Goal: Task Accomplishment & Management: Manage account settings

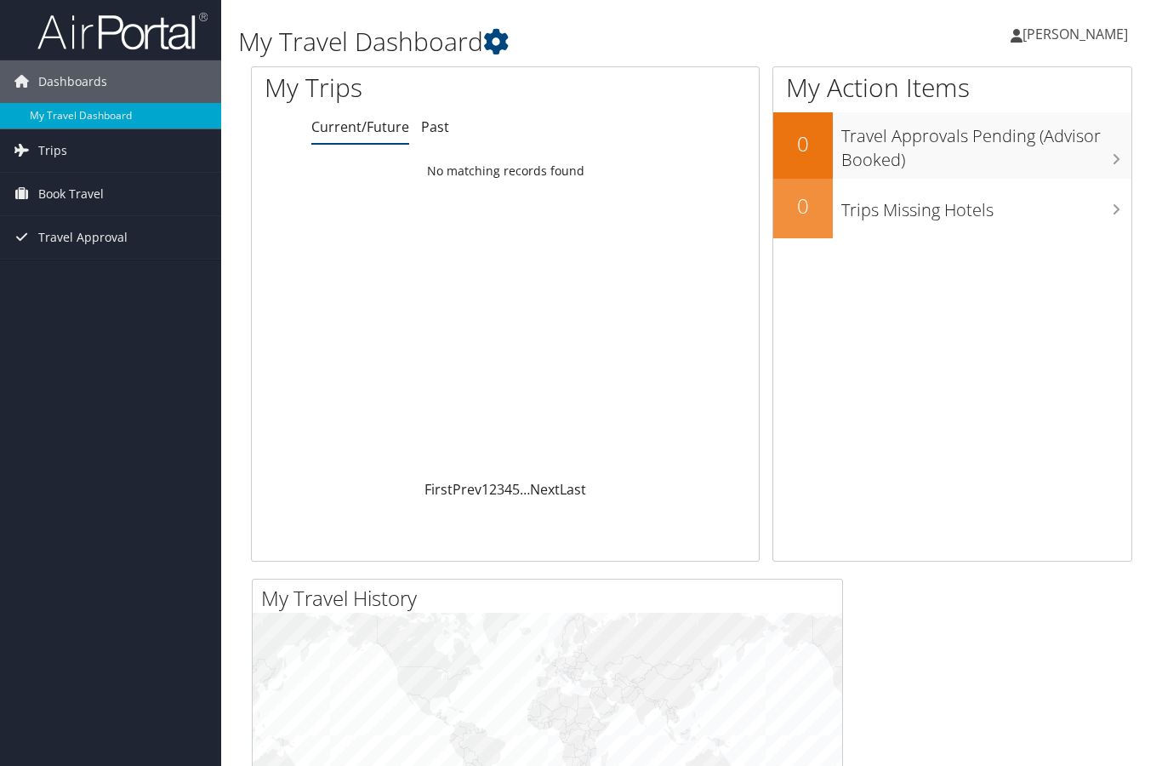
click at [1054, 35] on span "Nicole Crozat" at bounding box center [1075, 34] width 105 height 19
click at [1054, 36] on span "Nicole Crozat" at bounding box center [1075, 34] width 105 height 19
click at [1002, 151] on link "View Travel Profile" at bounding box center [1033, 151] width 190 height 29
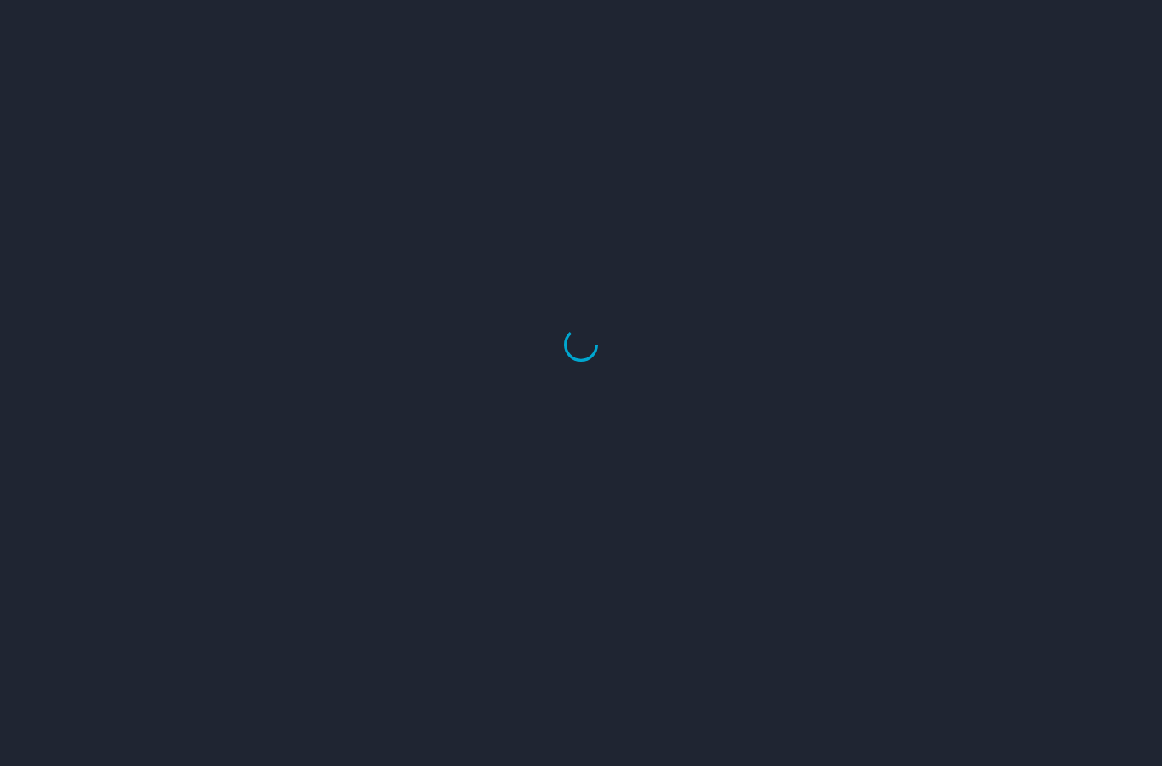
select select "US"
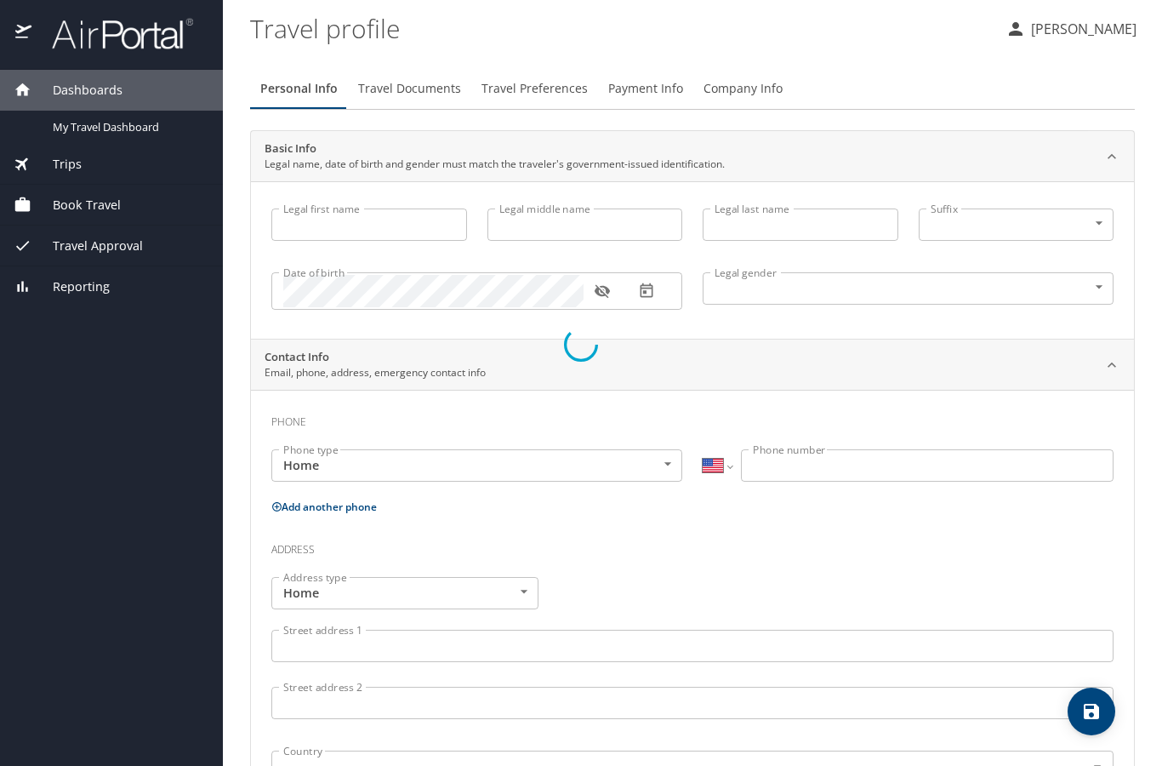
type input "Nicole"
type input "Crozat"
type input "Female"
select select "US"
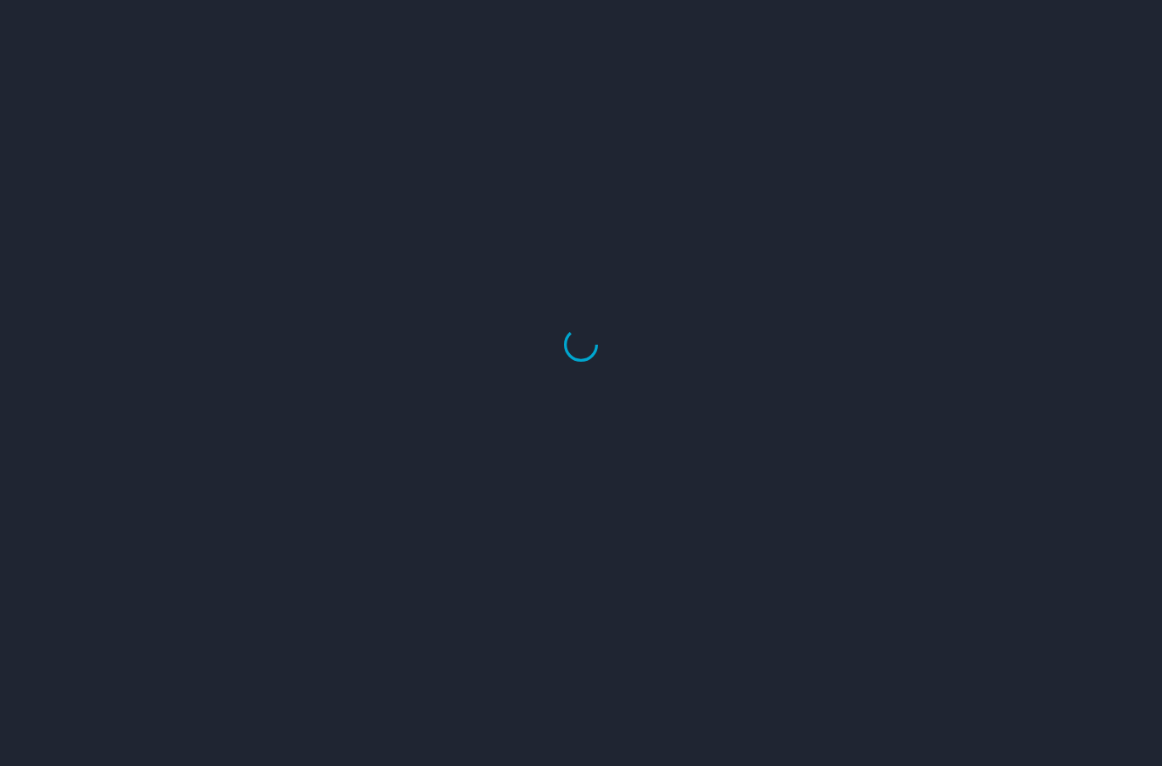
select select "US"
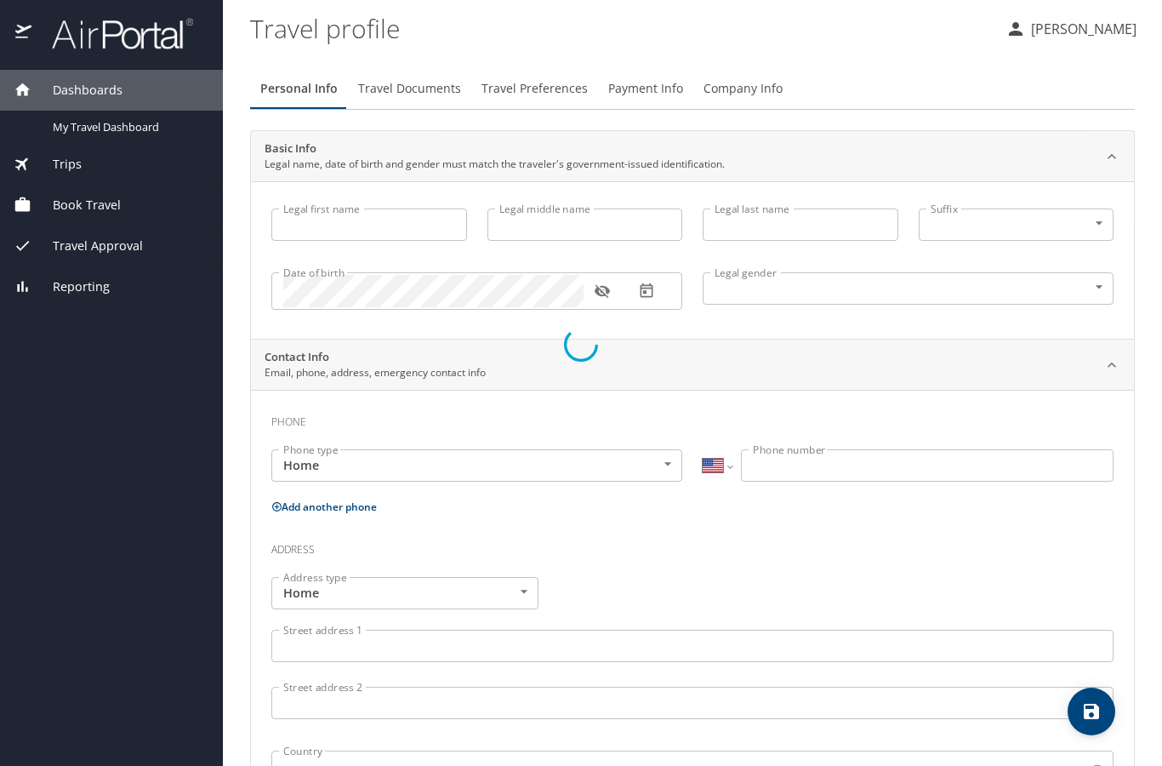
type input "Nicole"
type input "Crozat"
type input "Female"
select select "US"
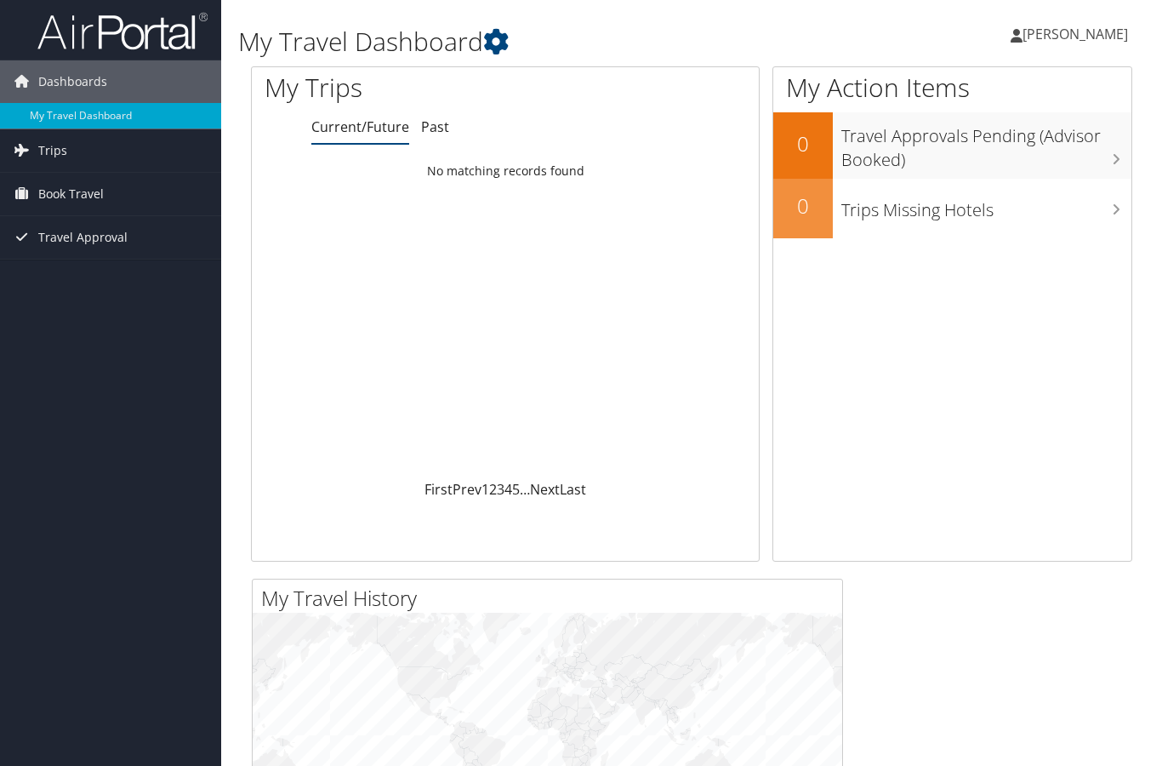
click at [1075, 37] on span "[PERSON_NAME]" at bounding box center [1075, 34] width 105 height 19
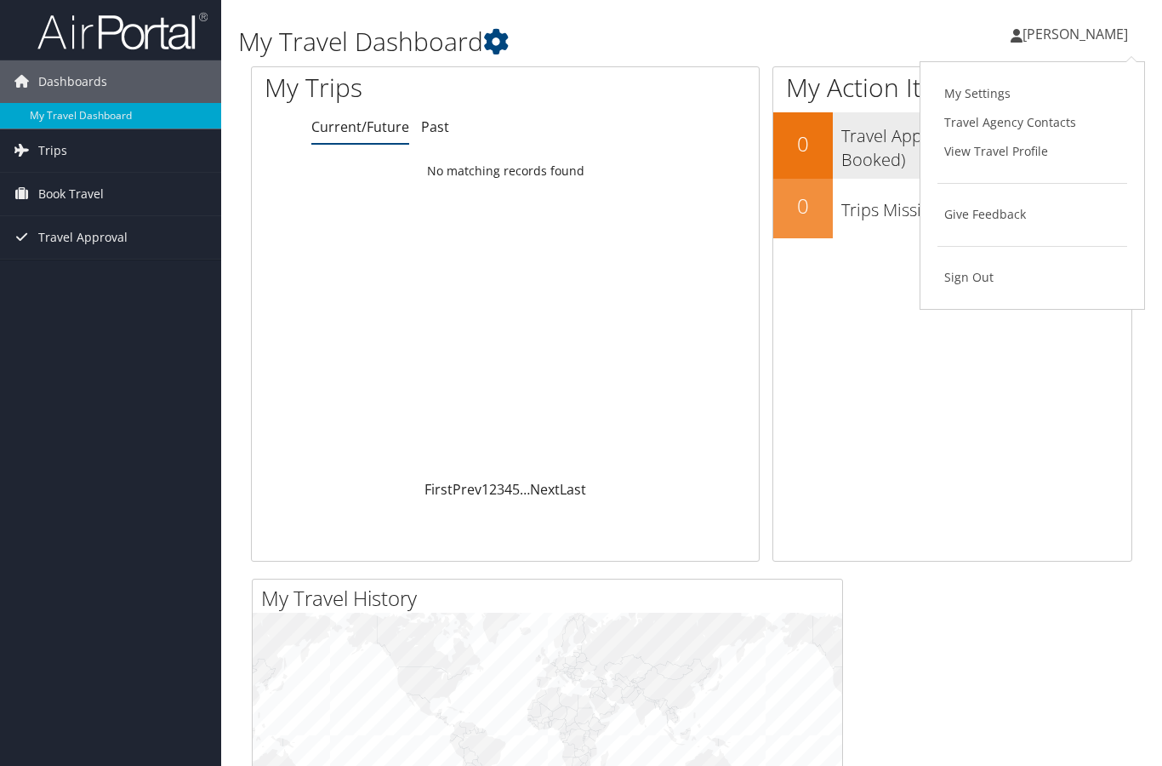
click at [983, 158] on link "View Travel Profile" at bounding box center [1033, 151] width 190 height 29
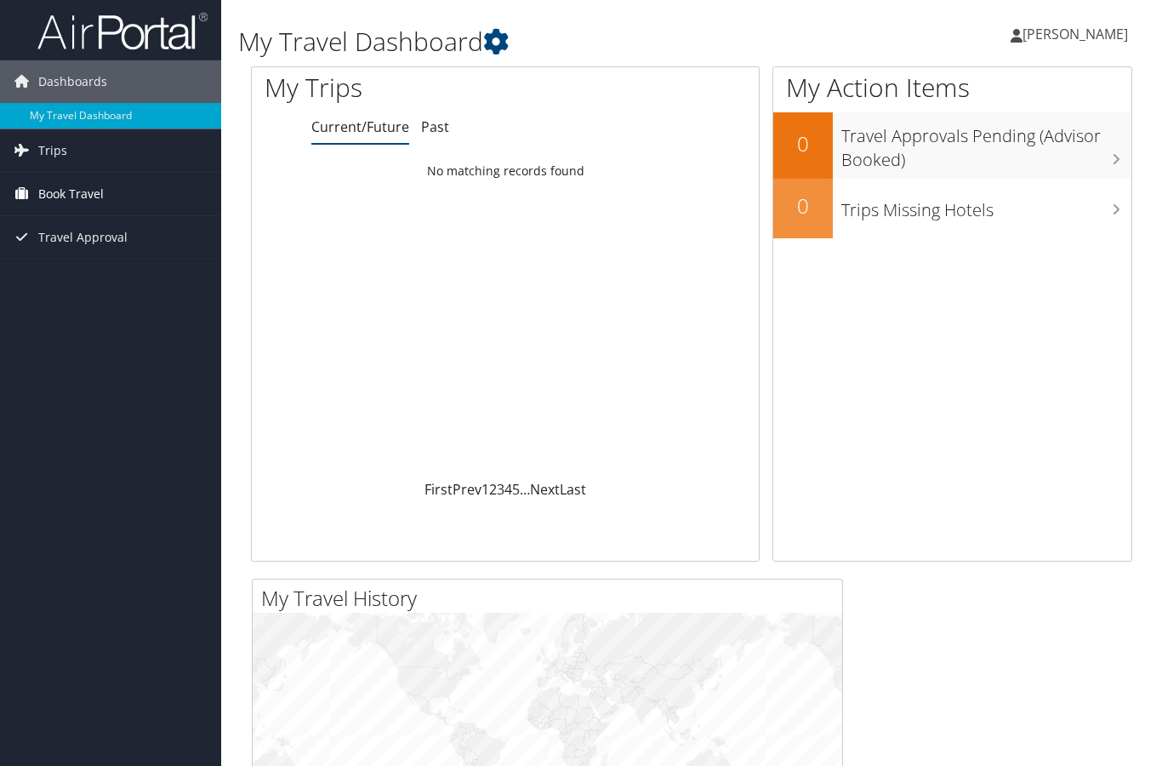
click at [81, 197] on span "Book Travel" at bounding box center [71, 194] width 66 height 43
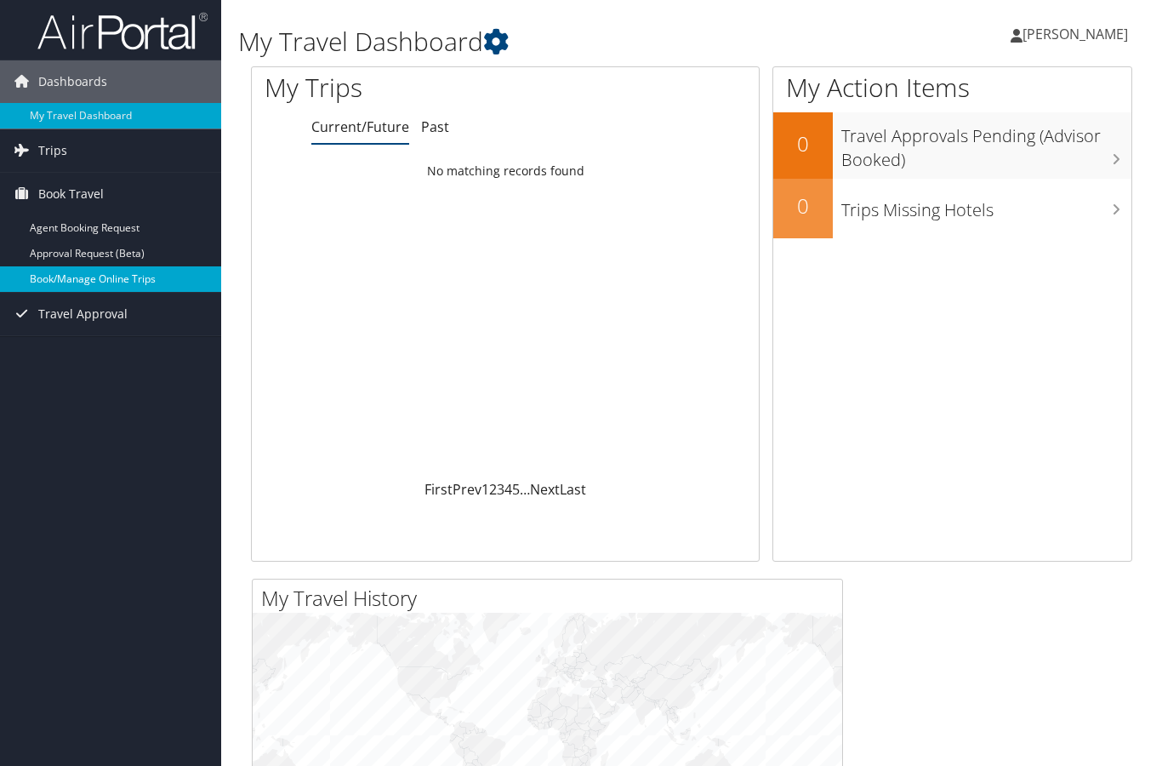
click at [82, 285] on link "Book/Manage Online Trips" at bounding box center [110, 279] width 221 height 26
click at [1084, 34] on span "[PERSON_NAME]" at bounding box center [1075, 34] width 105 height 19
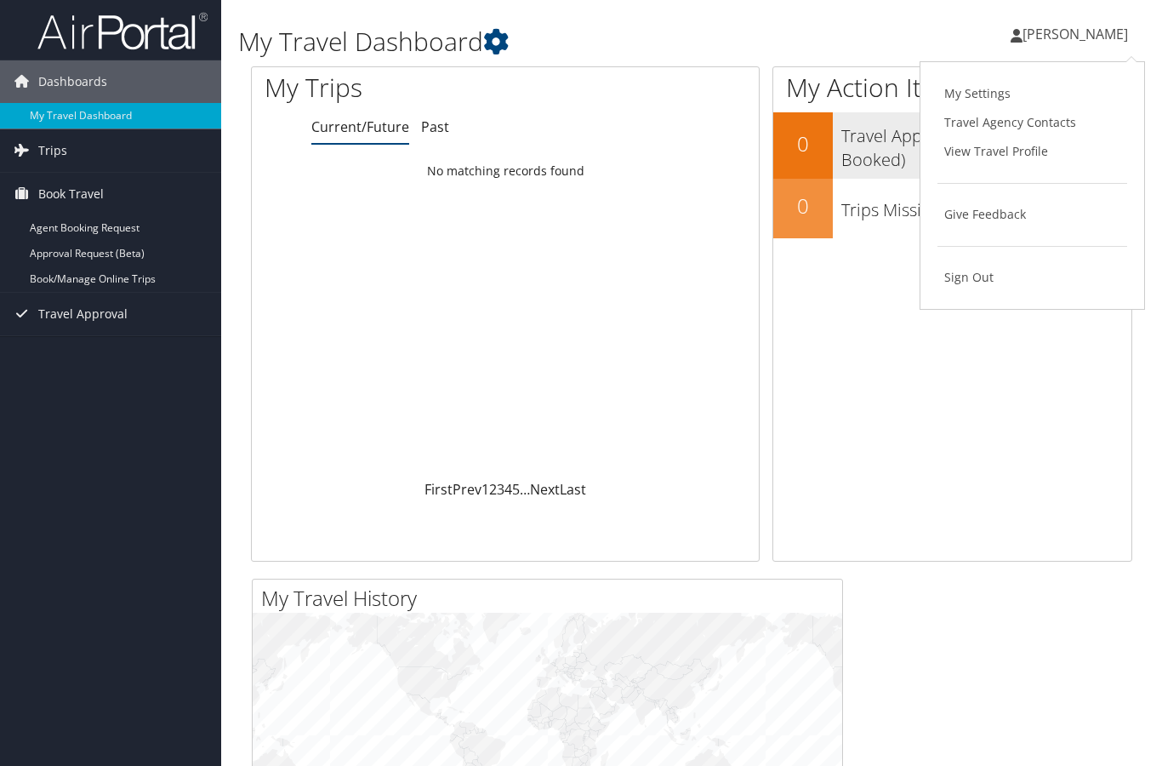
click at [989, 151] on link "View Travel Profile" at bounding box center [1033, 151] width 190 height 29
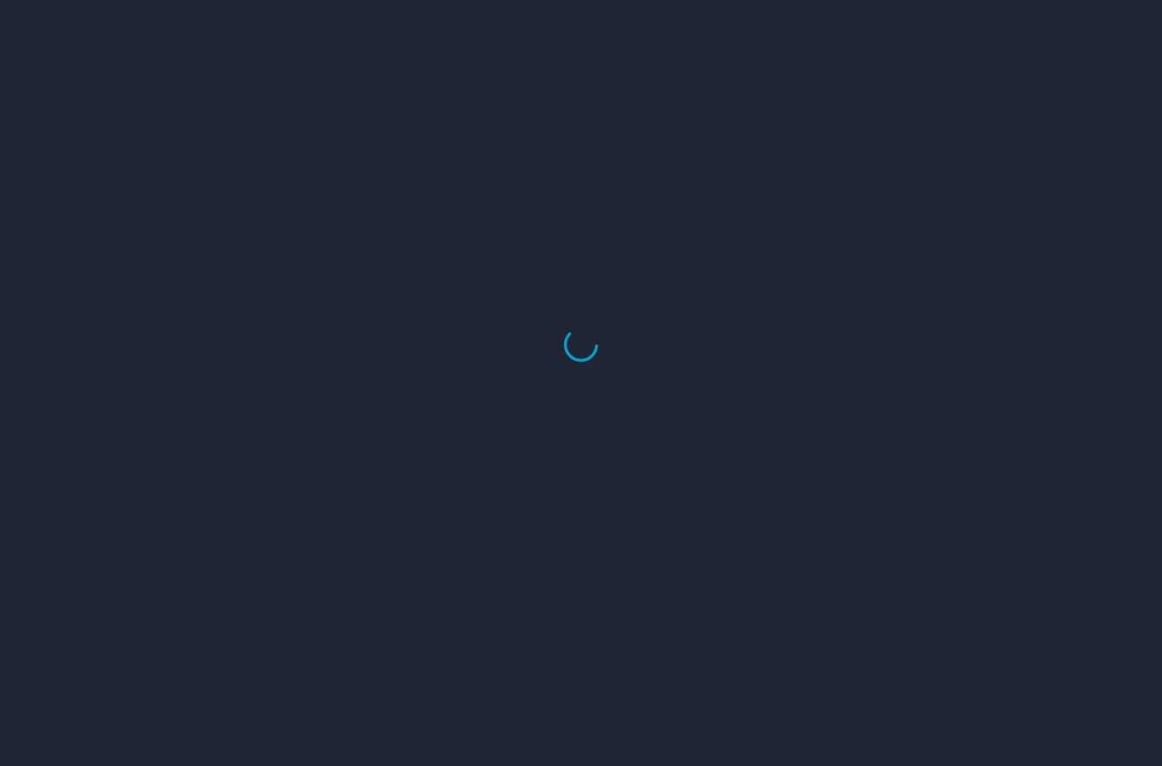
select select "US"
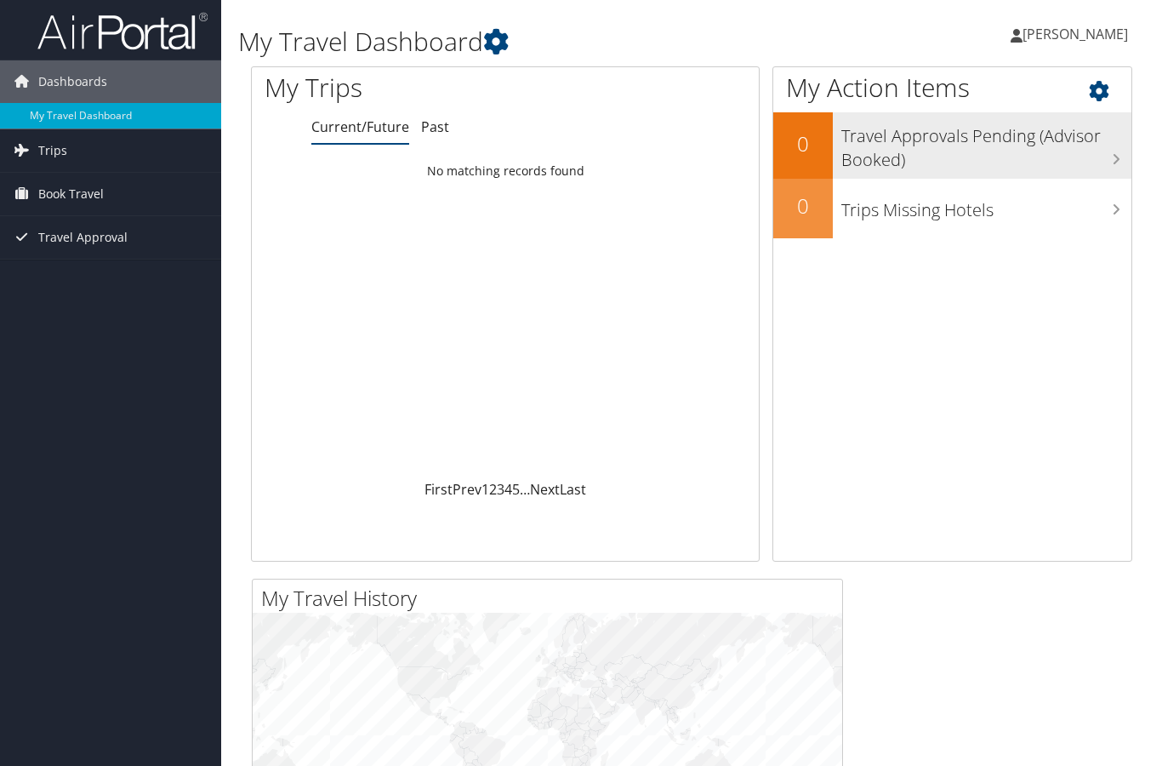
click at [813, 177] on div "0" at bounding box center [803, 145] width 60 height 66
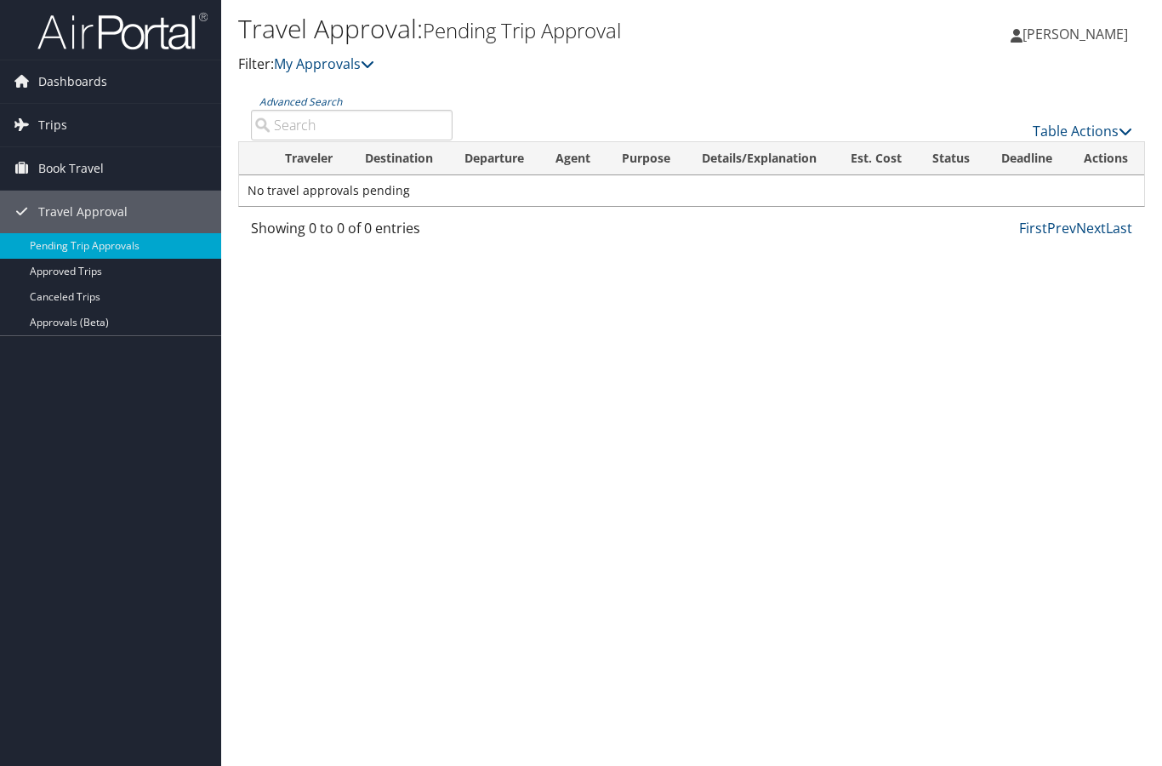
click at [1067, 39] on span "[PERSON_NAME]" at bounding box center [1075, 34] width 105 height 19
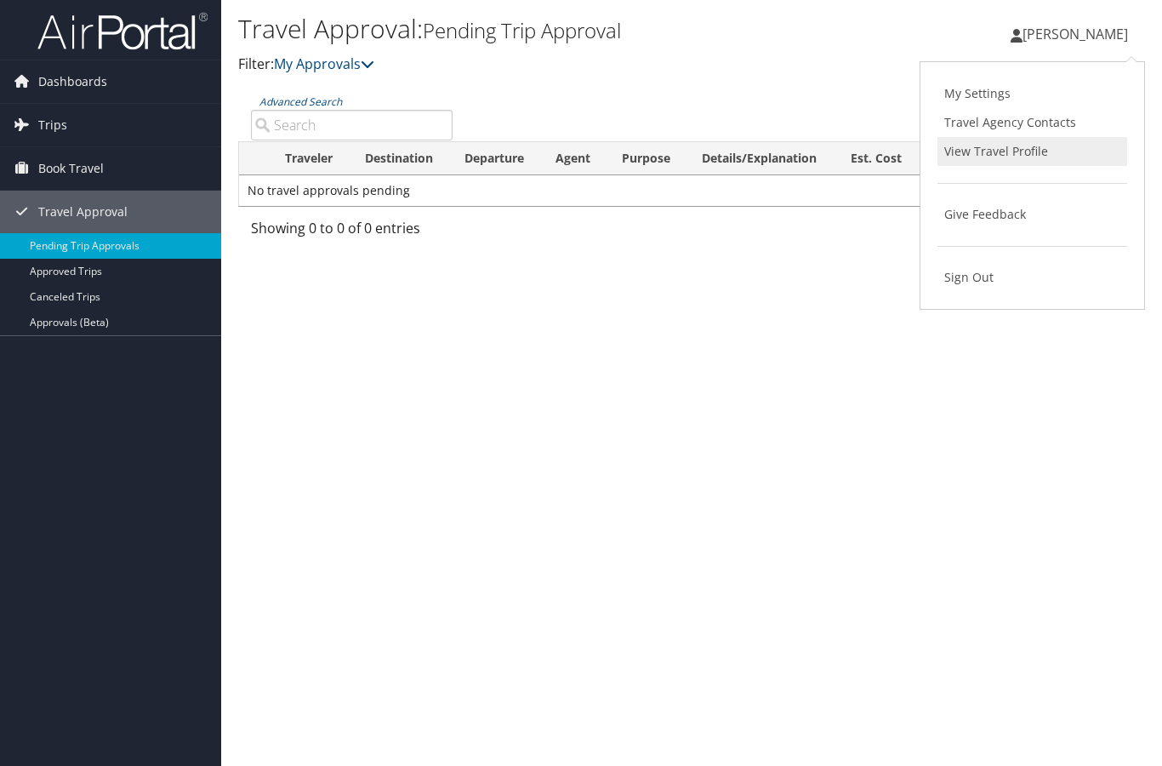
click at [1017, 158] on link "View Travel Profile" at bounding box center [1033, 151] width 190 height 29
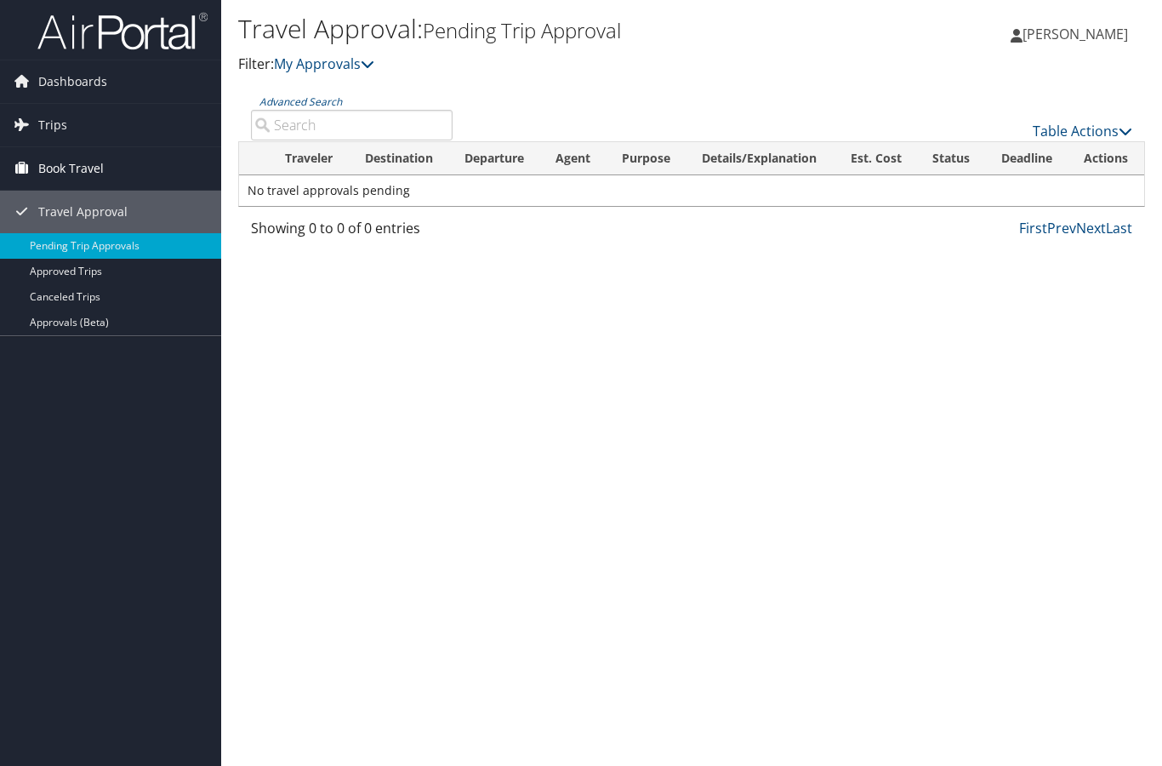
click at [80, 161] on span "Book Travel" at bounding box center [71, 168] width 66 height 43
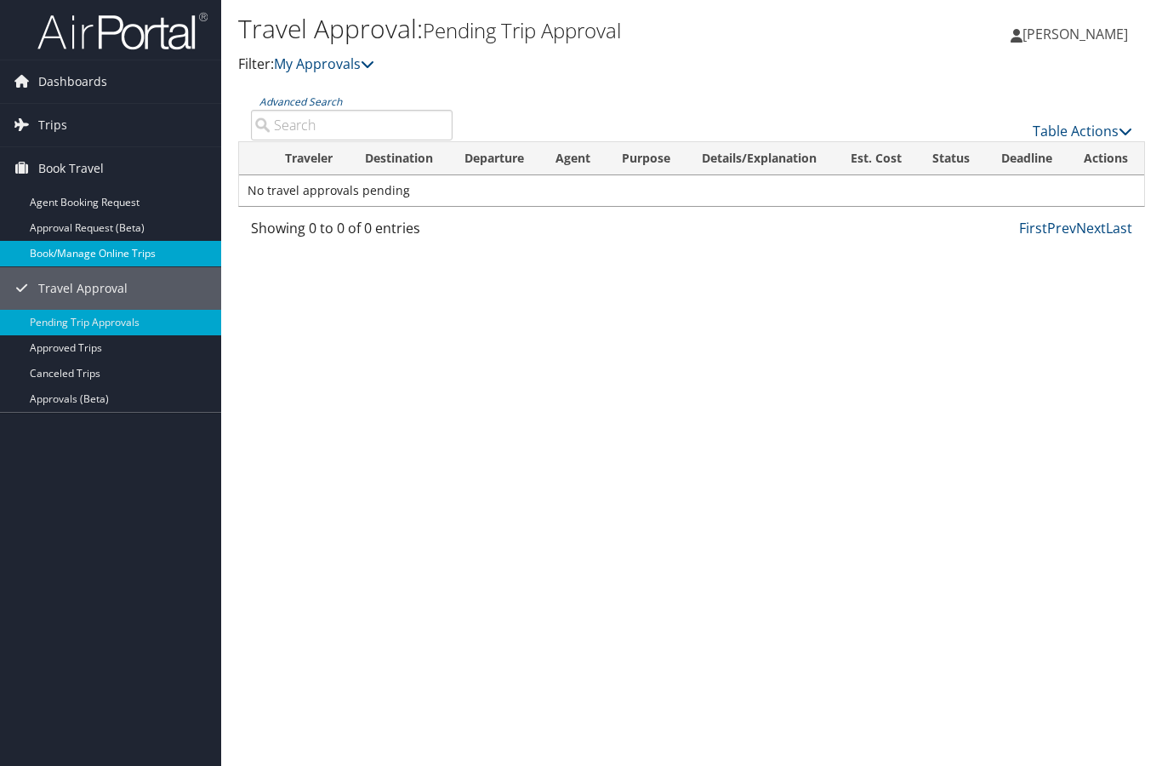
click at [95, 249] on link "Book/Manage Online Trips" at bounding box center [110, 254] width 221 height 26
click at [1057, 37] on span "[PERSON_NAME]" at bounding box center [1075, 34] width 105 height 19
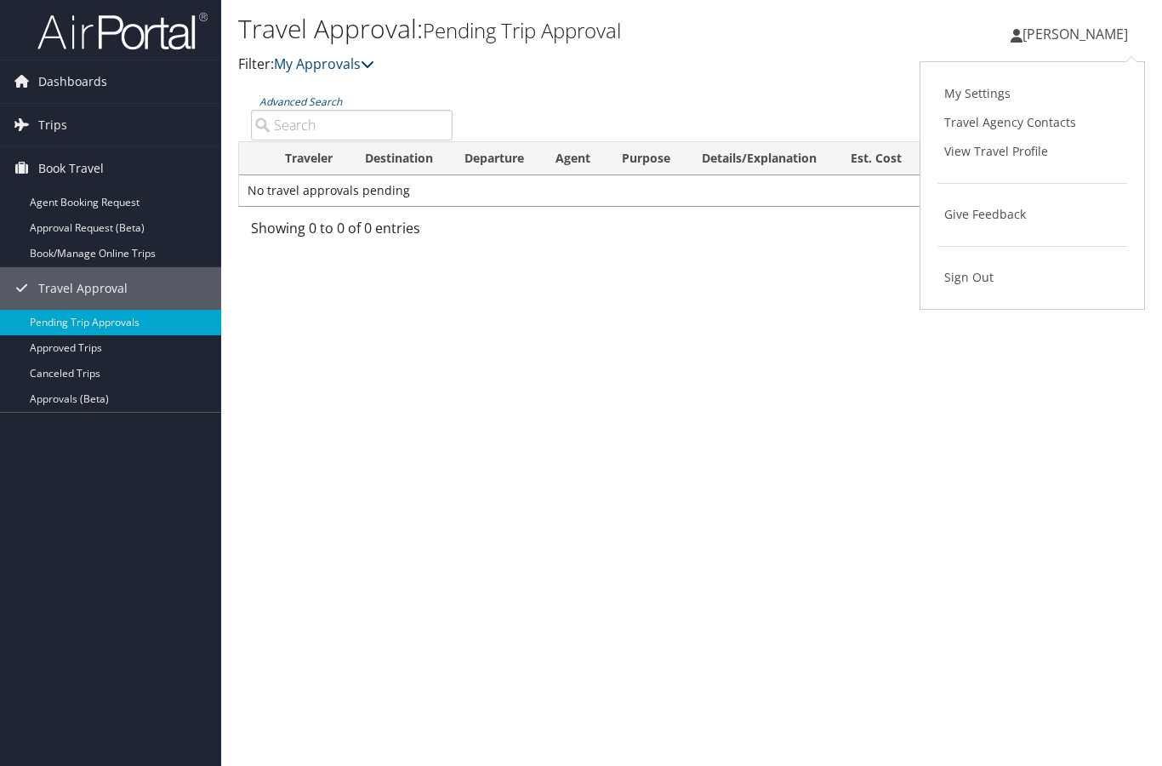
click at [998, 98] on link "My Settings" at bounding box center [1033, 93] width 190 height 29
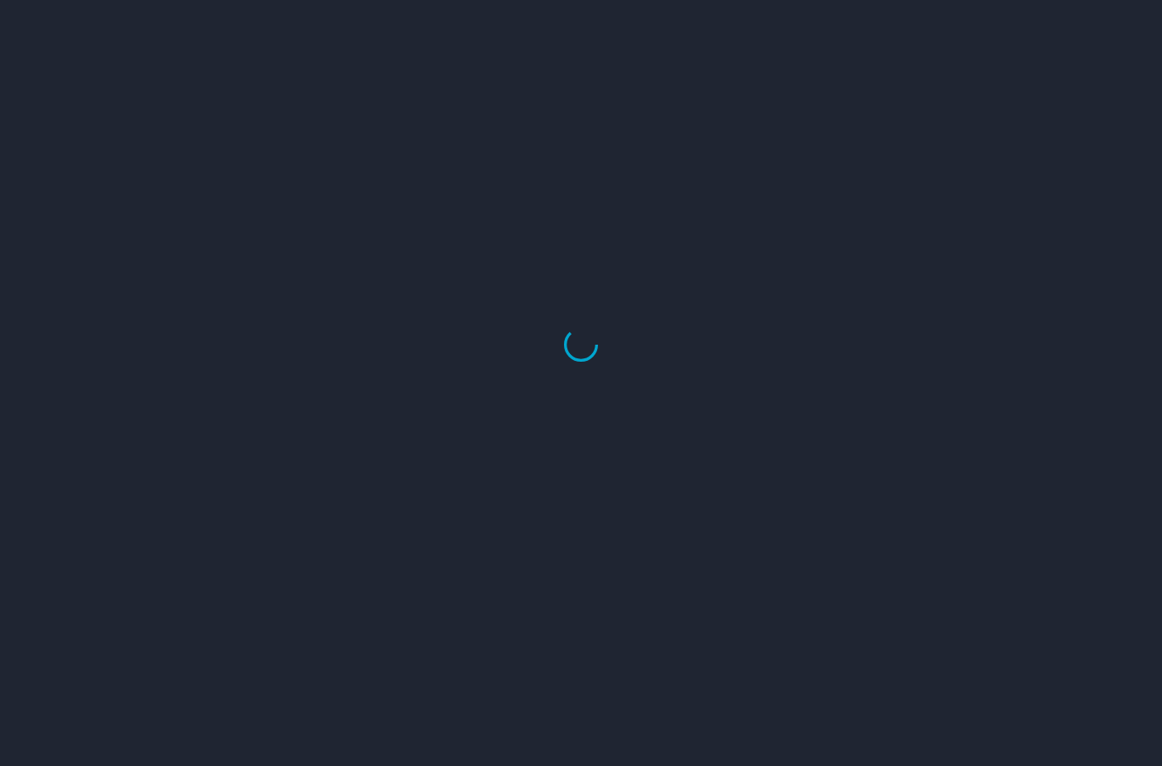
select select "US"
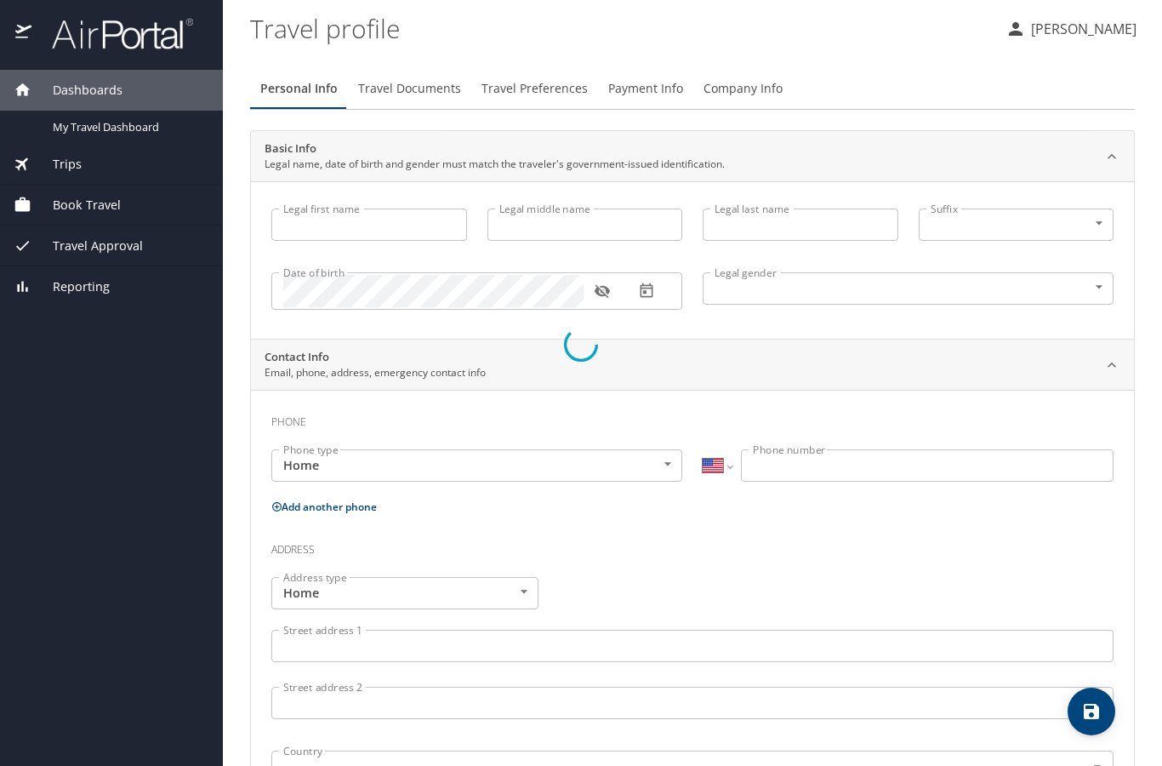
type input "[PERSON_NAME]"
type input "Crozat"
type input "[DEMOGRAPHIC_DATA]"
select select "US"
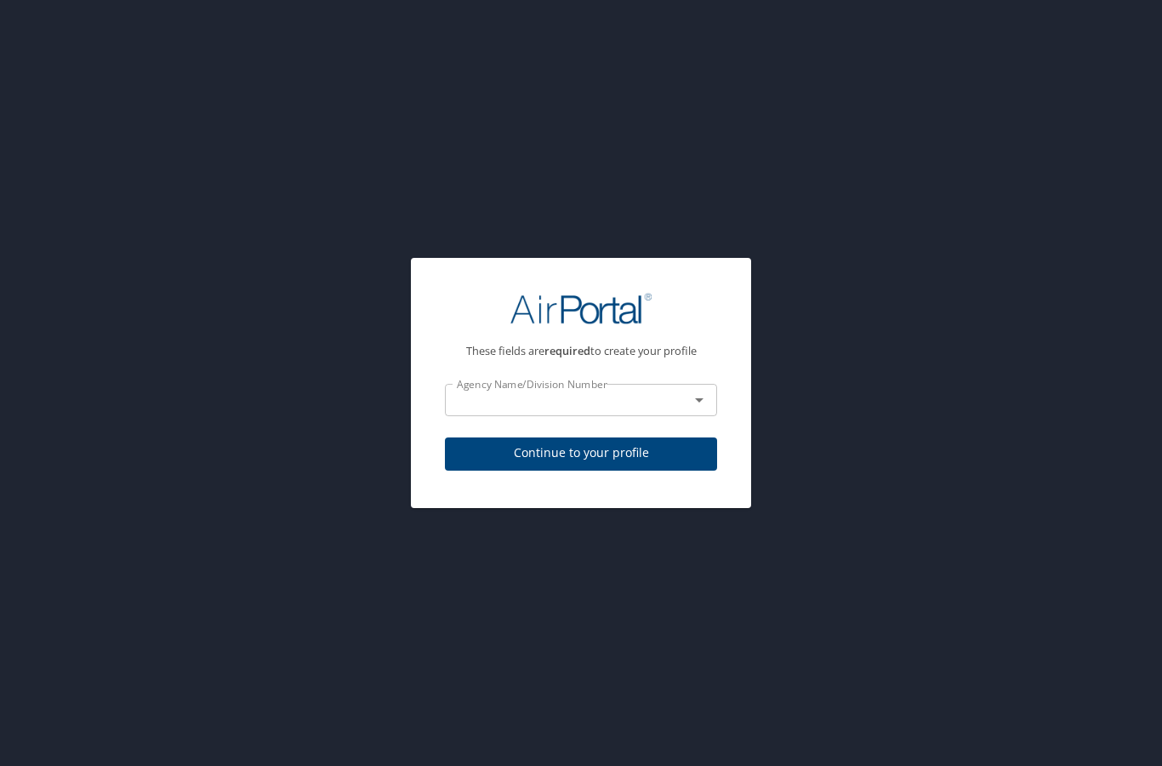
drag, startPoint x: 0, startPoint y: 0, endPoint x: 430, endPoint y: 93, distance: 439.5
click at [430, 93] on div "These fields are required to create your profile Agency Name/Division Number Ag…" at bounding box center [581, 383] width 1162 height 766
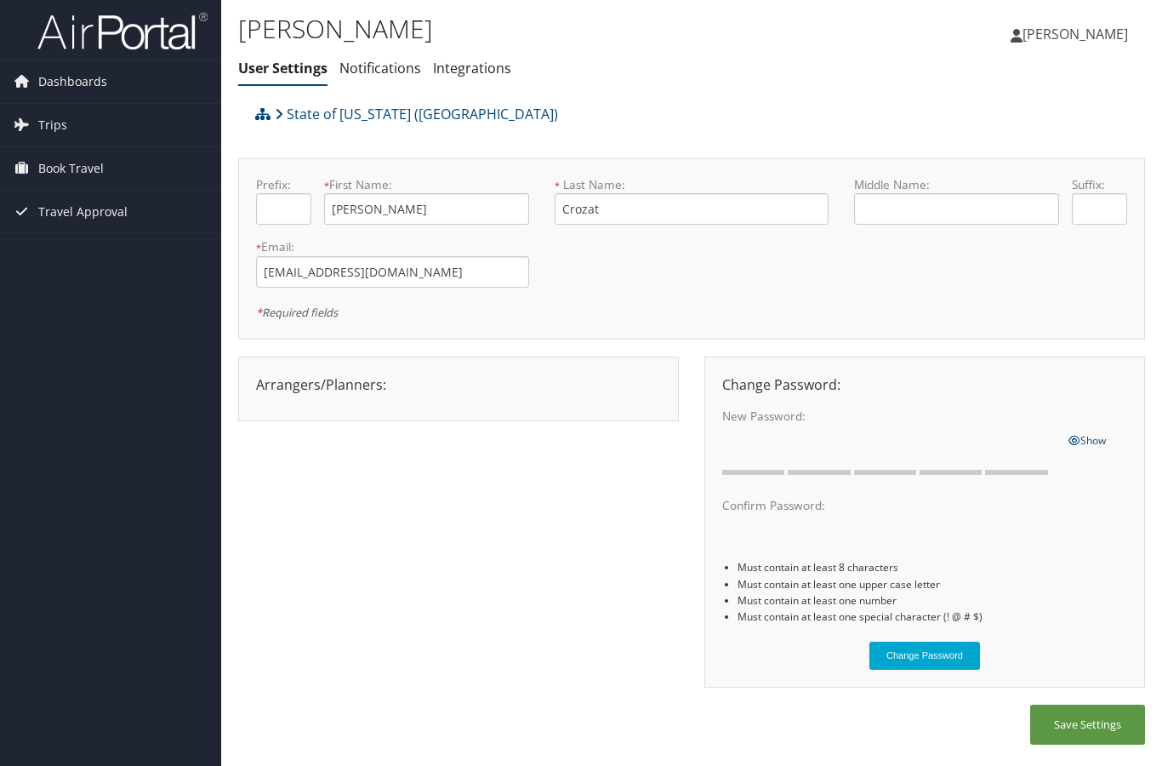
click at [1076, 729] on button "Save Settings" at bounding box center [1087, 724] width 115 height 40
click at [376, 69] on link "Notifications" at bounding box center [380, 68] width 82 height 19
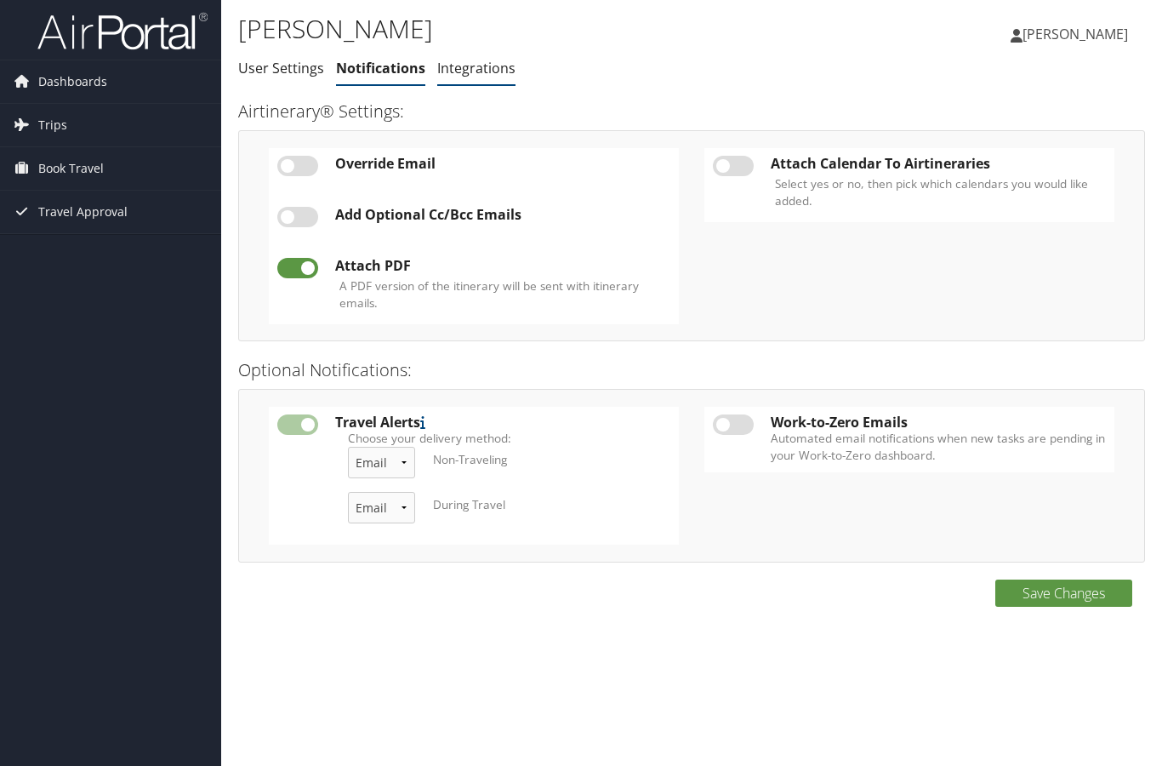
click at [456, 71] on link "Integrations" at bounding box center [476, 68] width 78 height 19
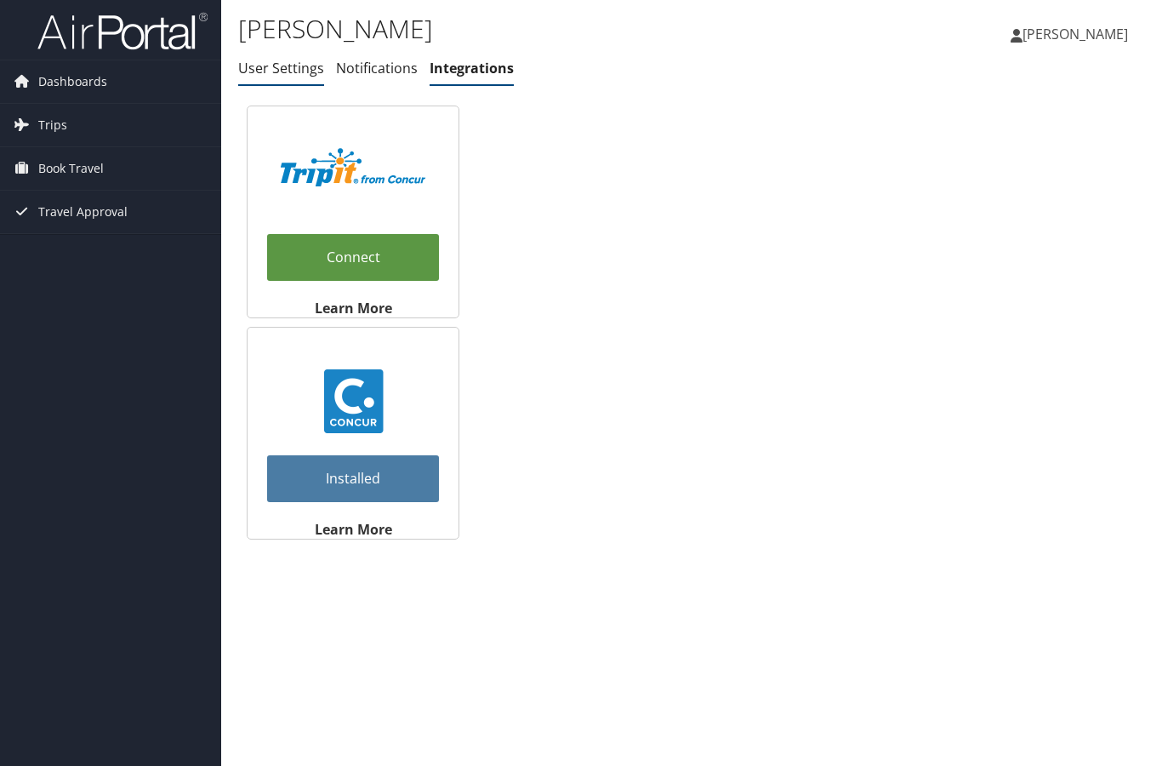
click at [288, 75] on link "User Settings" at bounding box center [281, 68] width 86 height 19
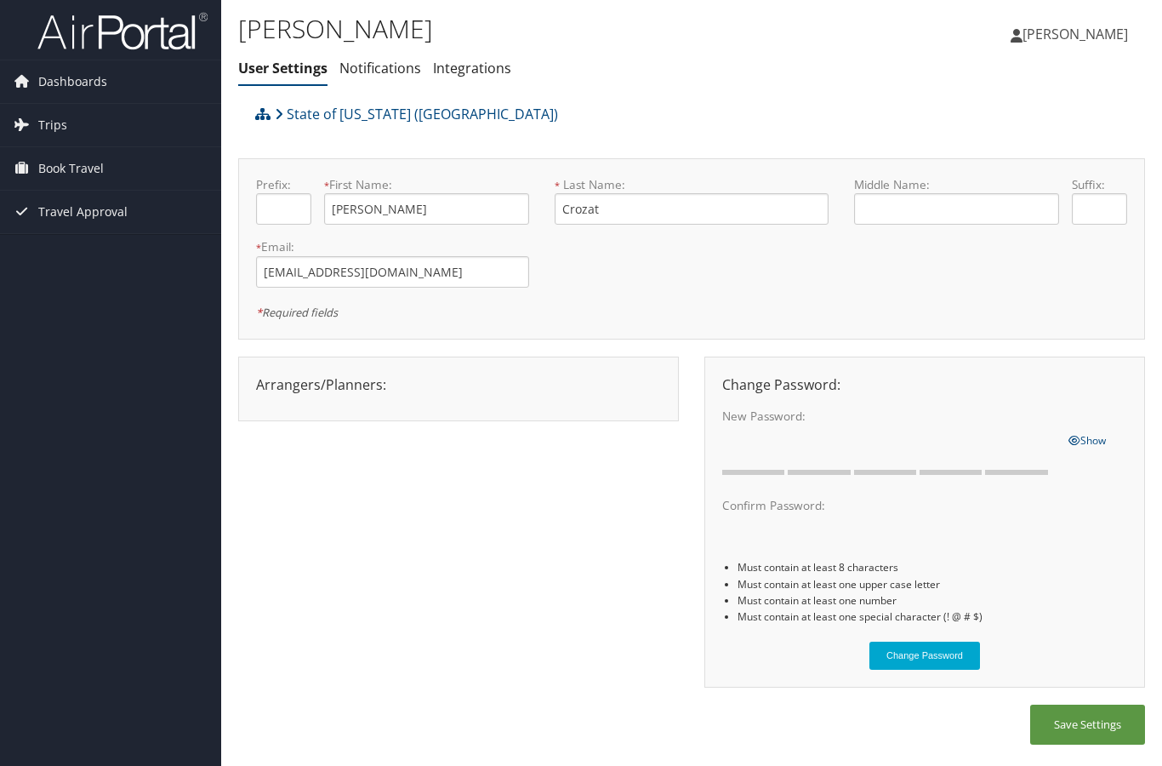
click at [1023, 43] on icon at bounding box center [1017, 36] width 12 height 14
click at [1019, 154] on link "View Travel Profile" at bounding box center [1033, 151] width 190 height 29
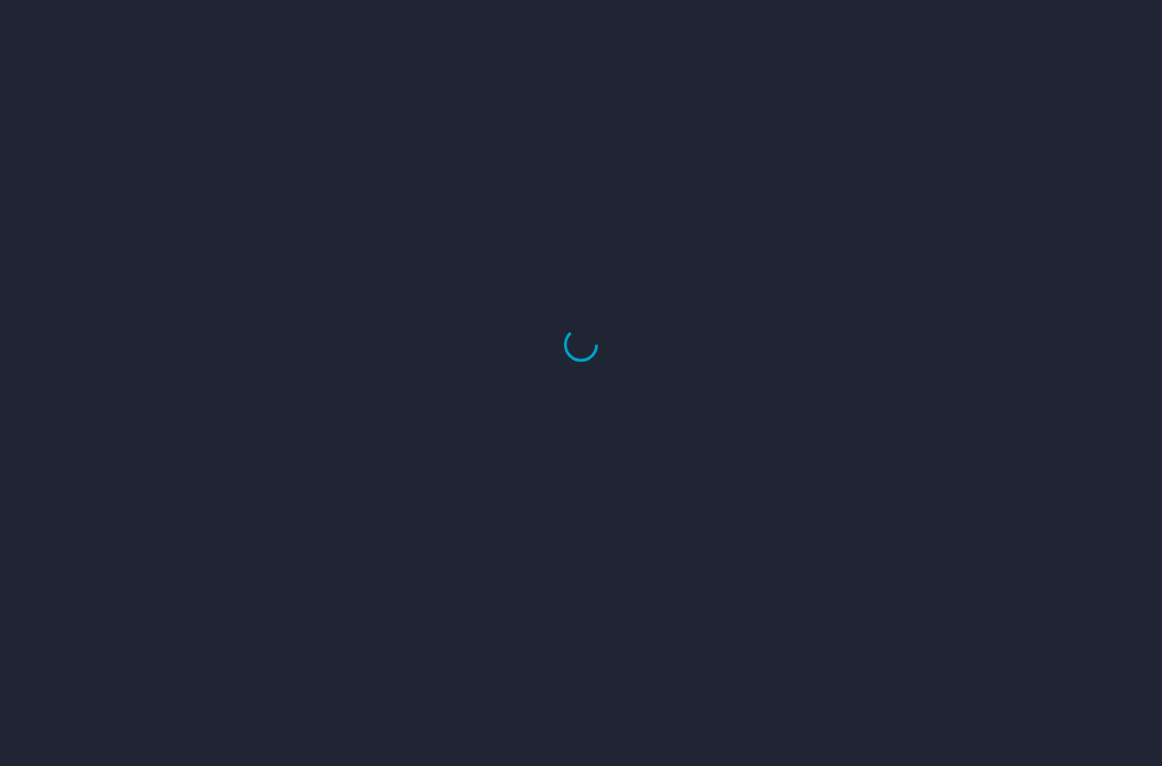
select select "US"
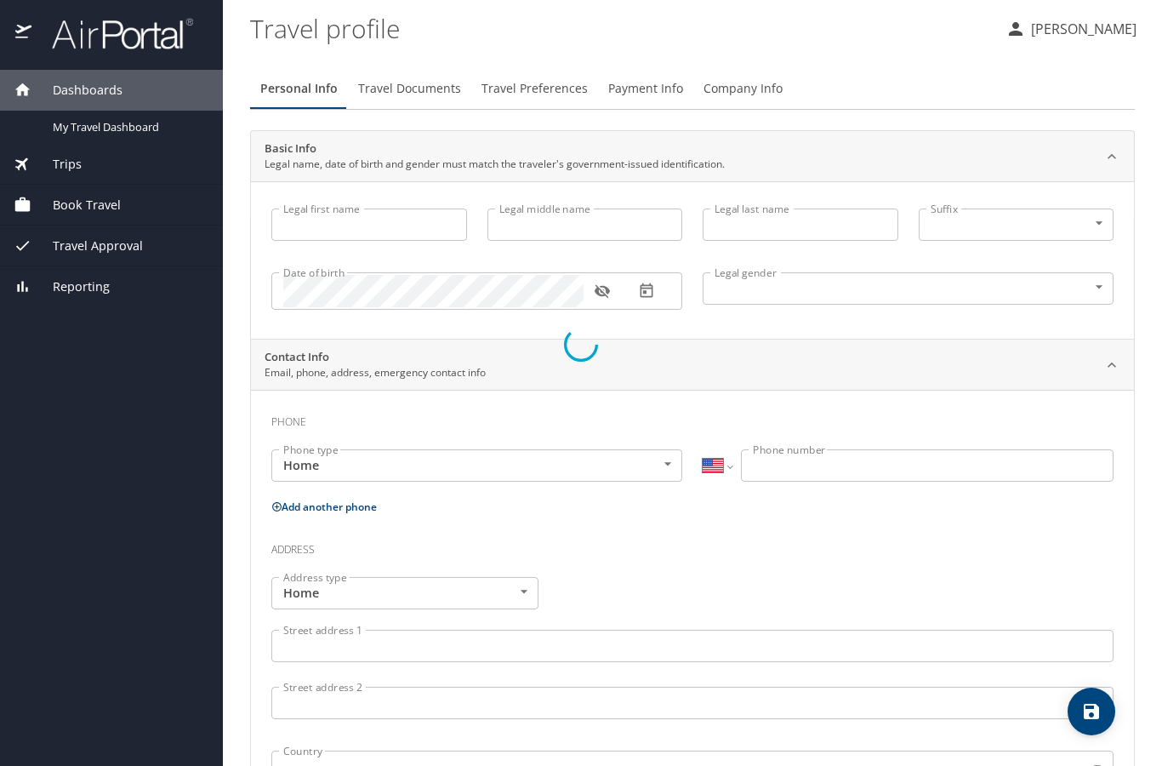
type input "[PERSON_NAME]"
type input "Crozat"
type input "[DEMOGRAPHIC_DATA]"
select select "US"
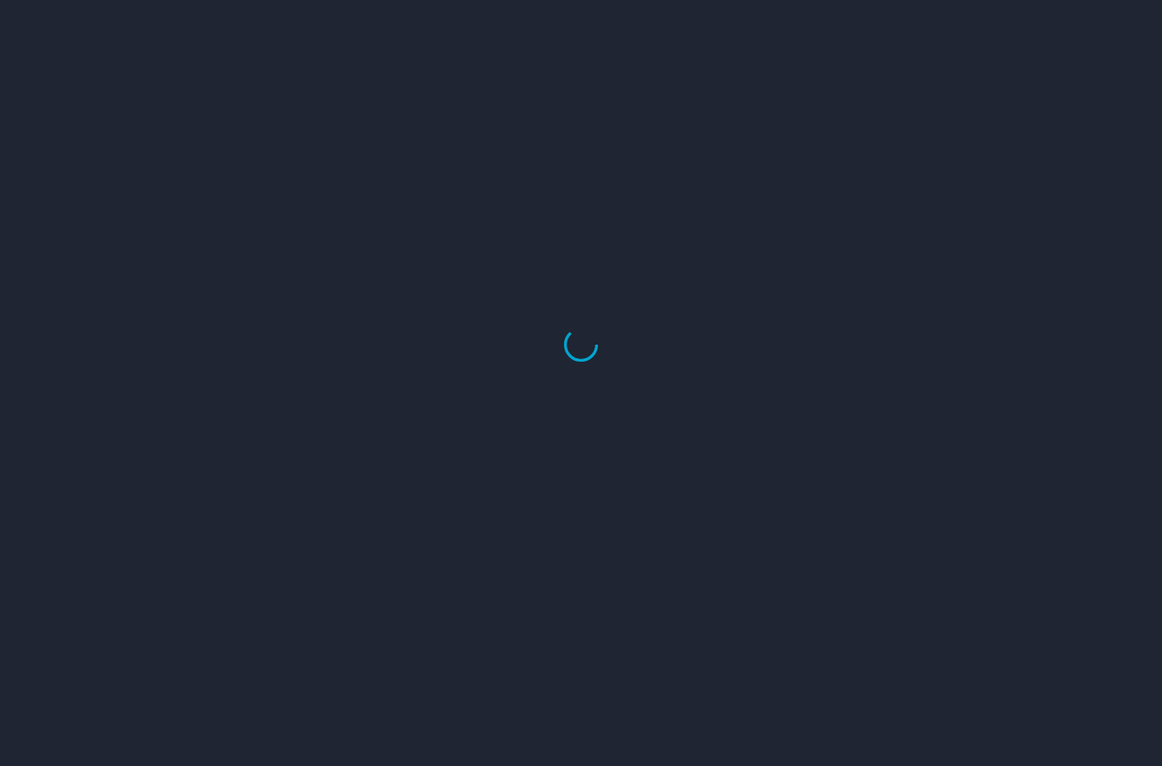
select select "US"
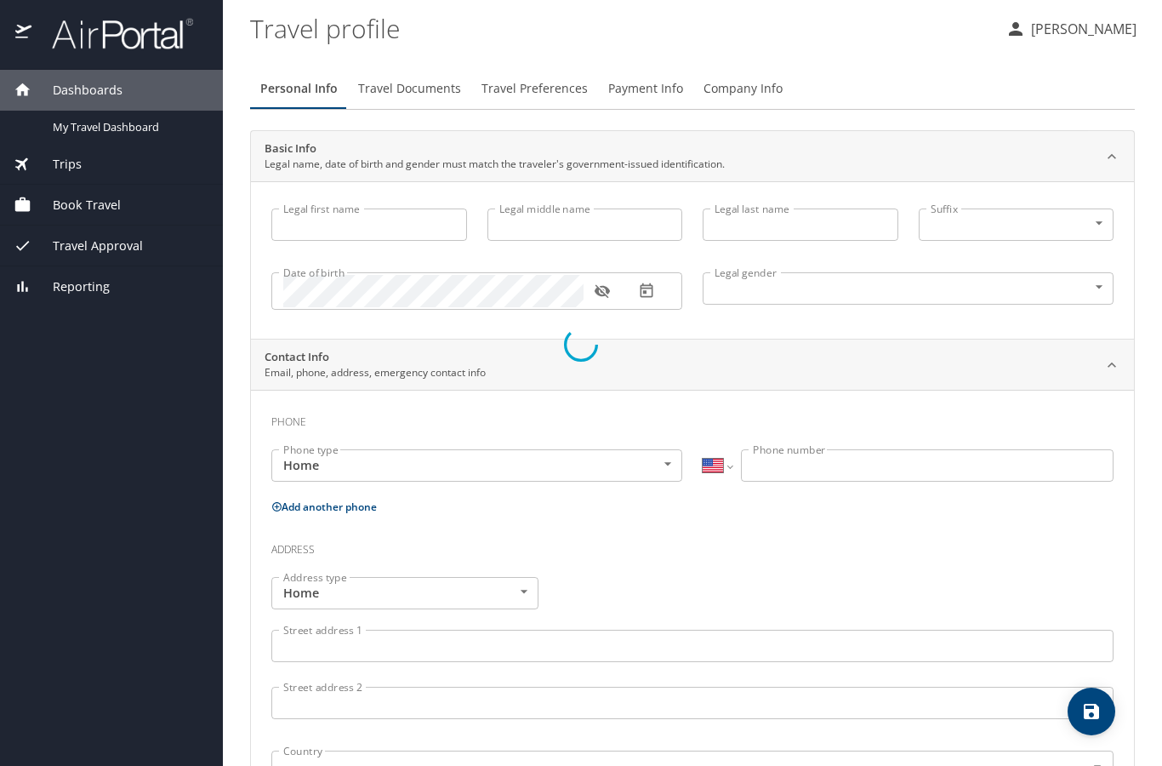
type input "[PERSON_NAME]"
type input "Crozat"
type input "Female"
select select "US"
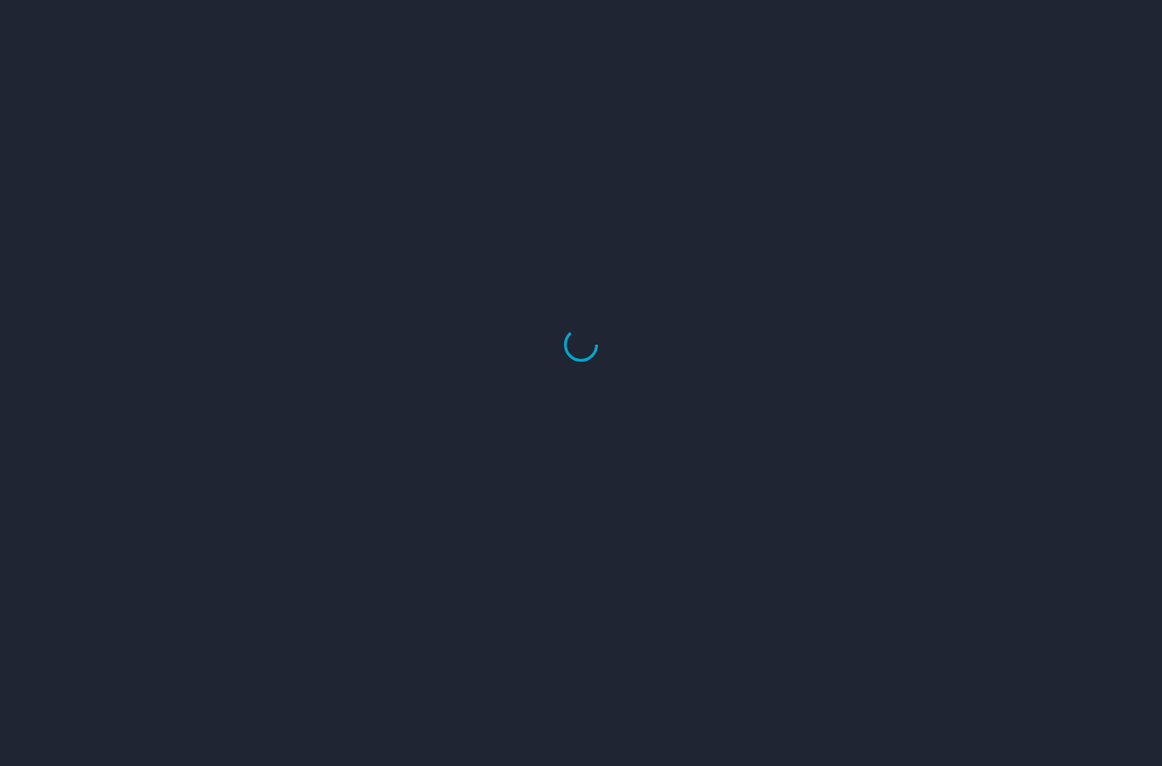
select select "US"
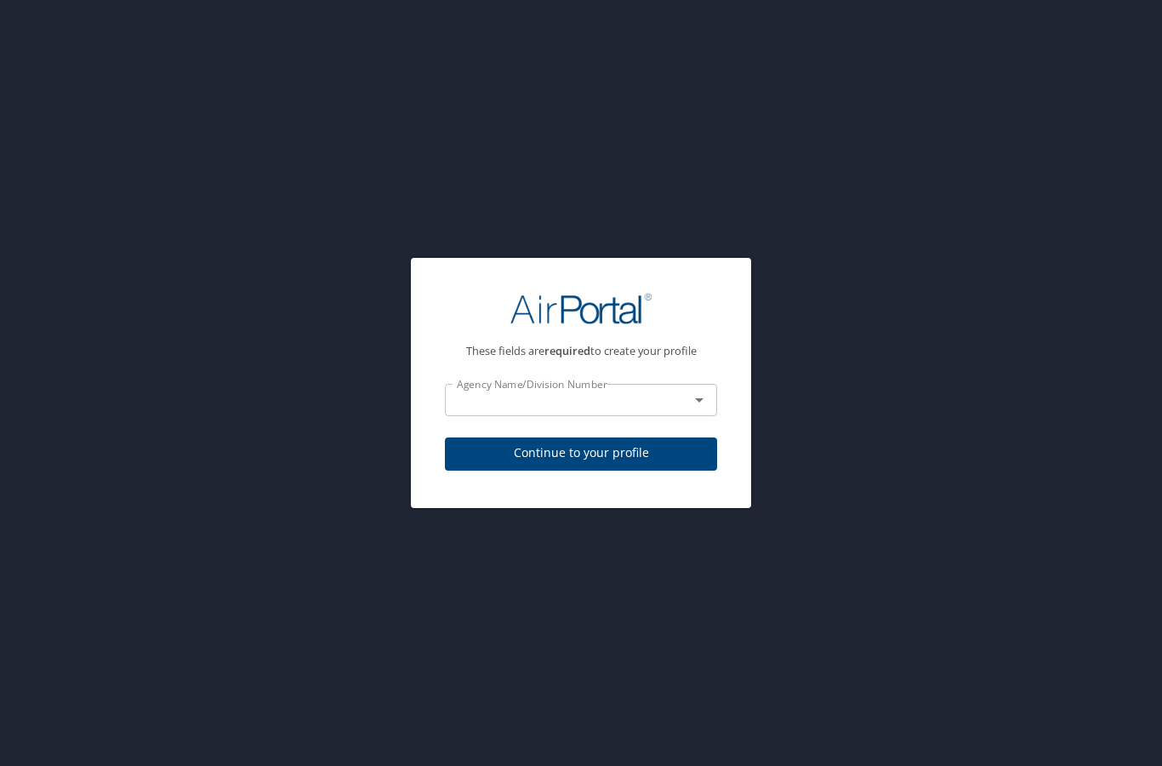
click at [608, 404] on input "text" at bounding box center [556, 400] width 212 height 22
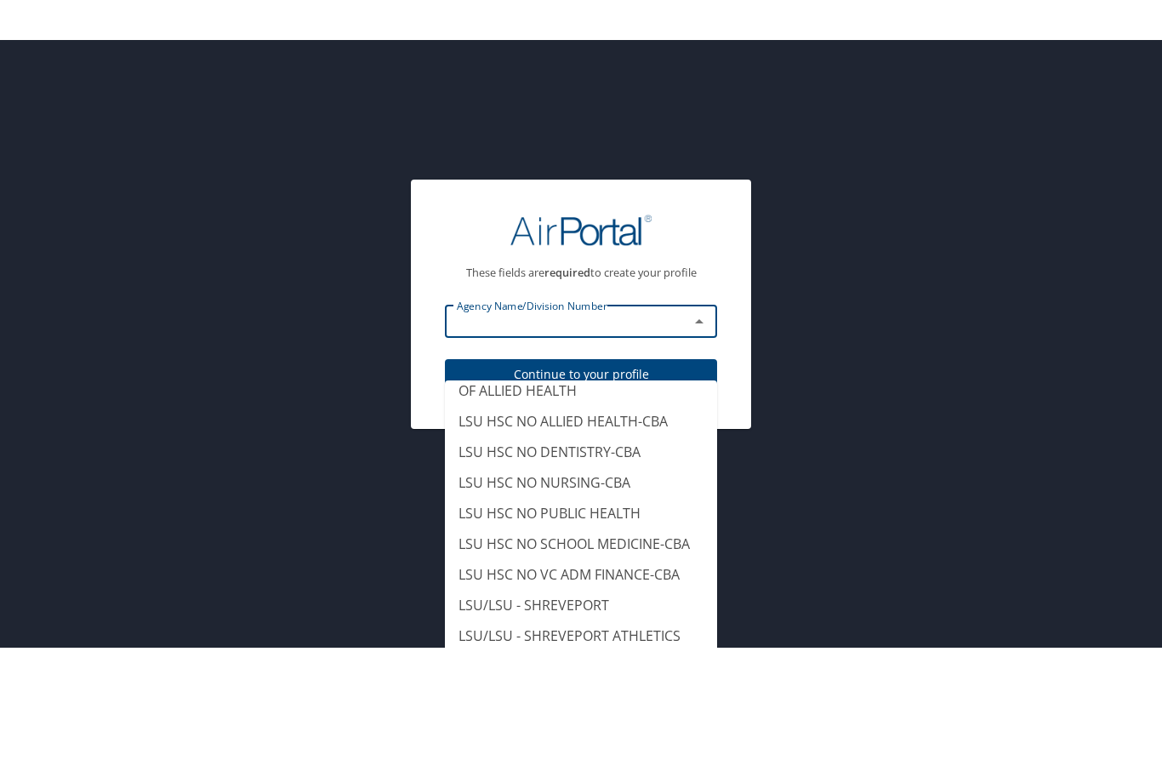
scroll to position [10104, 0]
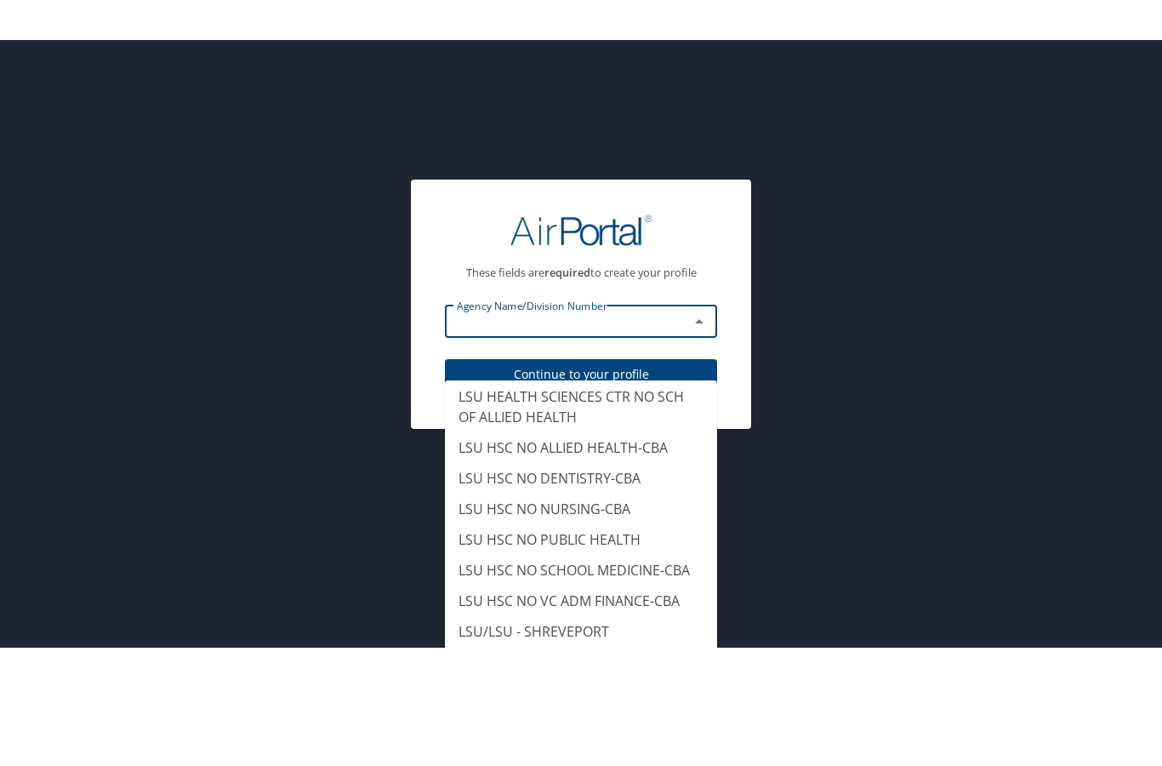
type input "LSU/LSU HEALTH SCIENCES CTR- N O"
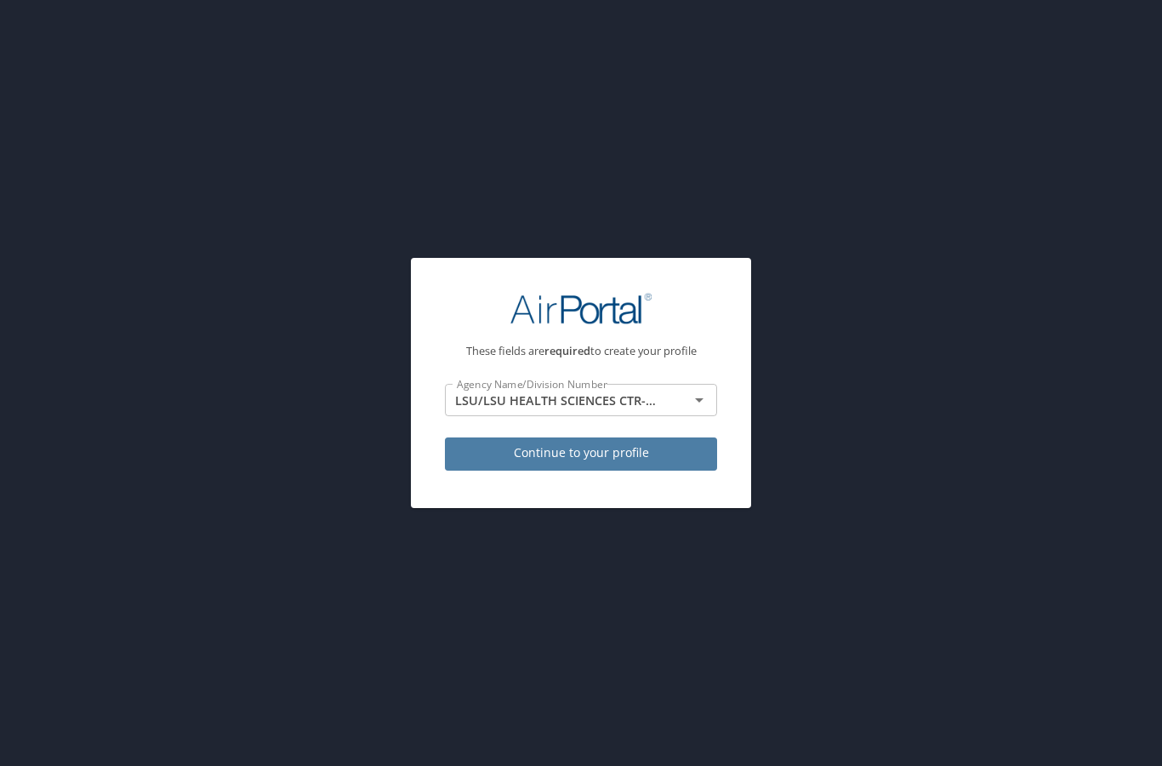
click at [652, 456] on span "Continue to your profile" at bounding box center [581, 452] width 245 height 21
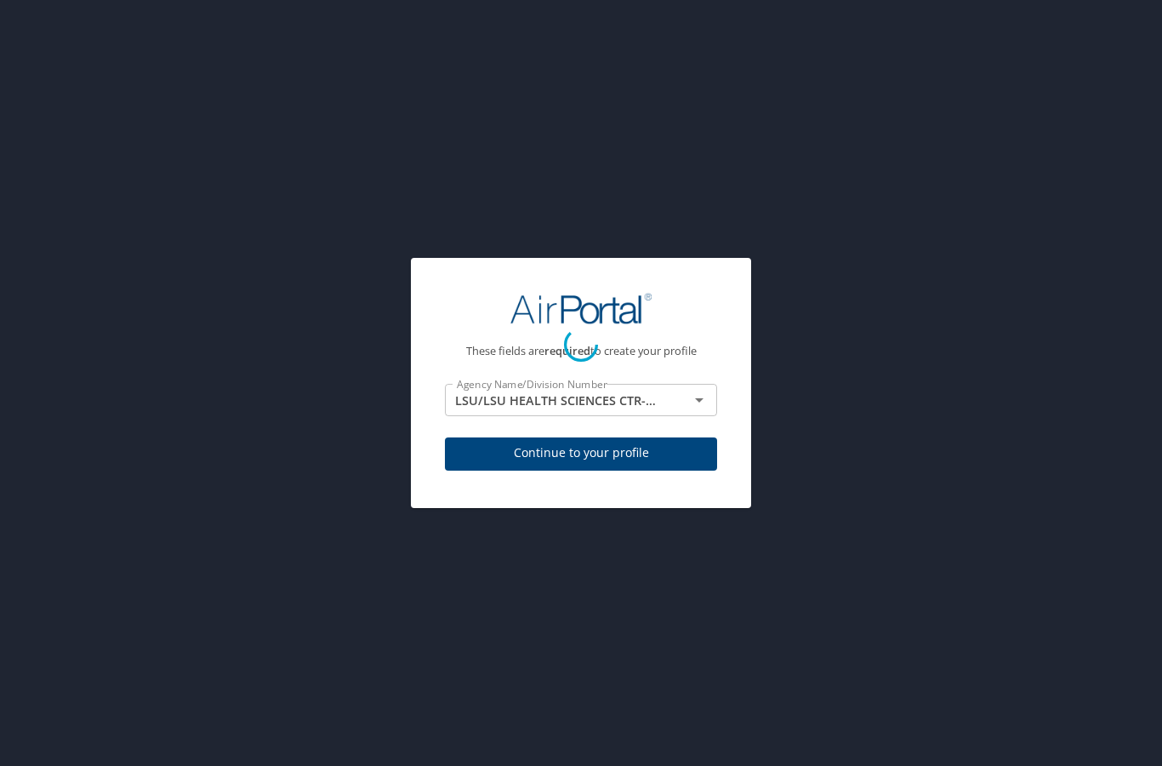
select select "US"
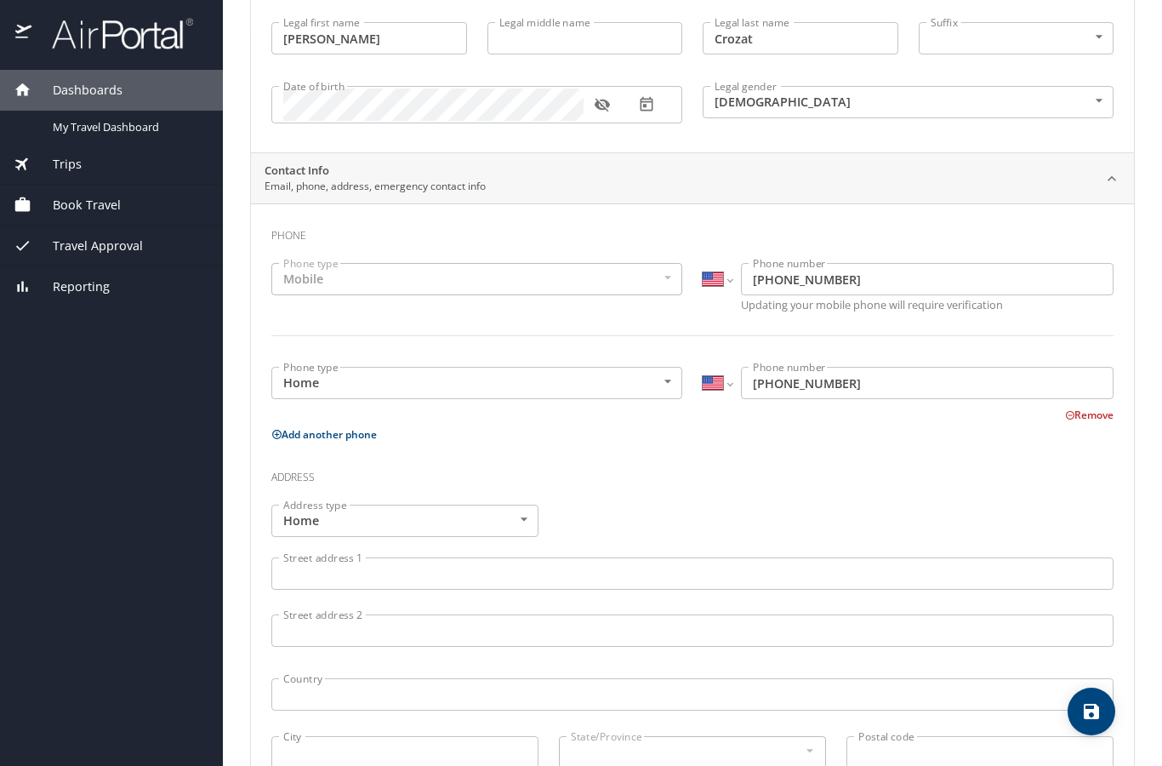
scroll to position [263, 0]
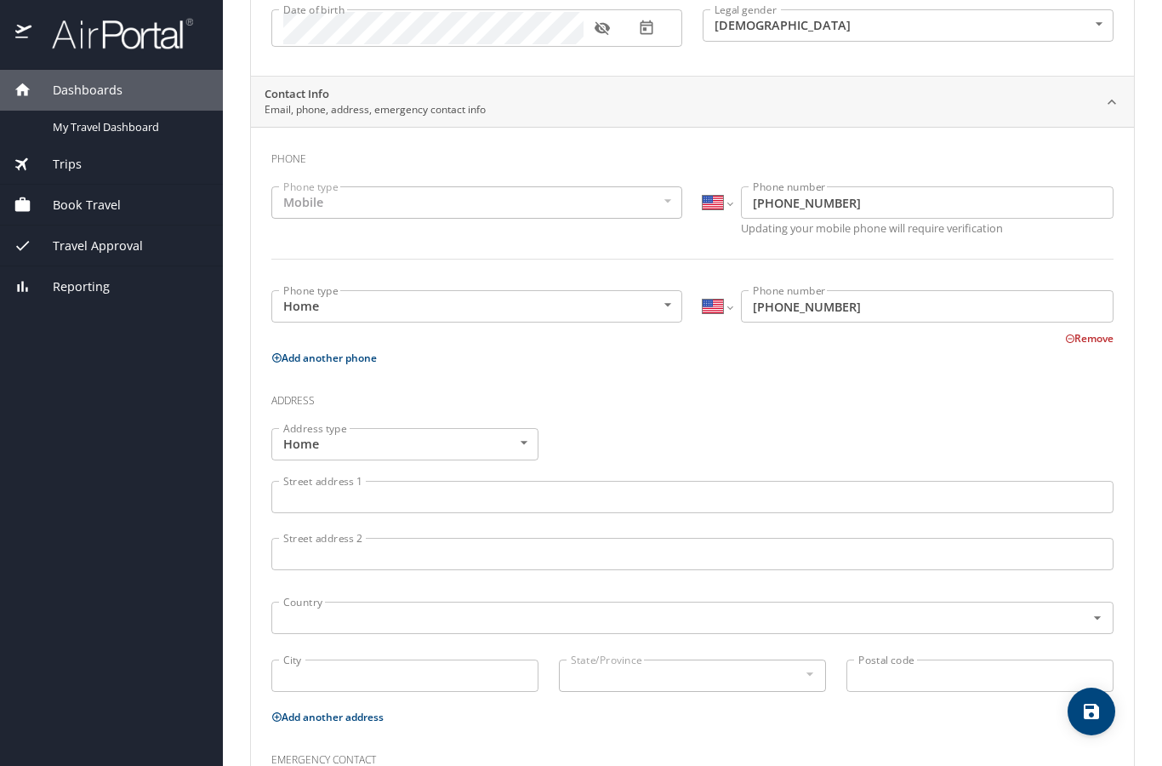
click at [502, 482] on input "Street address 1" at bounding box center [692, 497] width 842 height 32
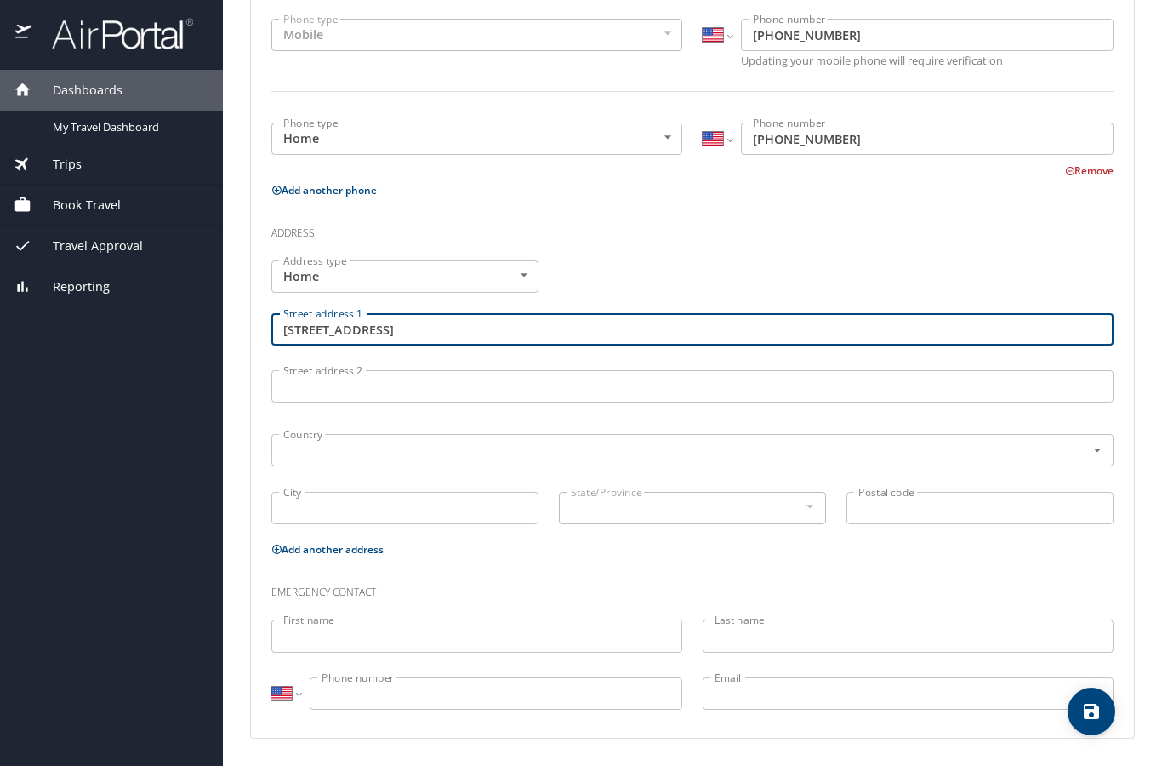
scroll to position [429, 0]
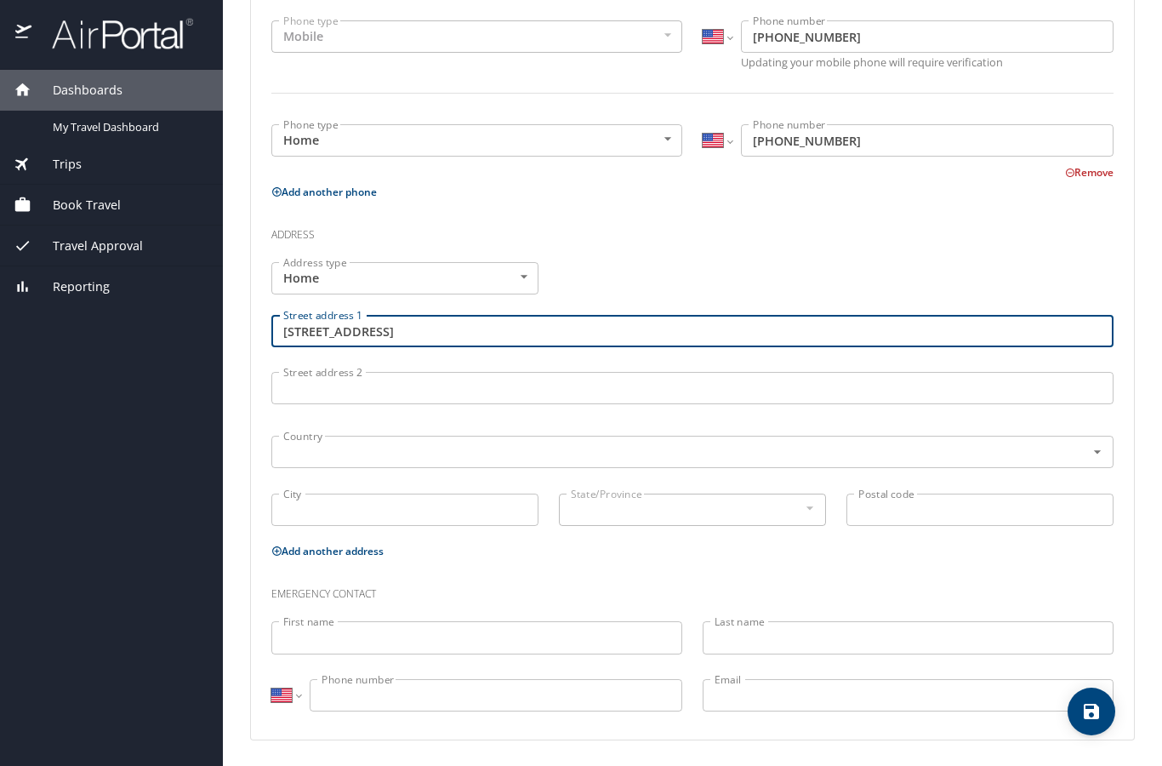
type input "1107 Dante Street"
click at [441, 503] on input "City" at bounding box center [404, 509] width 267 height 32
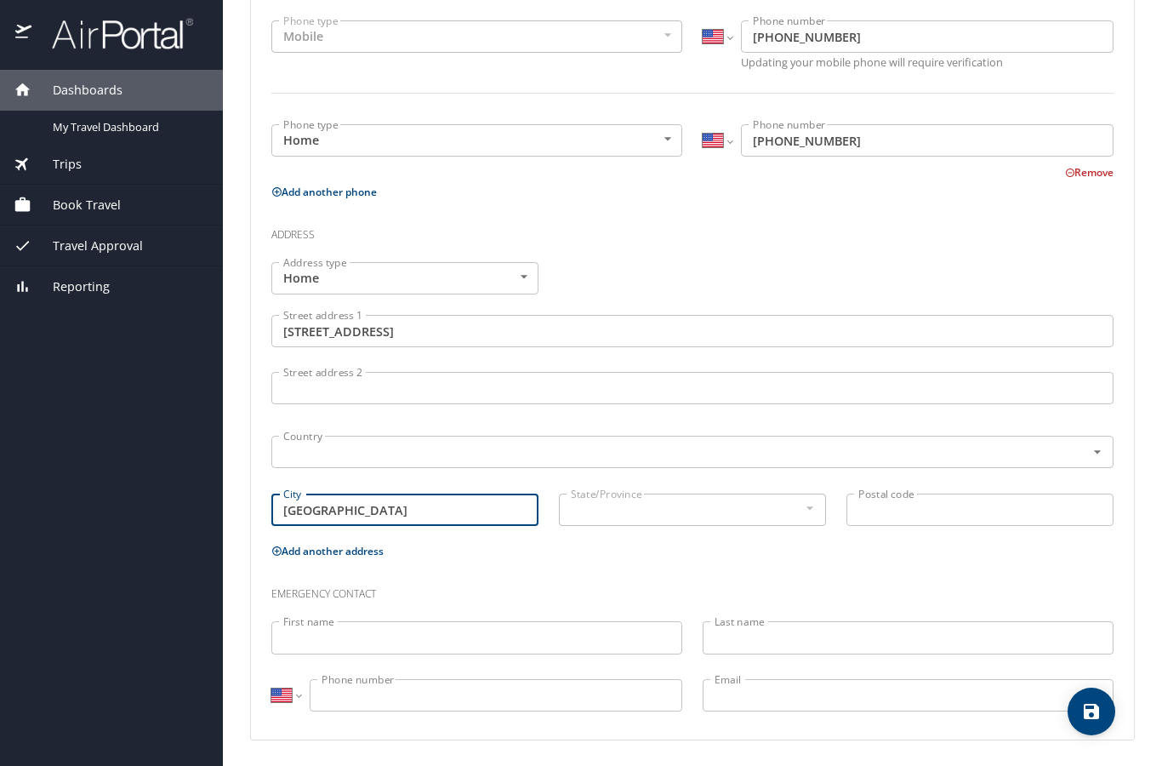
type input "New Orleans"
click at [810, 508] on div at bounding box center [809, 508] width 19 height 20
click at [881, 510] on input "Postal code" at bounding box center [979, 509] width 267 height 32
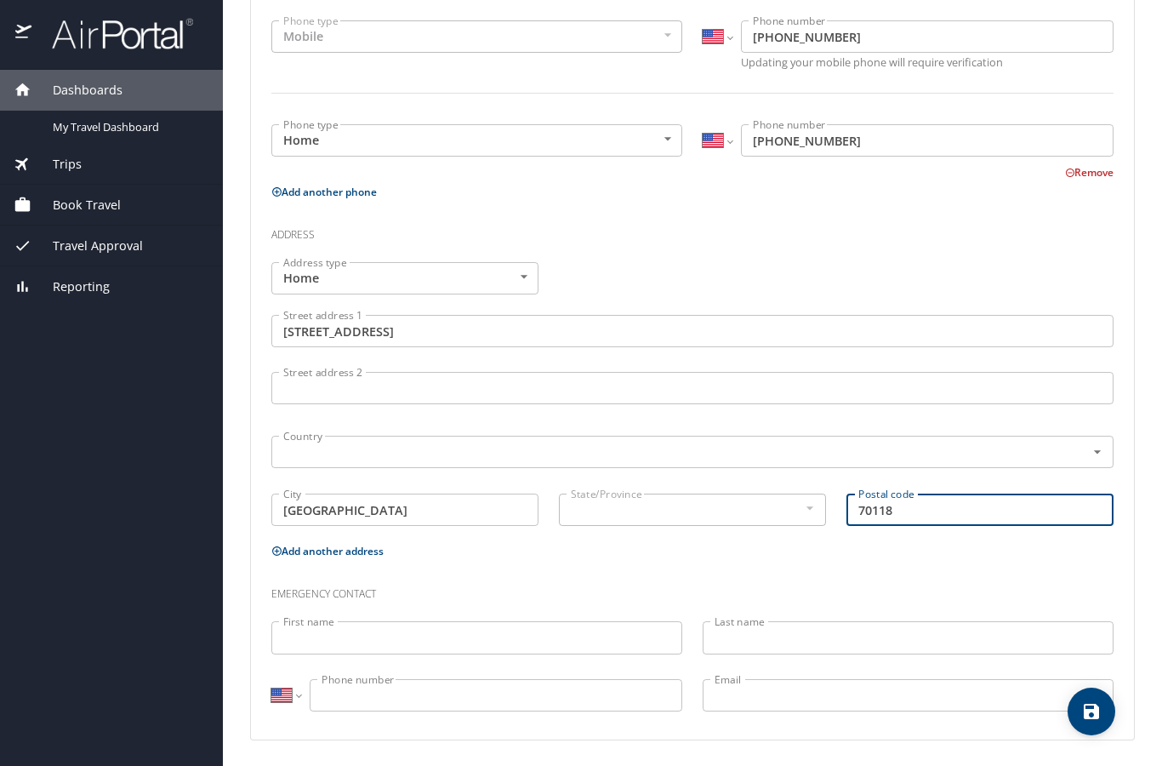
type input "70118"
click at [812, 544] on p "Add another address" at bounding box center [692, 550] width 842 height 21
click at [761, 524] on div "State/Province" at bounding box center [692, 509] width 267 height 32
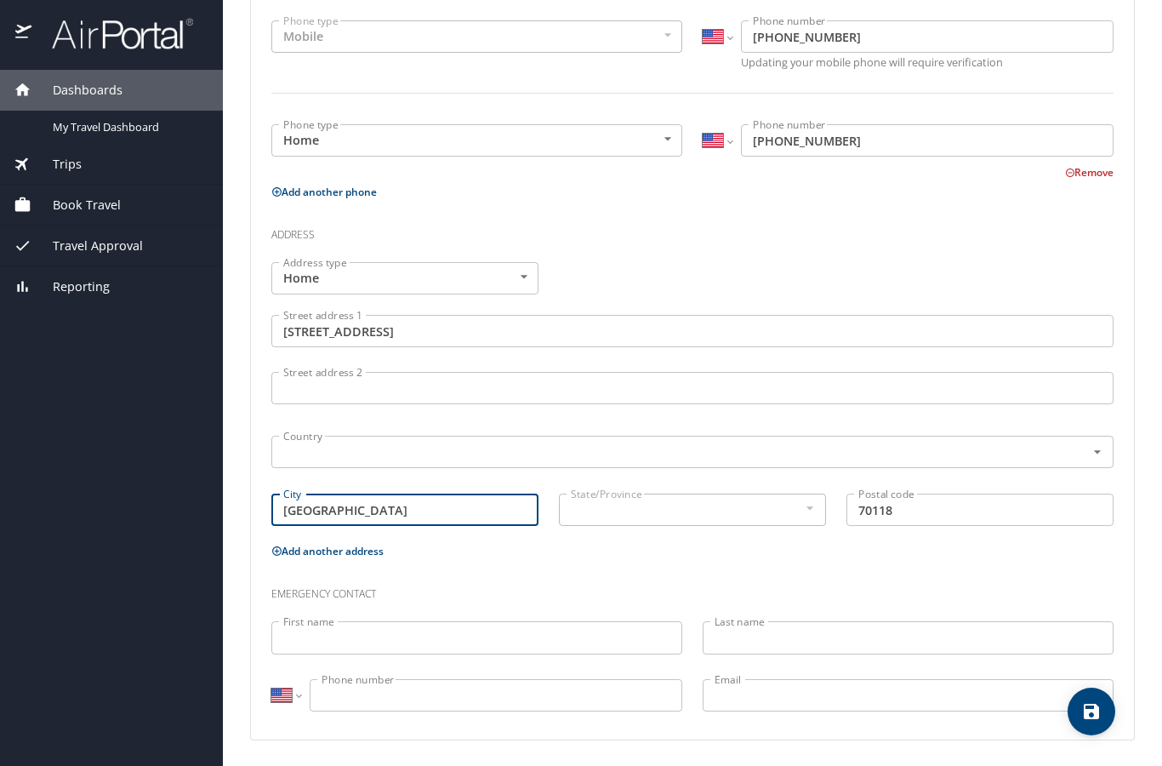
click at [458, 513] on input "New Orleans" at bounding box center [404, 509] width 267 height 32
click at [606, 489] on div "State/Province State/Province" at bounding box center [692, 508] width 267 height 43
click at [812, 507] on div at bounding box center [809, 508] width 19 height 20
click at [811, 504] on div at bounding box center [809, 508] width 19 height 20
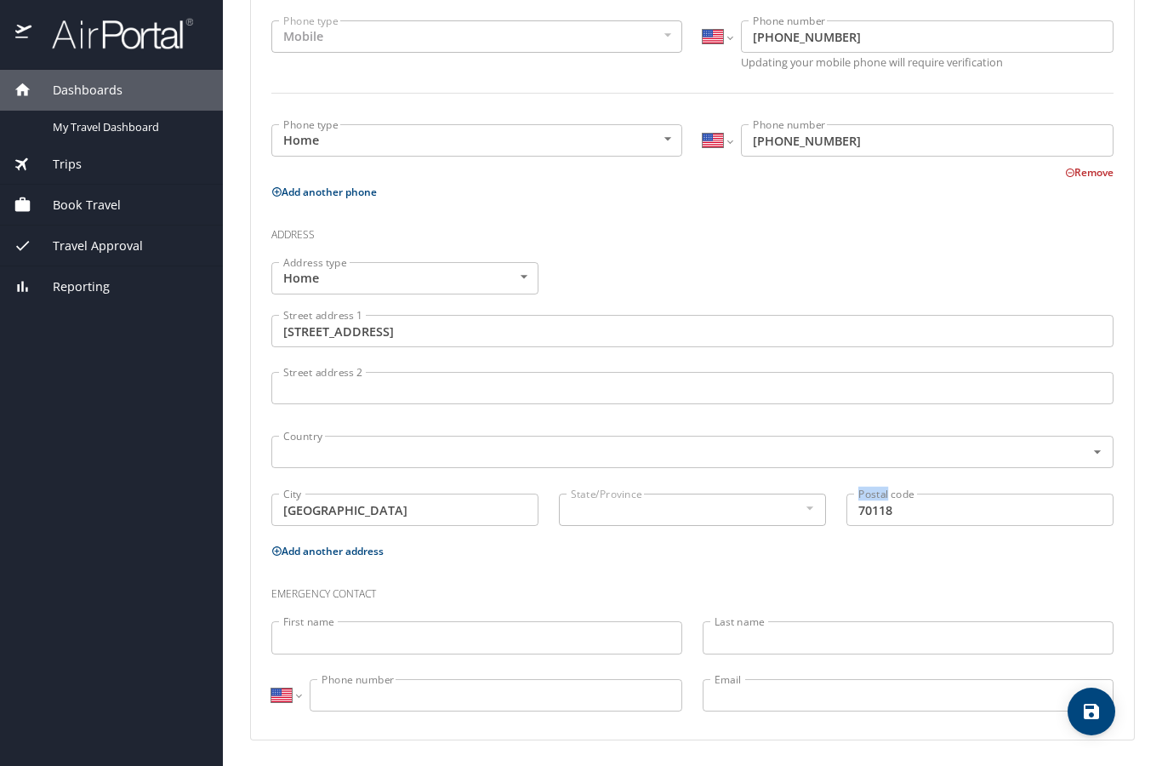
click at [823, 516] on div "State/Province" at bounding box center [692, 509] width 267 height 32
click at [574, 607] on div "Emergency contact" at bounding box center [692, 588] width 863 height 46
click at [550, 640] on input "First name" at bounding box center [476, 637] width 411 height 32
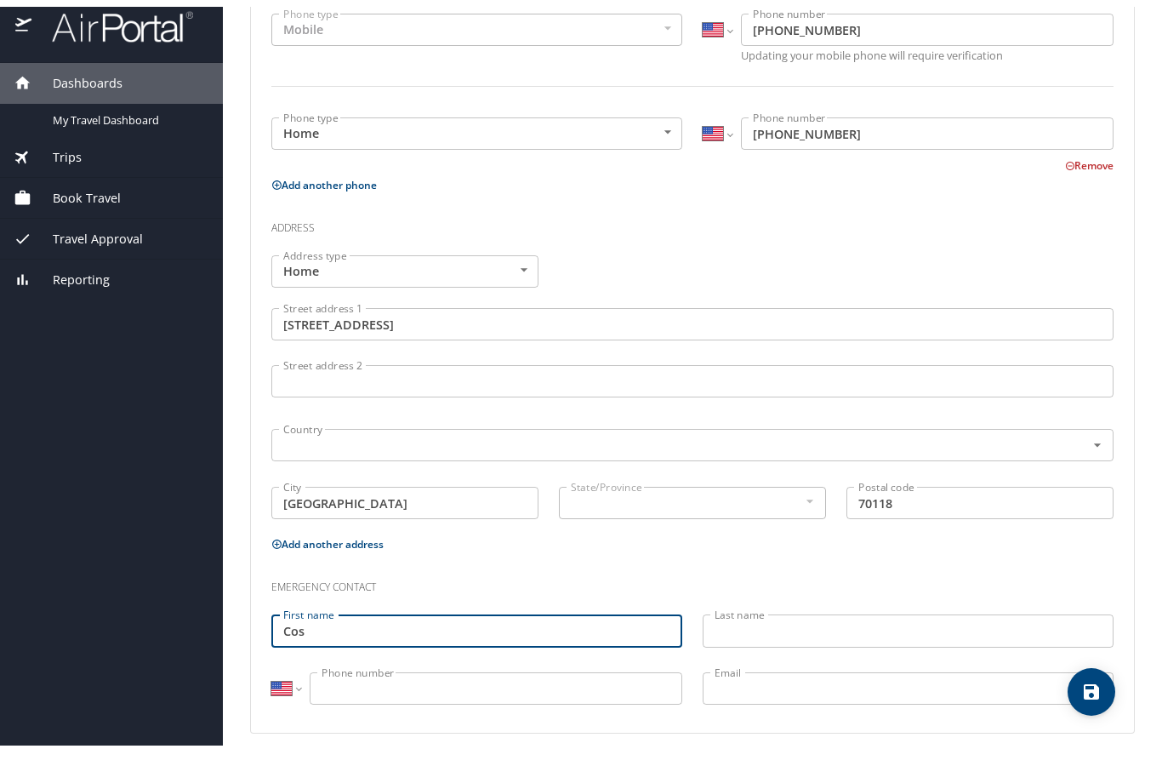
type input "Cos"
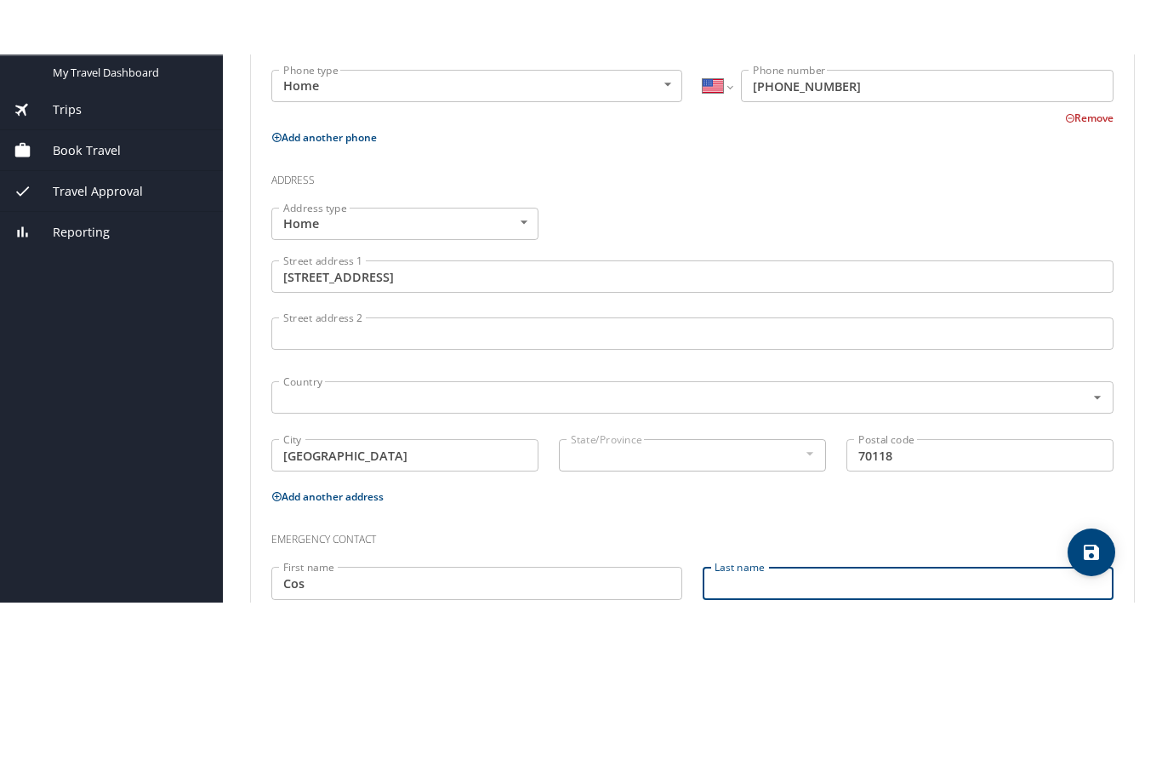
click at [856, 627] on div "Phone Phone type Mobile Mobile Phone type International Afghanistan Åland Islan…" at bounding box center [692, 350] width 883 height 778
type input "Centannie"
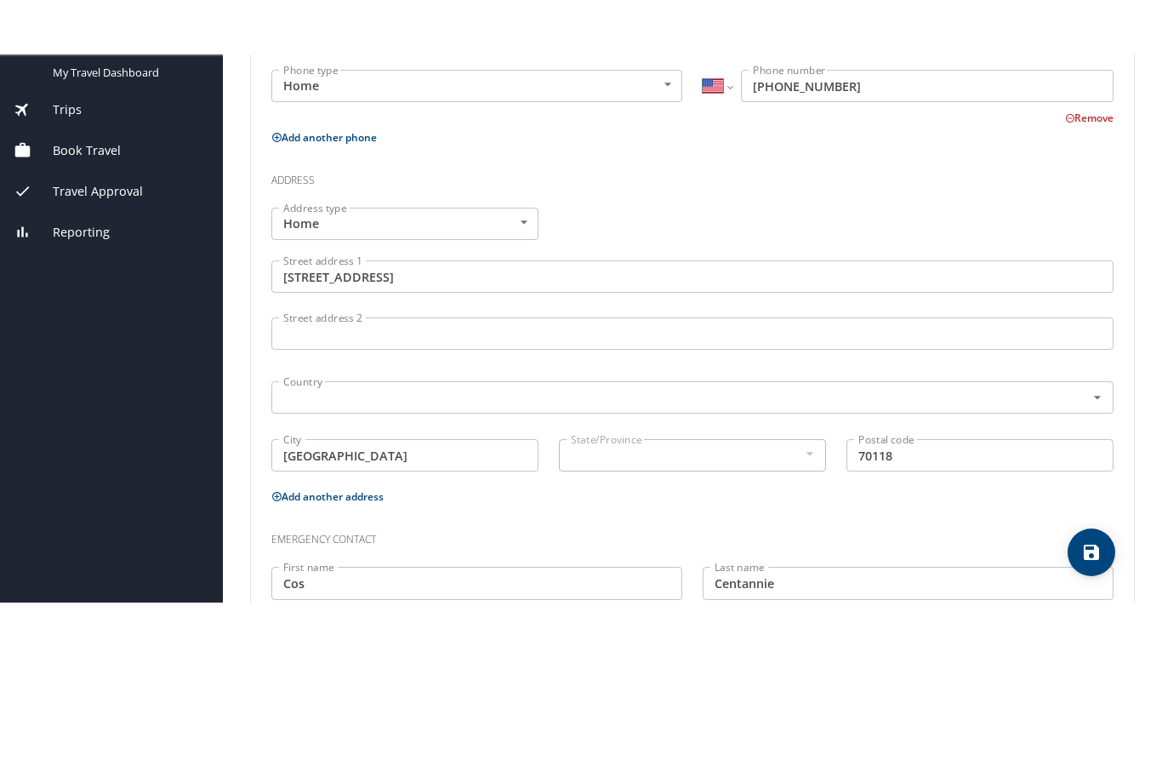
click at [637, 679] on input "Phone number" at bounding box center [496, 695] width 373 height 32
type input "(504) 256-8749"
click at [864, 679] on input "Email" at bounding box center [908, 695] width 411 height 32
click at [784, 621] on input "Centannie" at bounding box center [908, 637] width 411 height 32
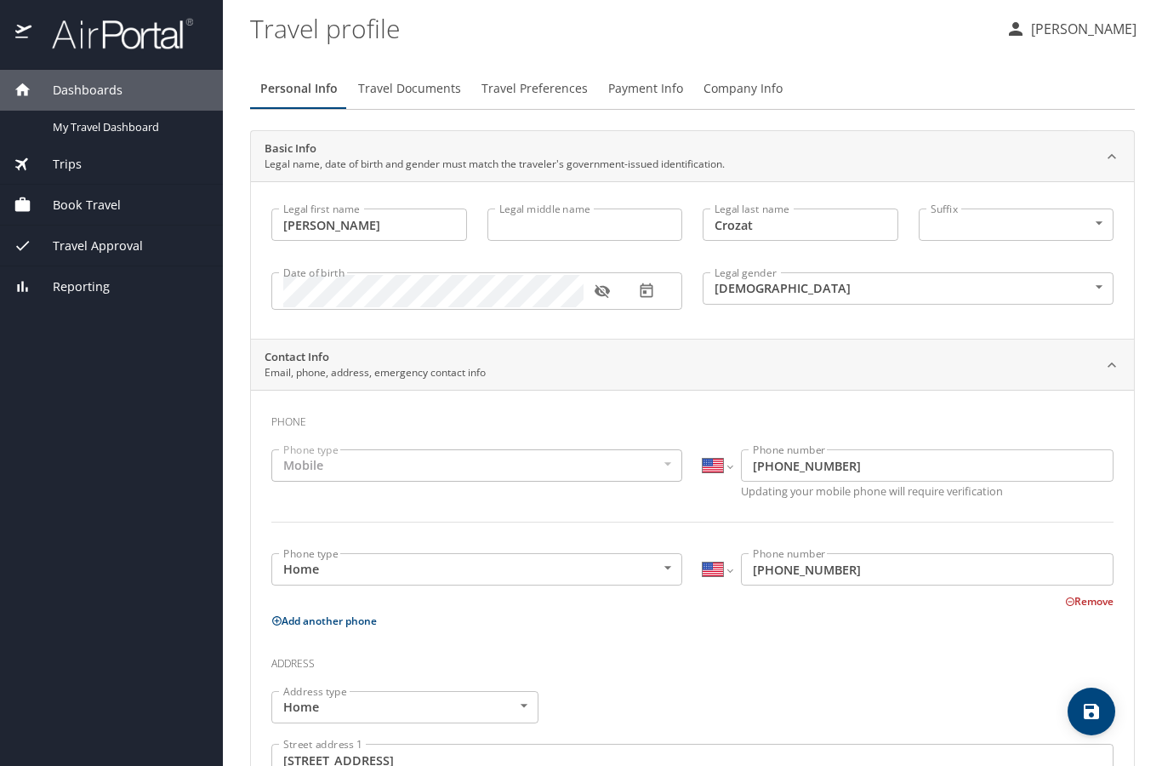
scroll to position [0, 0]
type input "Centanni"
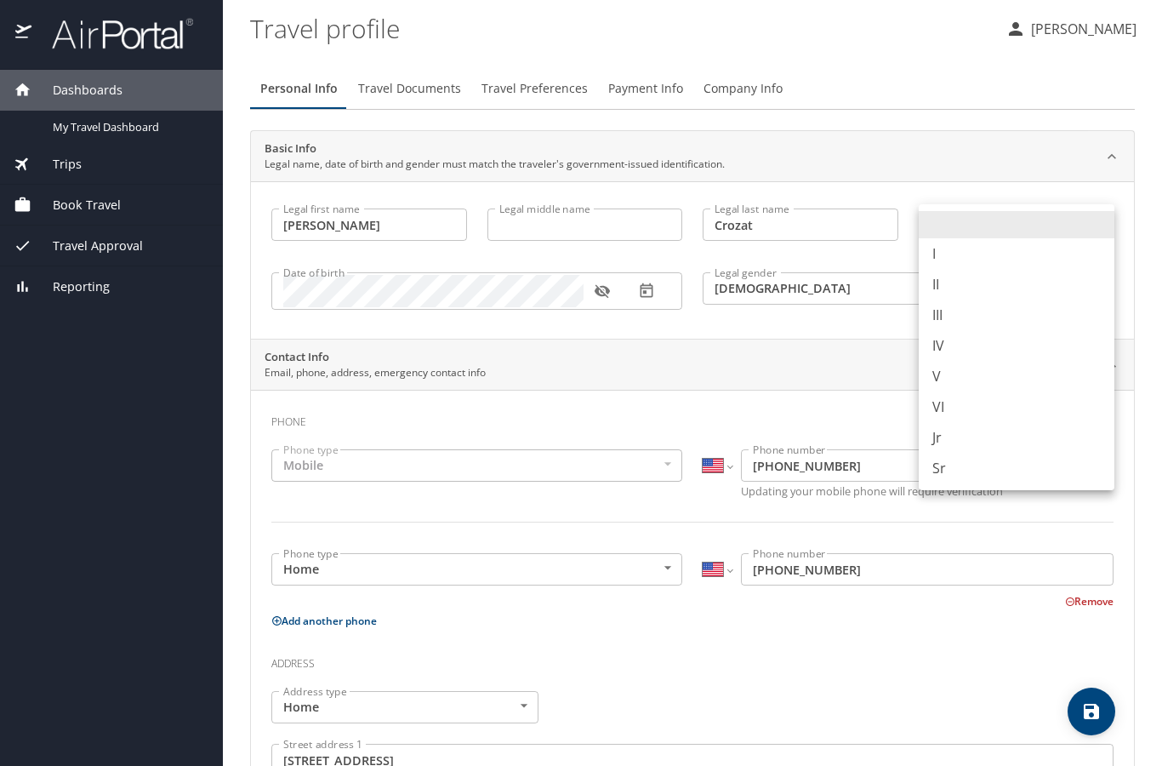
click at [1070, 227] on body "Dashboards My Travel Dashboard Trips Current / Future Trips Past Trips Trips Mi…" at bounding box center [581, 383] width 1162 height 766
click at [789, 334] on div at bounding box center [581, 383] width 1162 height 766
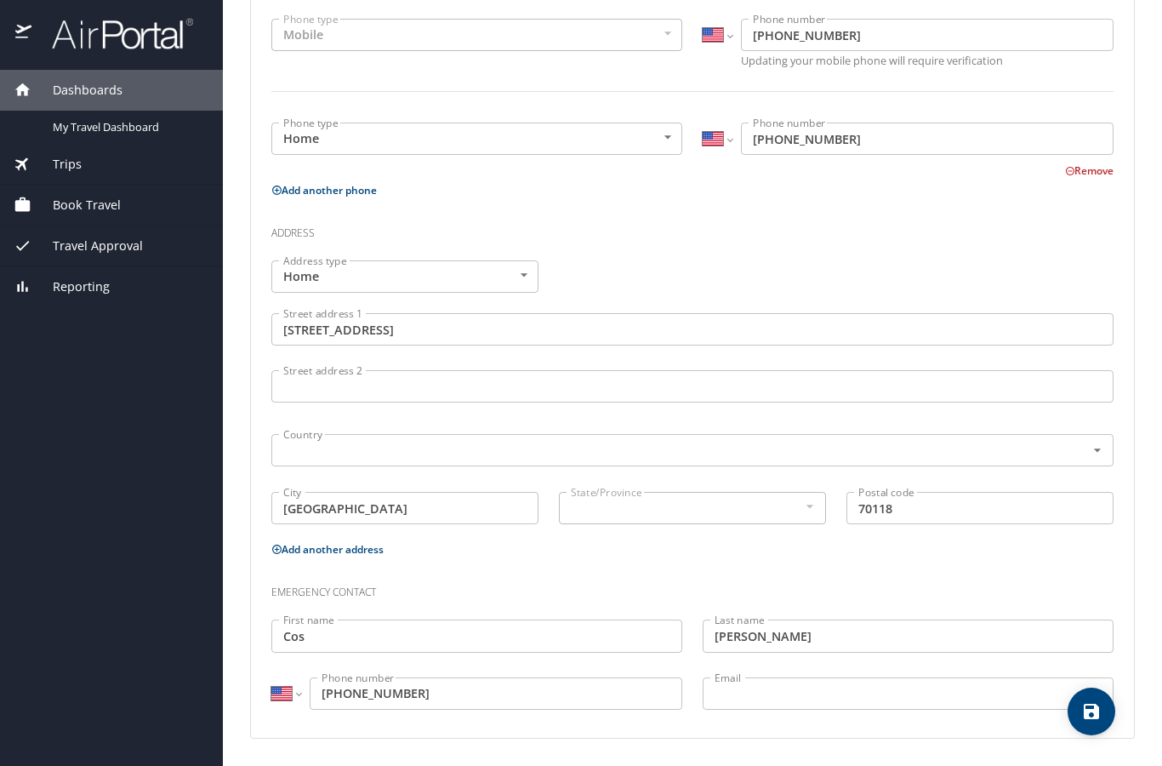
scroll to position [429, 0]
click at [1085, 714] on icon "save" at bounding box center [1091, 711] width 15 height 15
select select "US"
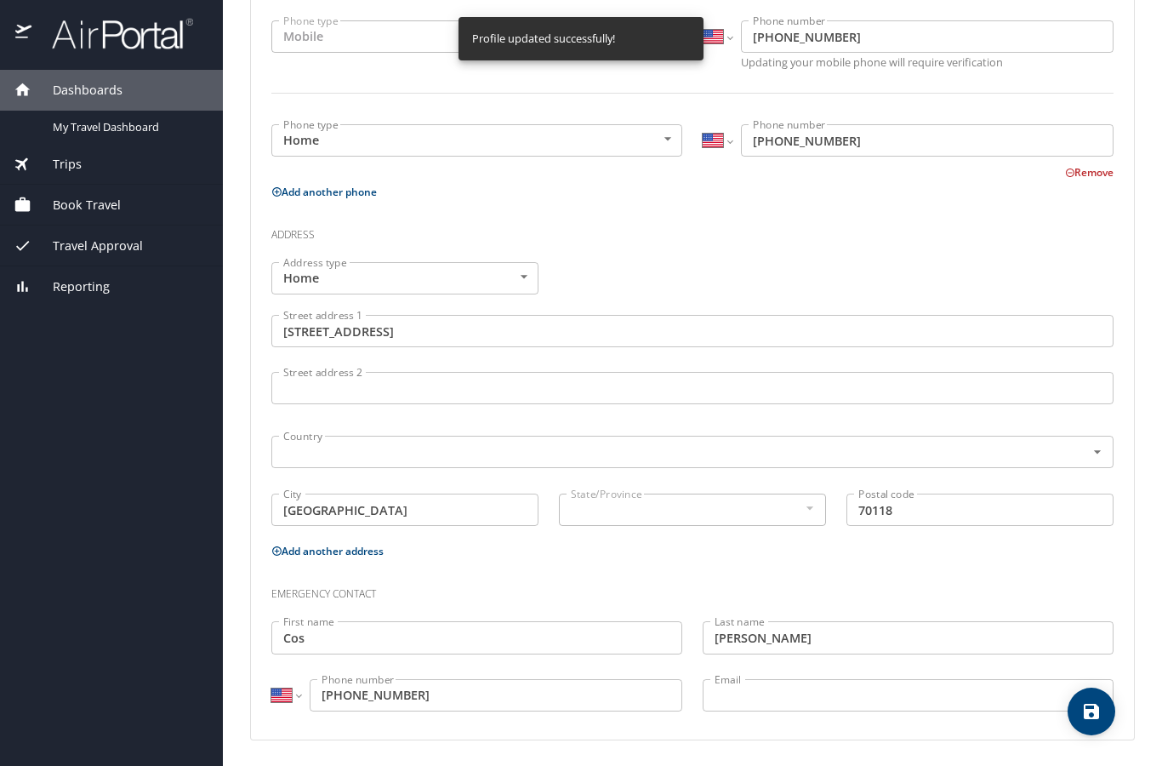
select select "US"
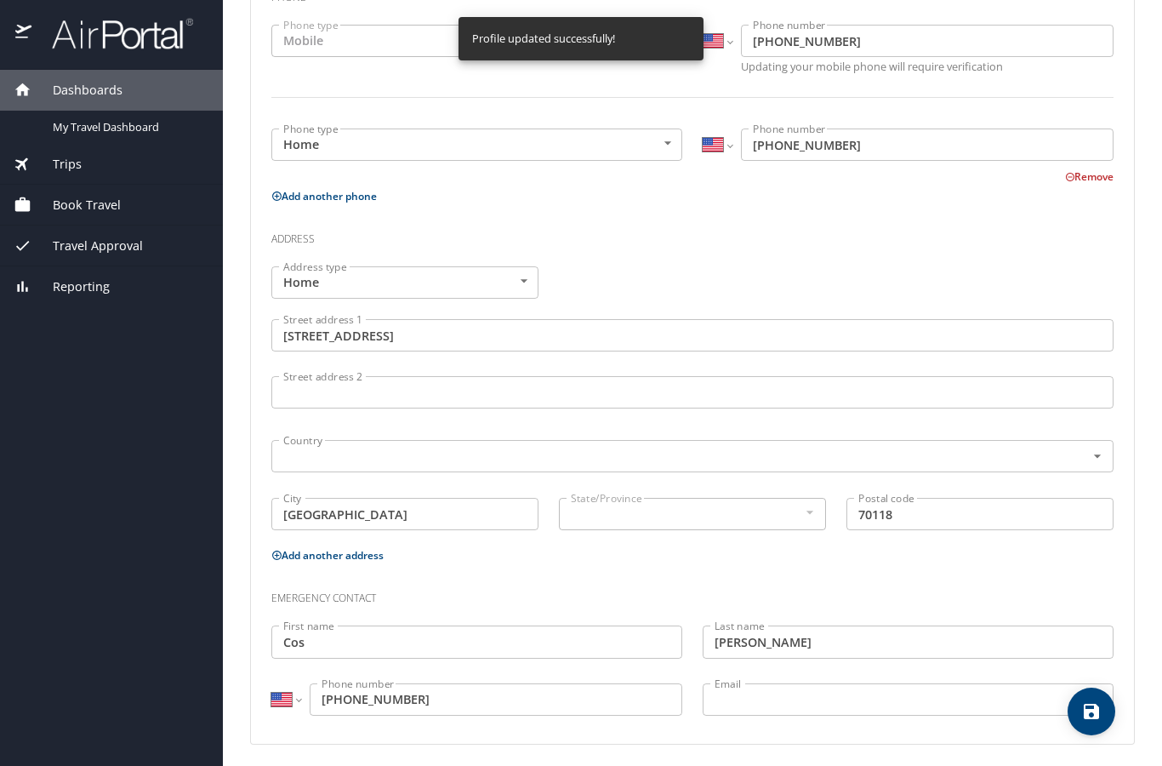
click at [808, 511] on div at bounding box center [809, 512] width 19 height 20
click at [816, 516] on div at bounding box center [809, 512] width 19 height 20
click at [769, 531] on div "State/Province State/Province" at bounding box center [692, 512] width 267 height 43
click at [784, 651] on input "Centanni" at bounding box center [908, 641] width 411 height 32
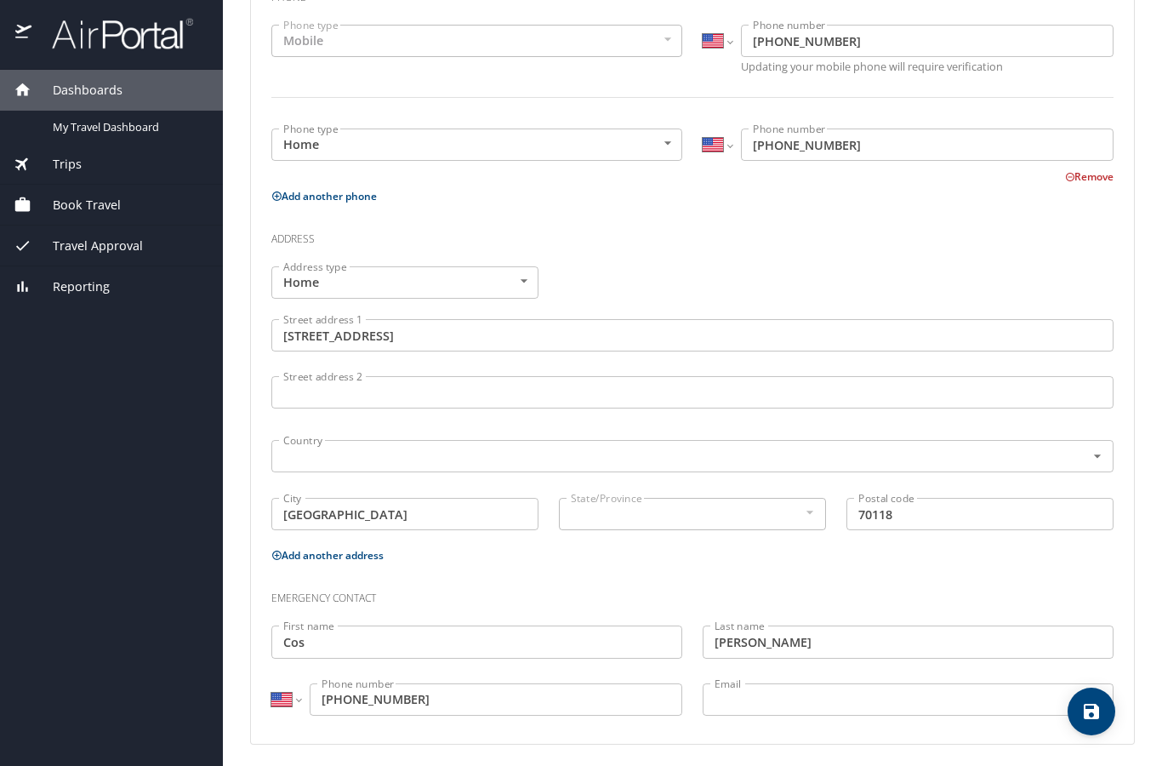
click at [562, 514] on div "State/Province" at bounding box center [692, 514] width 267 height 32
click at [811, 511] on div at bounding box center [809, 512] width 19 height 20
click at [1093, 709] on icon "save" at bounding box center [1091, 711] width 15 height 15
select select "US"
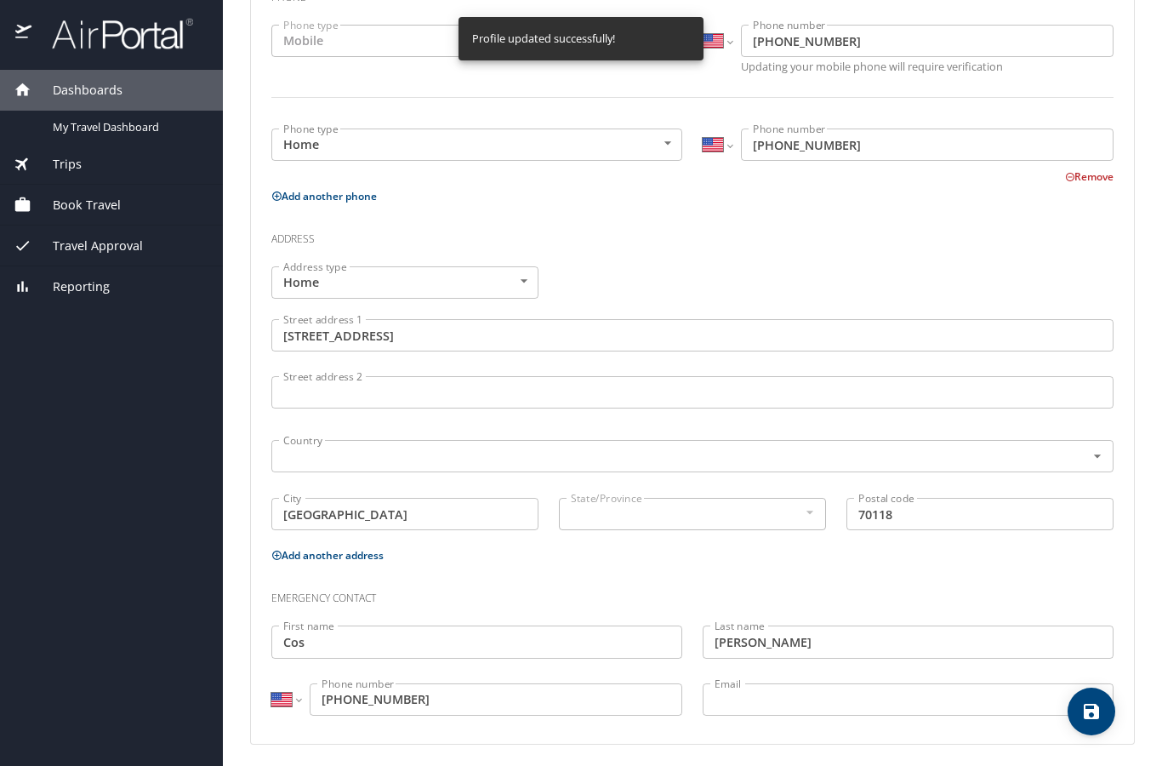
select select "US"
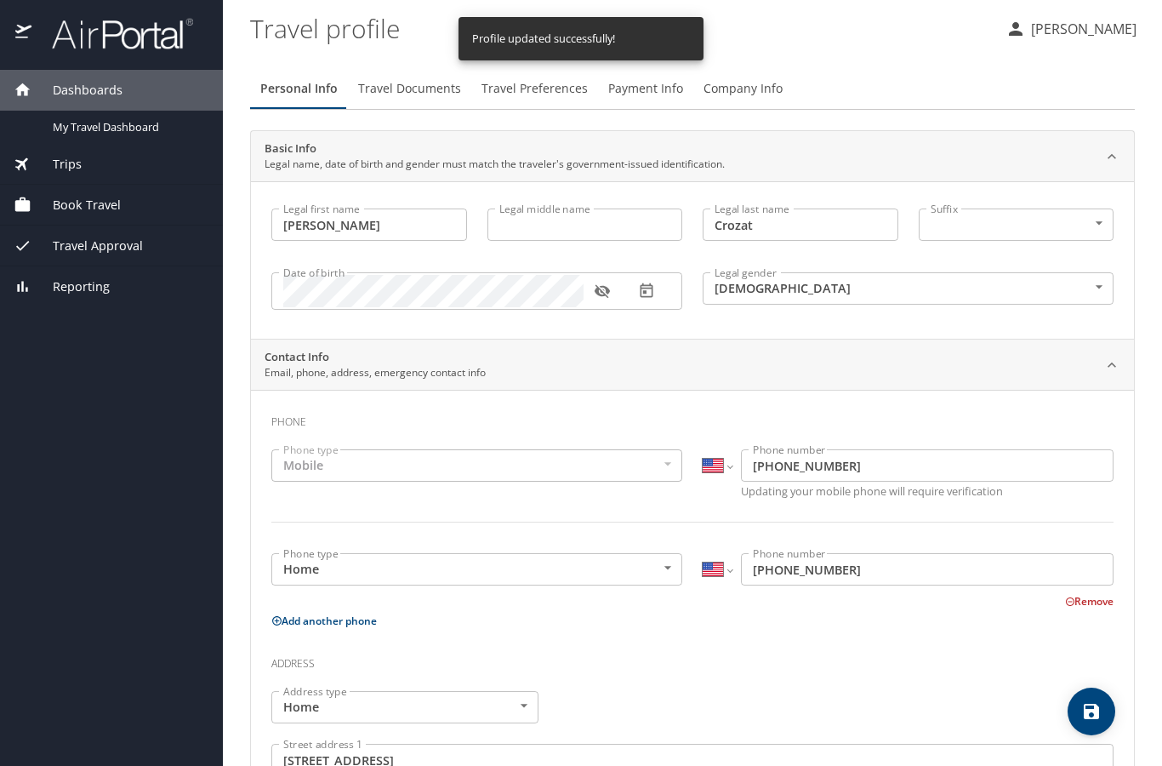
scroll to position [0, 0]
click at [402, 91] on span "Travel Documents" at bounding box center [409, 88] width 103 height 21
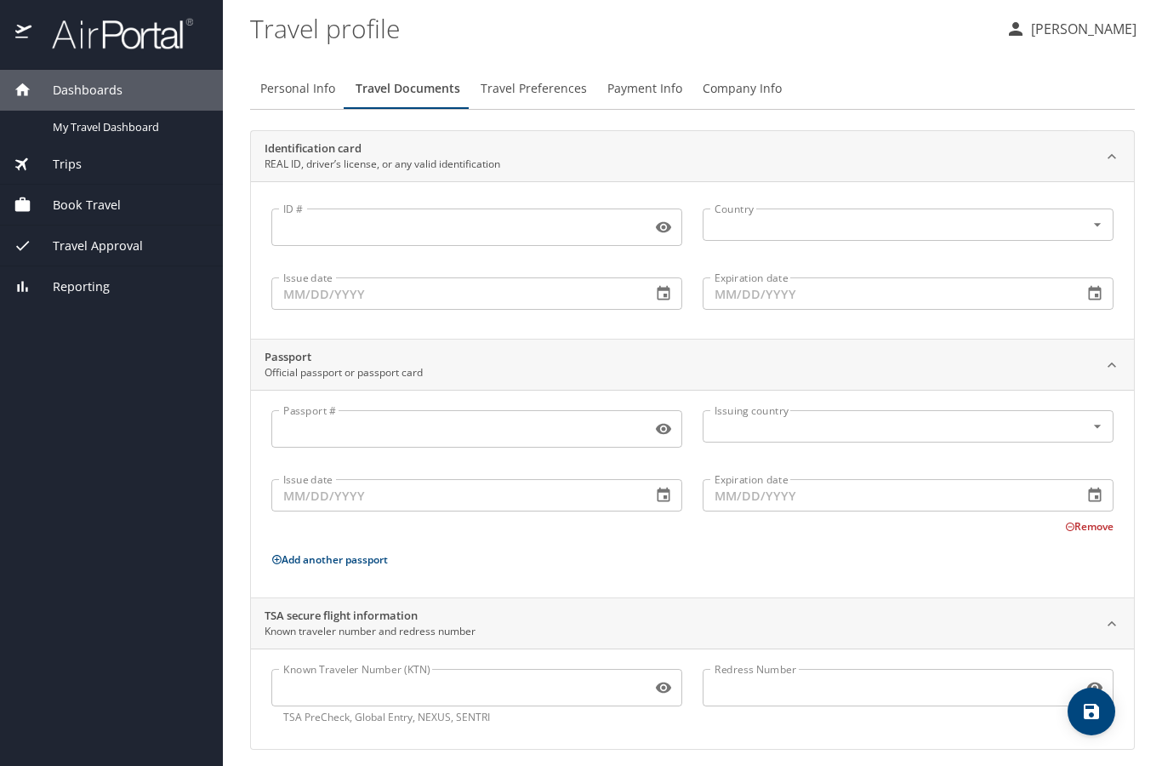
click at [524, 105] on button "Travel Preferences" at bounding box center [533, 88] width 127 height 41
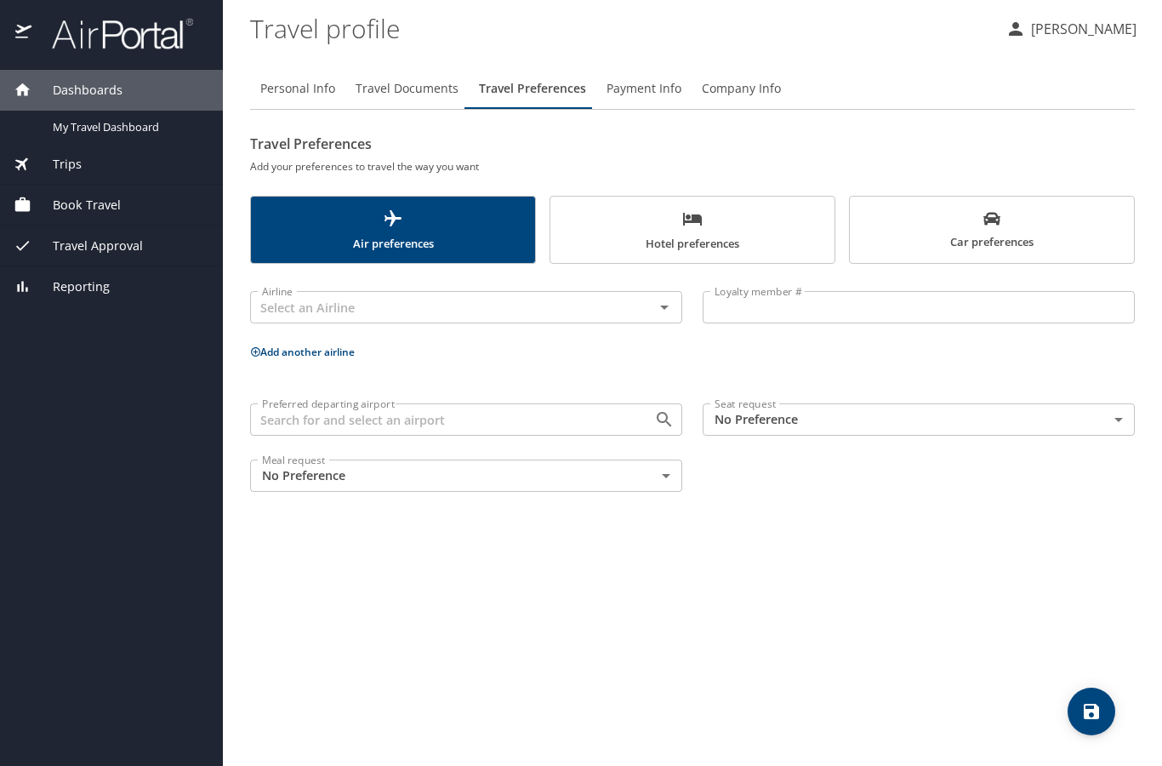
click at [767, 424] on body "Dashboards My Travel Dashboard Trips Current / Future Trips Past Trips Trips Mi…" at bounding box center [581, 383] width 1162 height 766
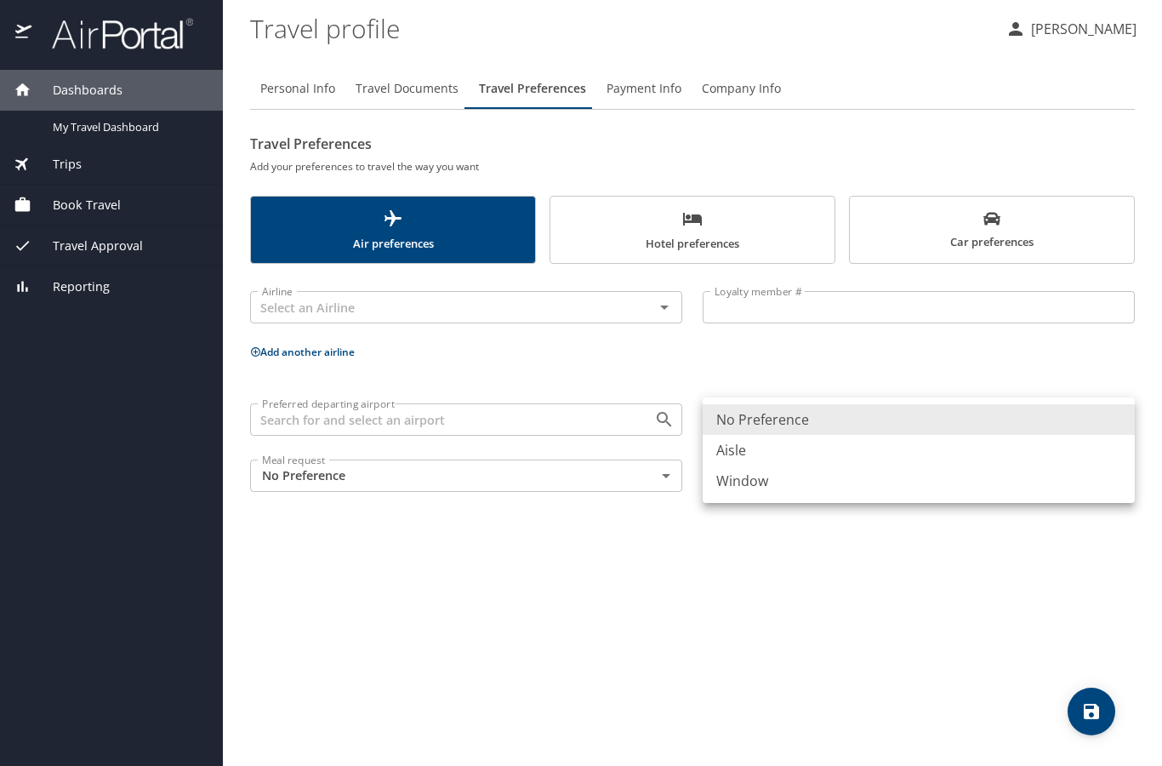
click at [768, 467] on li "Window" at bounding box center [919, 480] width 432 height 31
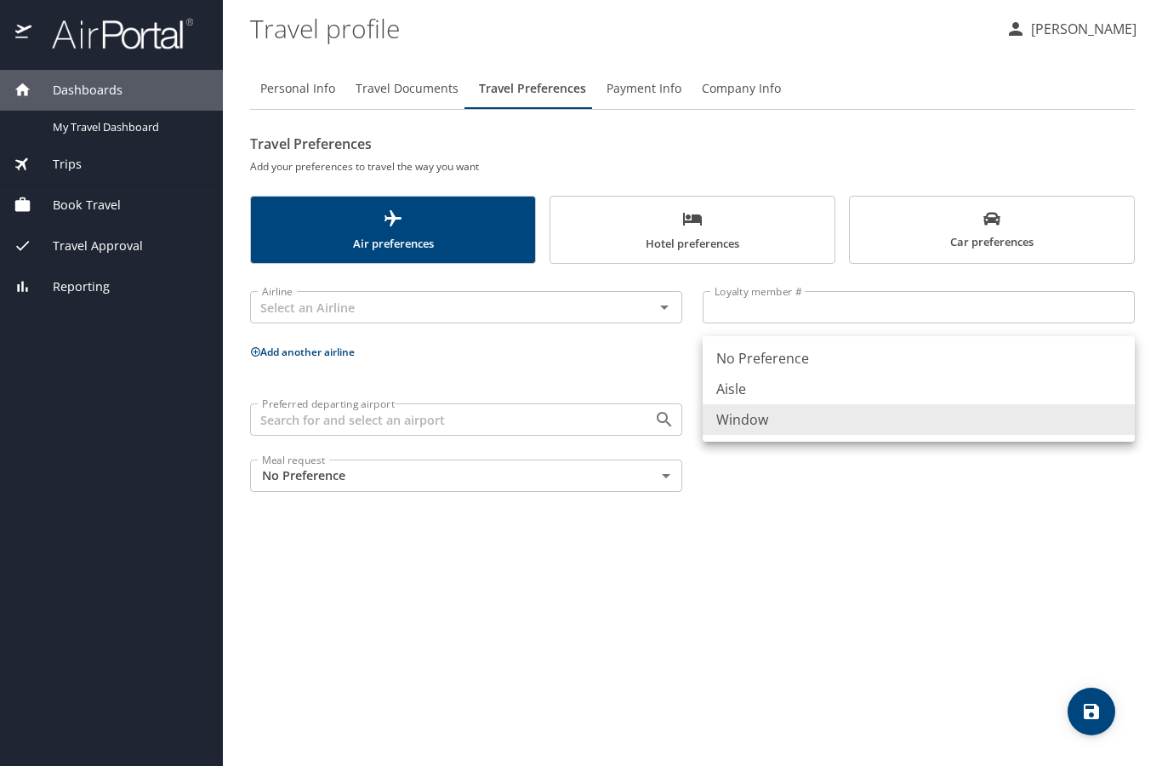
click at [759, 413] on body "Dashboards My Travel Dashboard Trips Current / Future Trips Past Trips Trips Mi…" at bounding box center [581, 383] width 1162 height 766
click at [749, 385] on li "Aisle" at bounding box center [919, 388] width 432 height 31
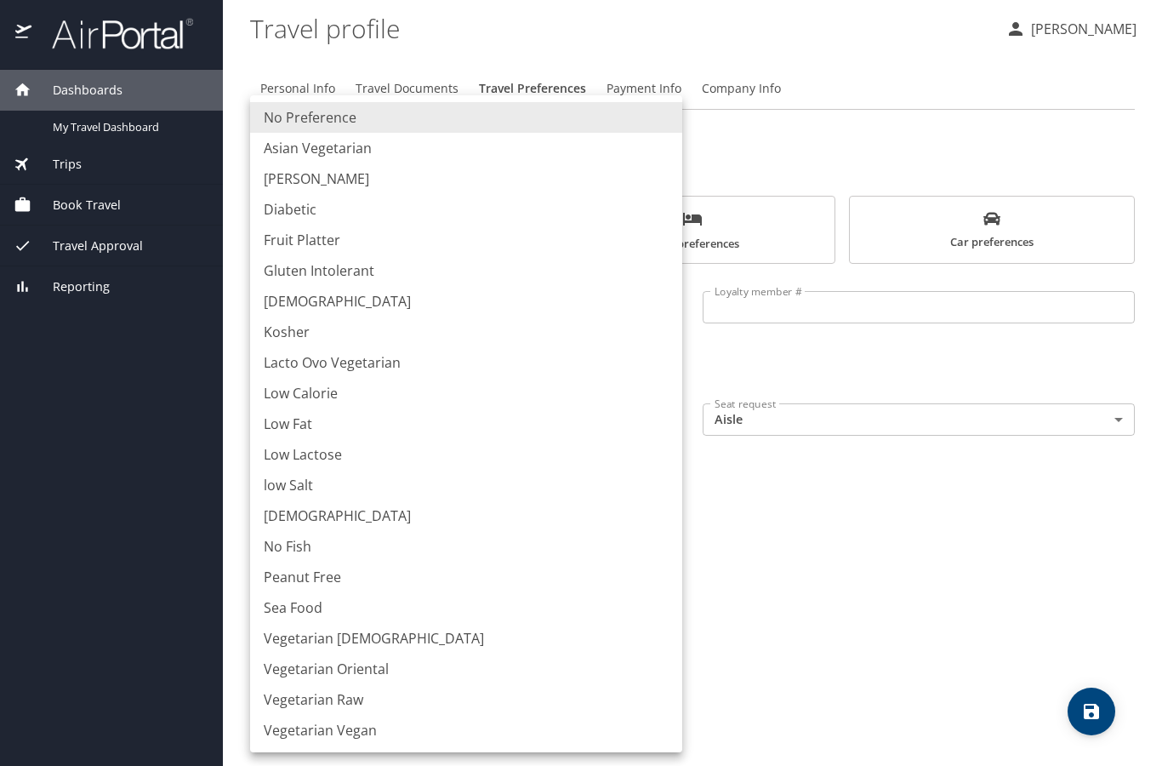
click at [637, 466] on body "Dashboards My Travel Dashboard Trips Current / Future Trips Past Trips Trips Mi…" at bounding box center [581, 383] width 1162 height 766
click at [795, 509] on div at bounding box center [581, 383] width 1162 height 766
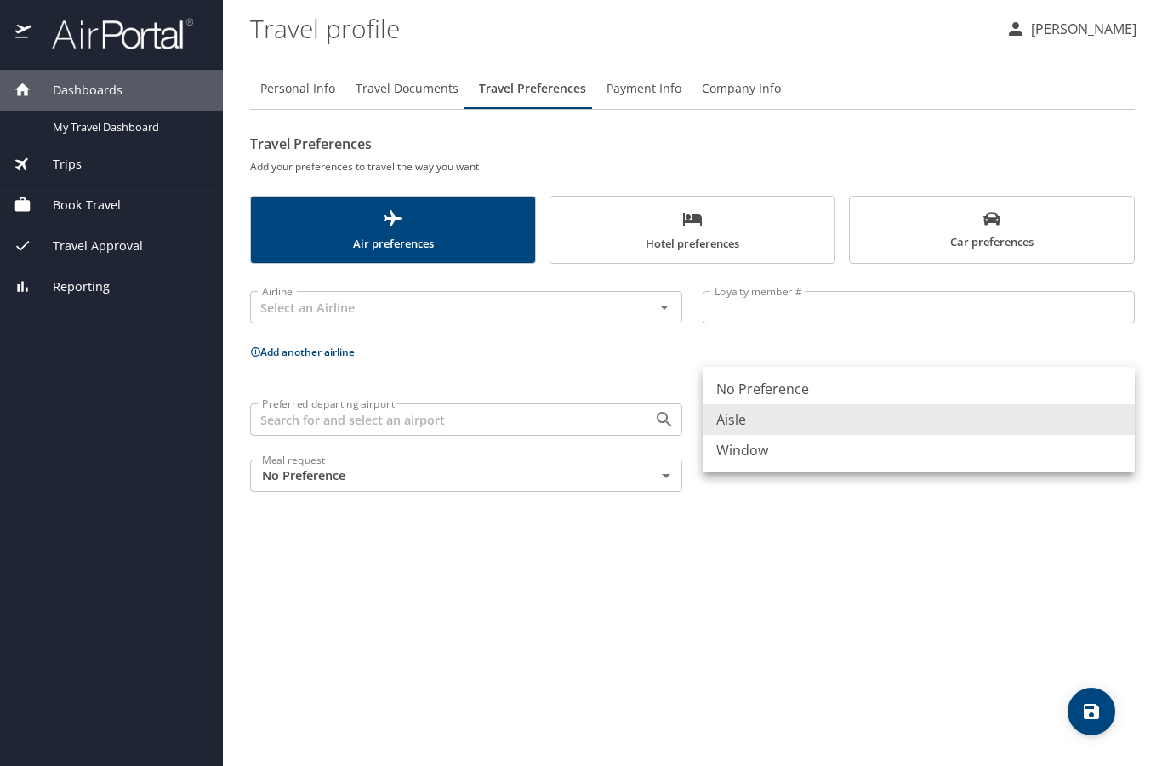
click at [785, 416] on body "Dashboards My Travel Dashboard Trips Current / Future Trips Past Trips Trips Mi…" at bounding box center [581, 383] width 1162 height 766
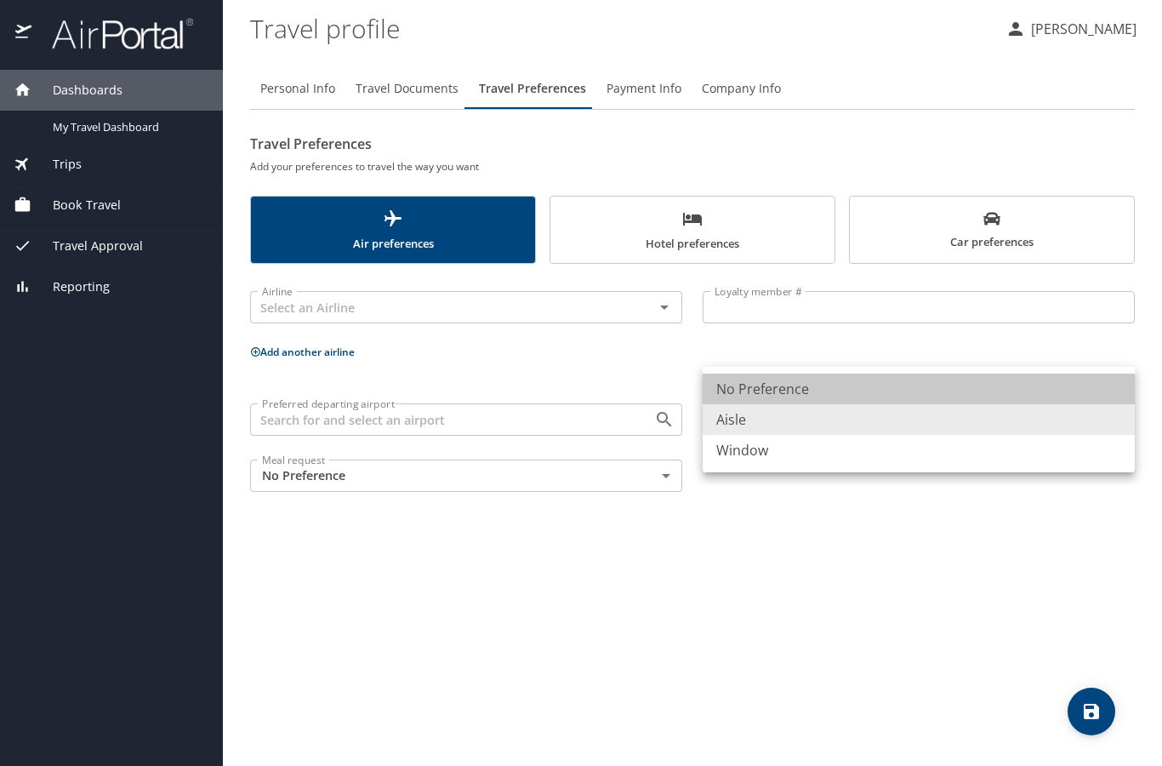
click at [780, 397] on li "No Preference" at bounding box center [919, 388] width 432 height 31
type input "NotApplicable"
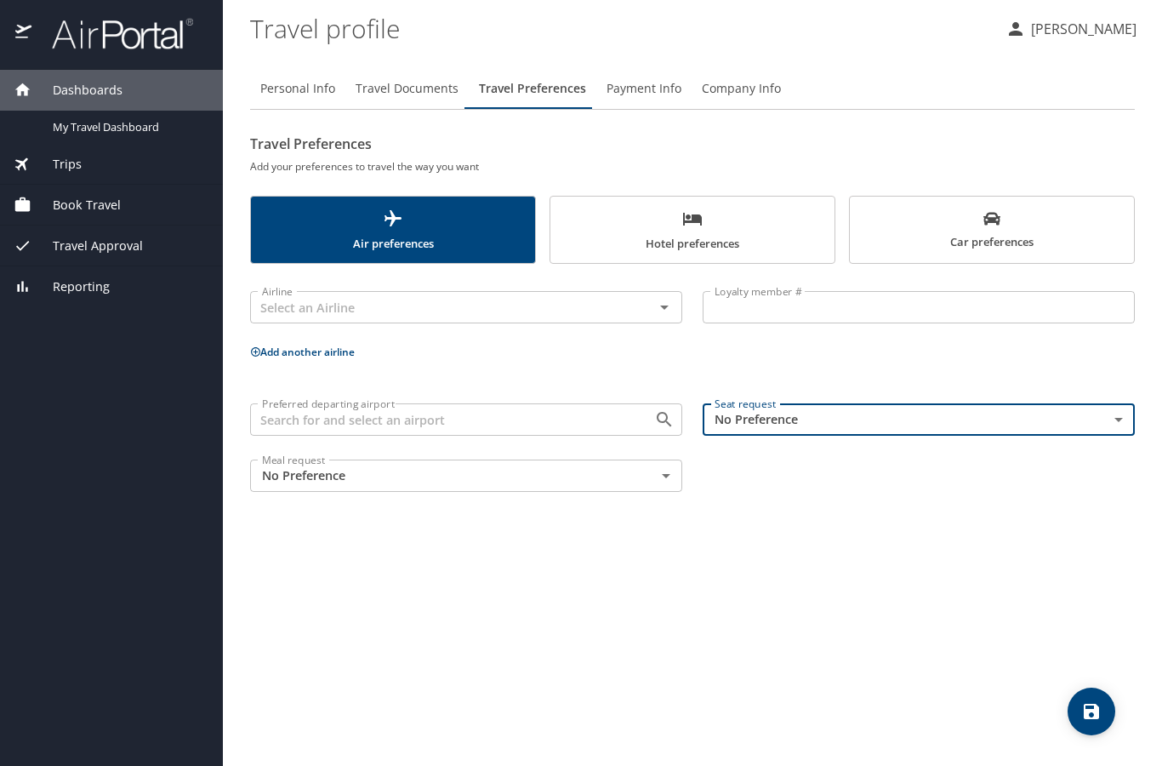
click at [638, 94] on span "Payment Info" at bounding box center [644, 88] width 75 height 21
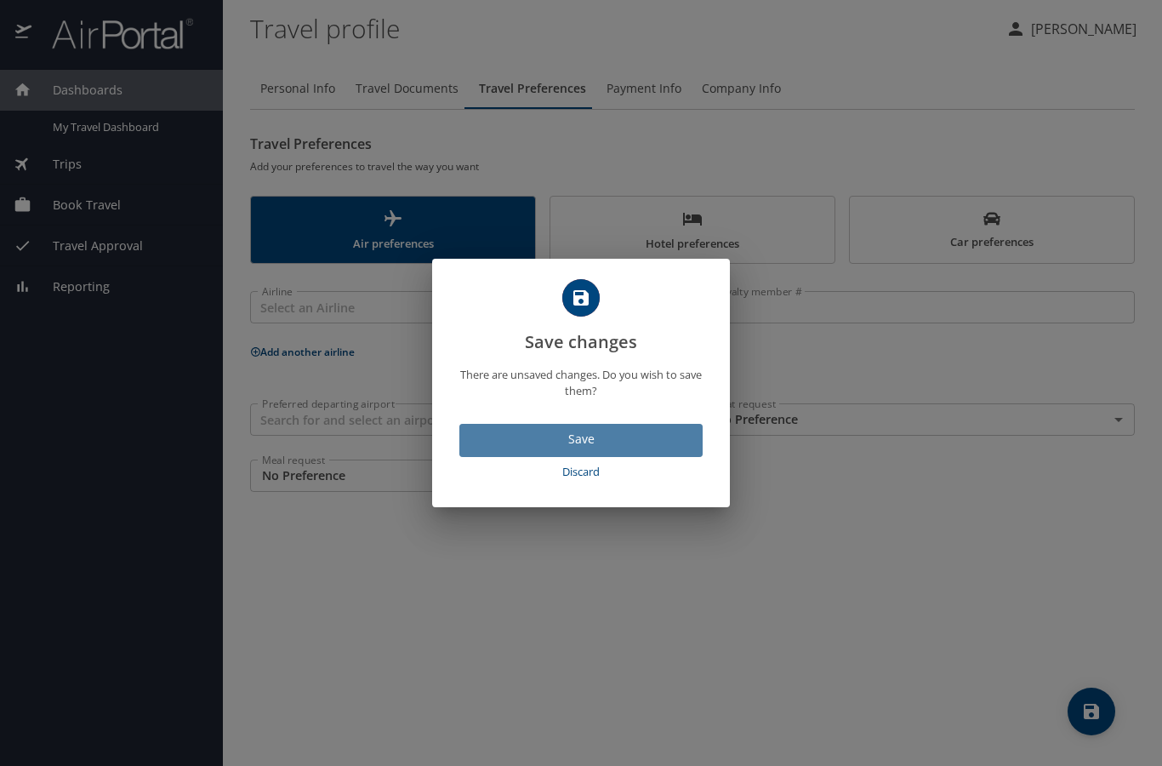
click at [602, 442] on span "Save" at bounding box center [581, 439] width 216 height 21
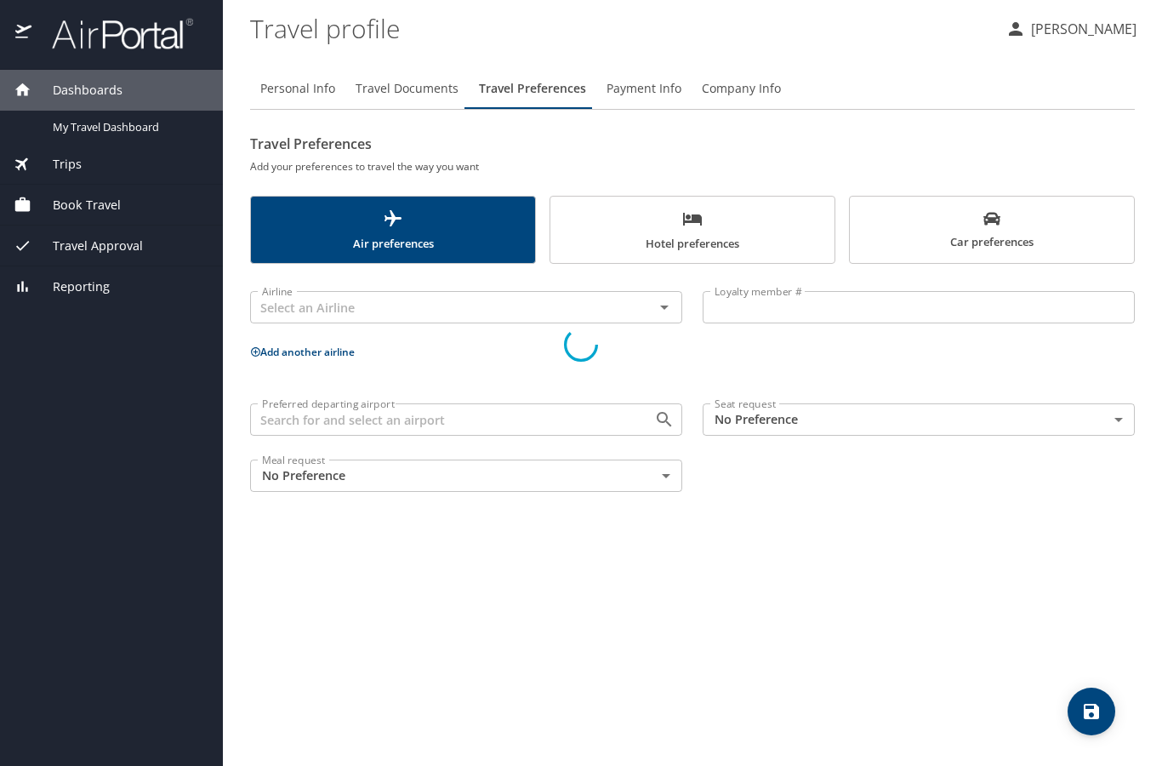
click at [658, 87] on div at bounding box center [581, 344] width 1162 height 842
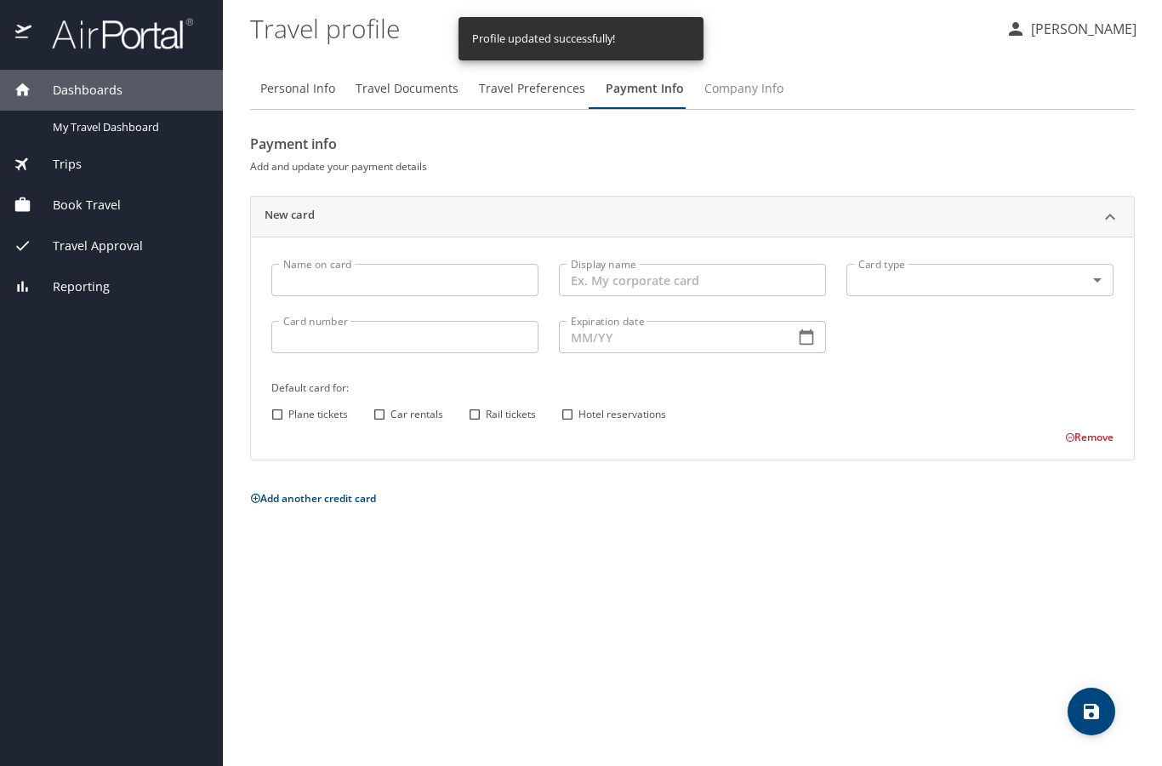
click at [715, 92] on span "Company Info" at bounding box center [743, 88] width 79 height 21
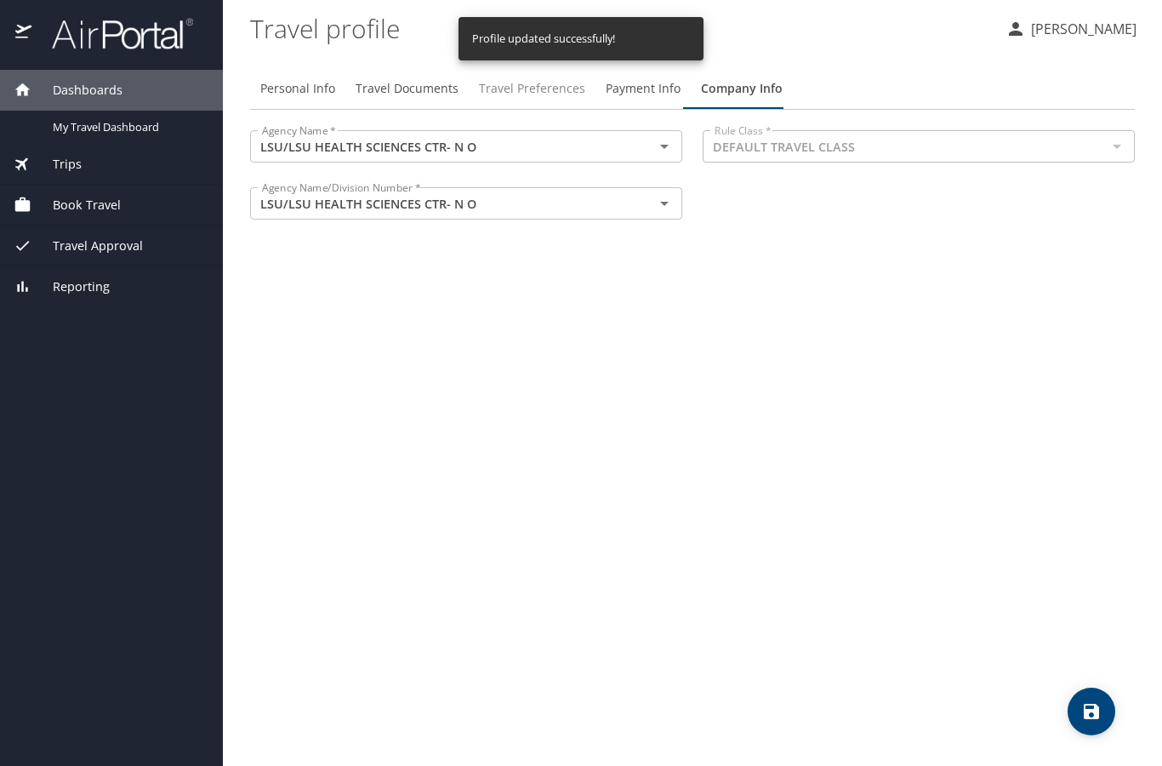
click at [520, 96] on span "Travel Preferences" at bounding box center [532, 88] width 106 height 21
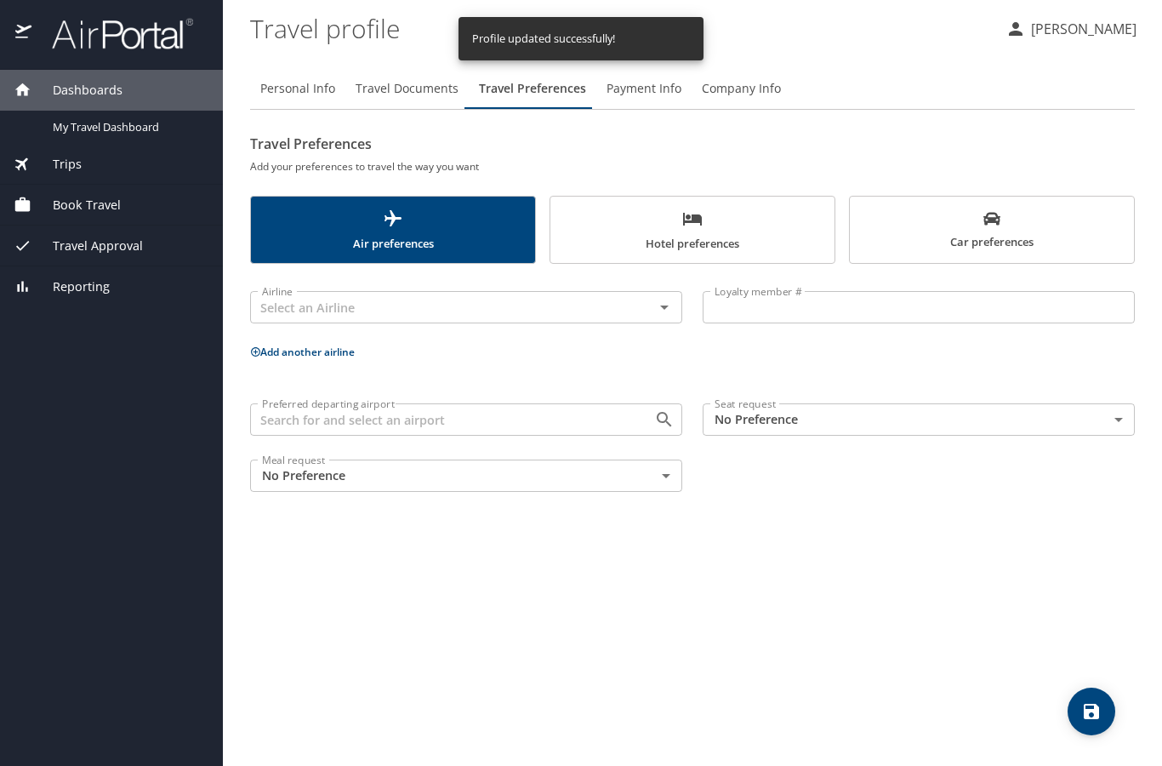
click at [428, 97] on span "Travel Documents" at bounding box center [407, 88] width 103 height 21
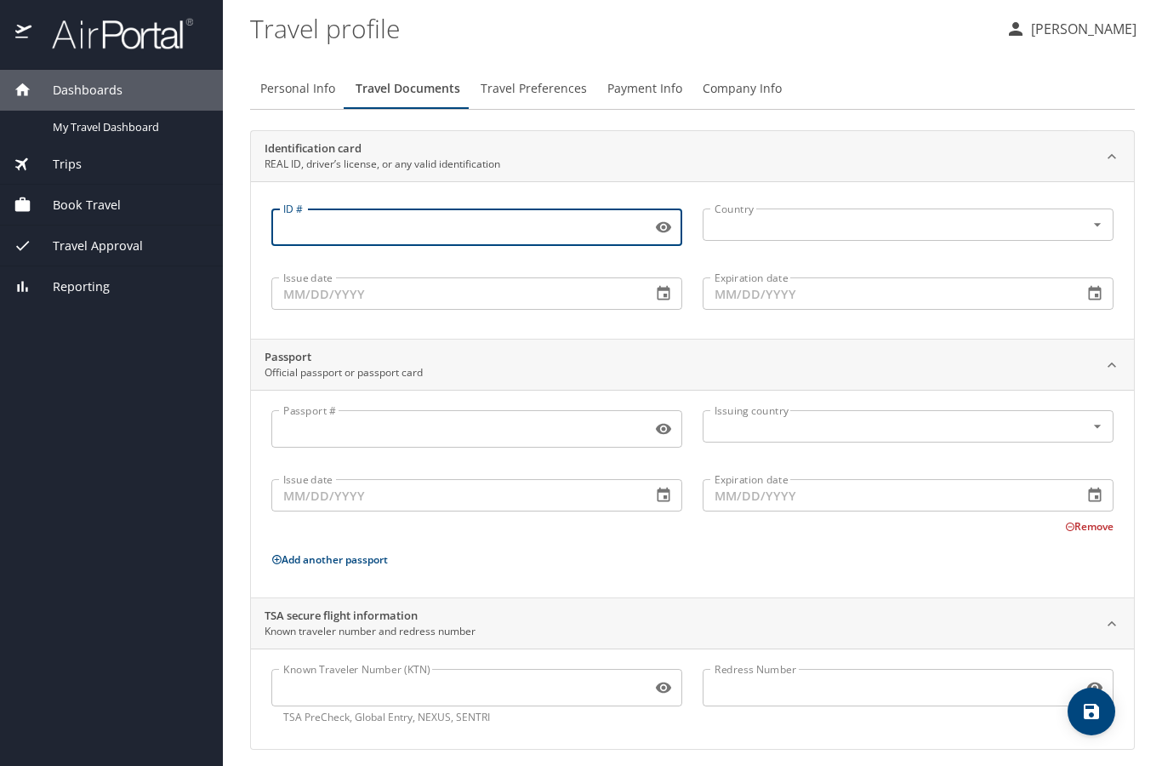
click at [477, 225] on input "ID #" at bounding box center [457, 227] width 373 height 32
type input "009230922"
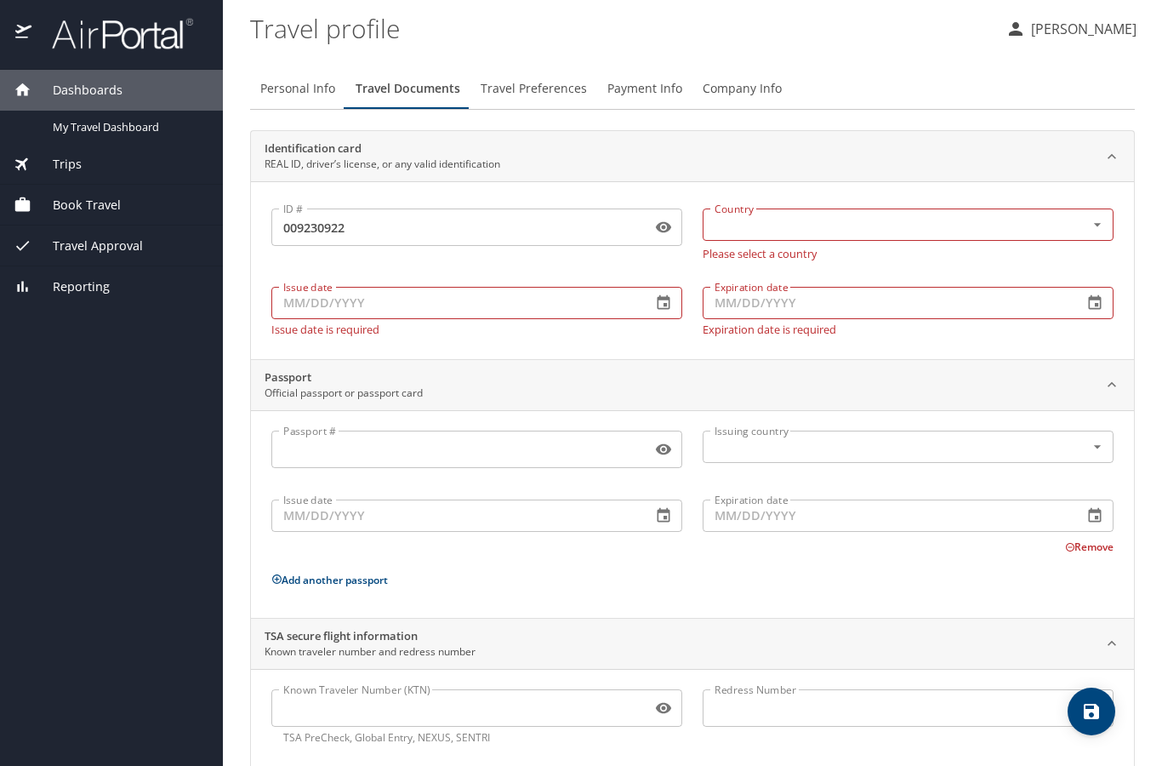
click at [492, 311] on div "Issue date Issue date Issue date is required" at bounding box center [476, 308] width 431 height 76
click at [513, 301] on input "Issue date" at bounding box center [454, 303] width 367 height 32
type input "04/01/2025"
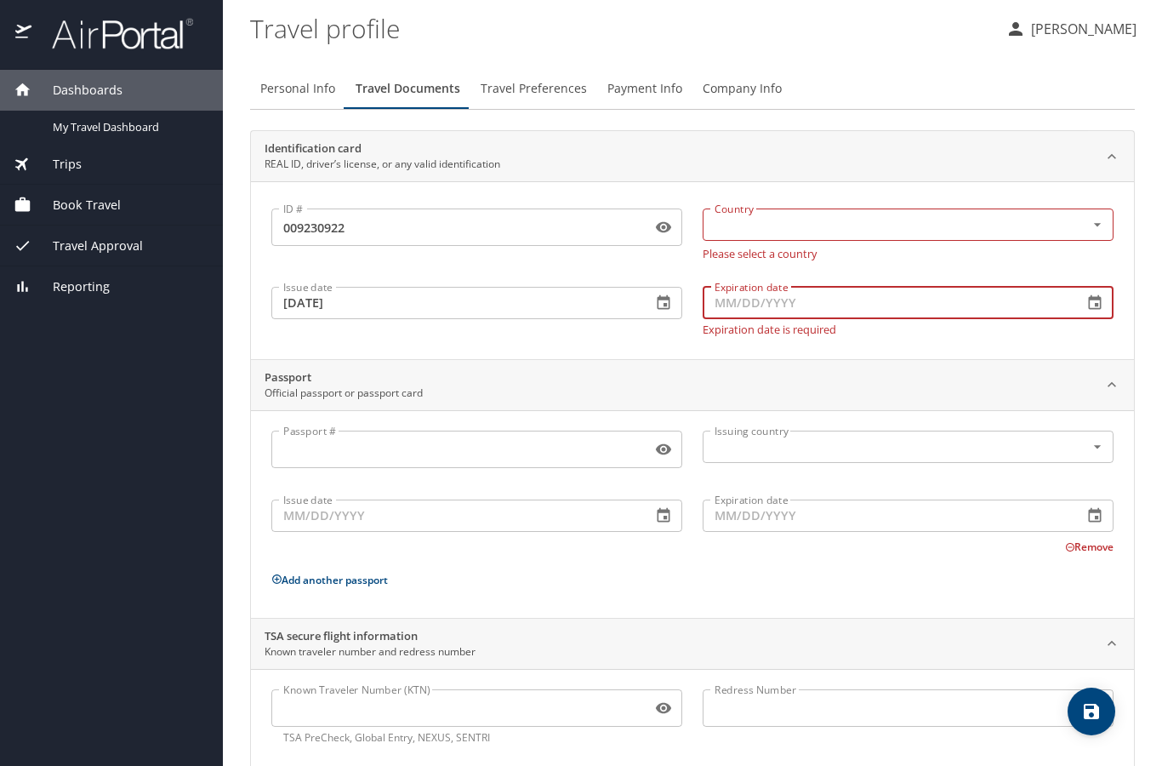
click at [810, 300] on input "Expiration date" at bounding box center [886, 303] width 367 height 32
type input "11/30/2029"
click at [693, 353] on div "Identification card REAL ID, driver’s license, or any valid identification ID #…" at bounding box center [692, 450] width 885 height 640
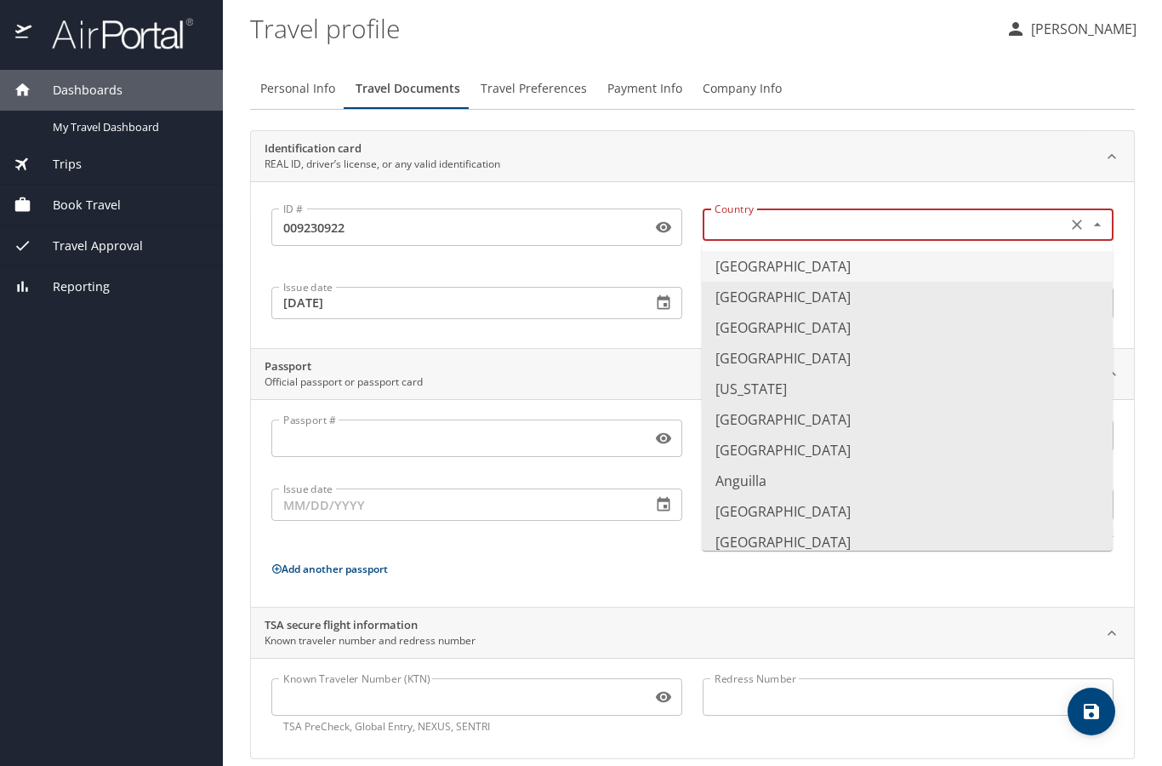
click at [739, 234] on input "text" at bounding box center [883, 225] width 351 height 22
click at [747, 265] on li "United States of America" at bounding box center [907, 266] width 411 height 31
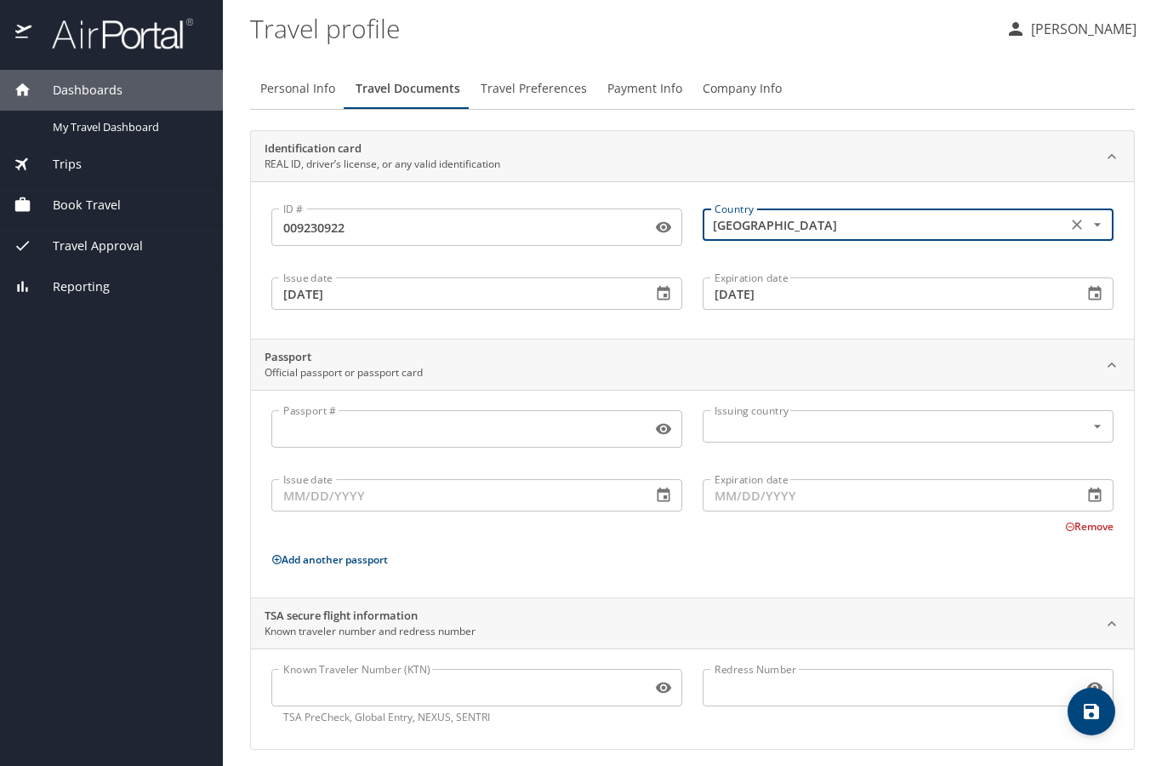
type input "United States of America"
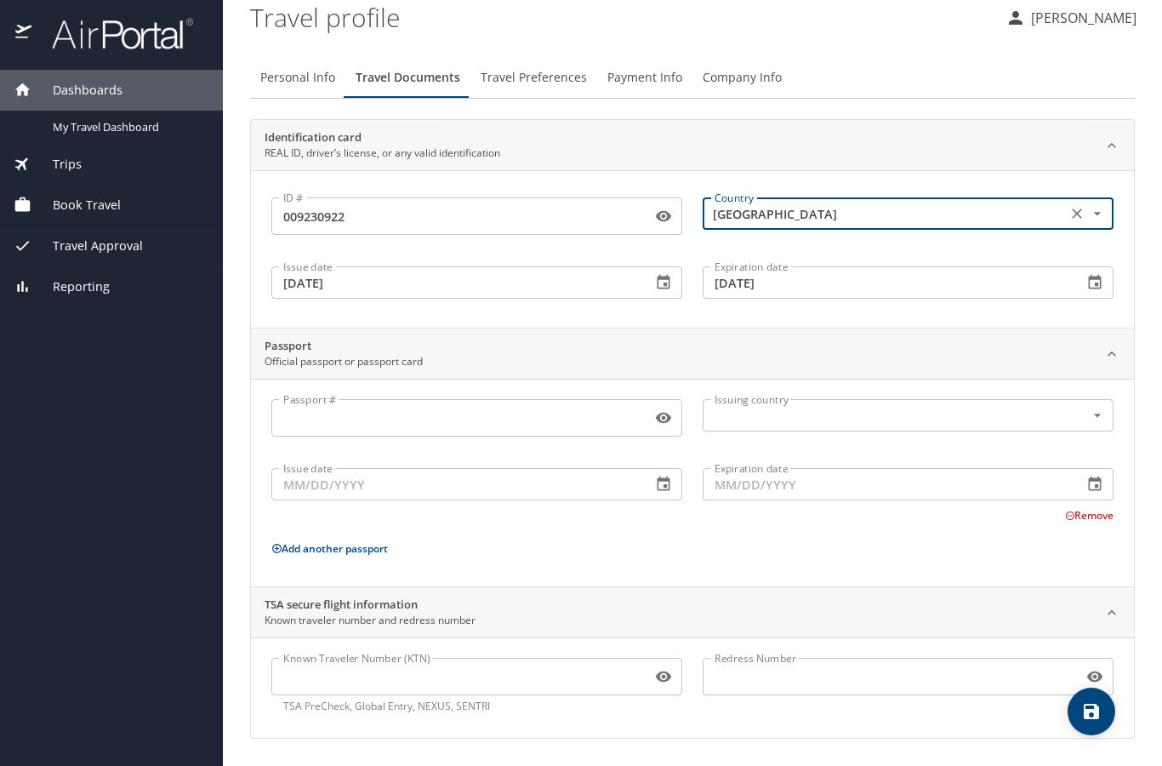
scroll to position [11, 0]
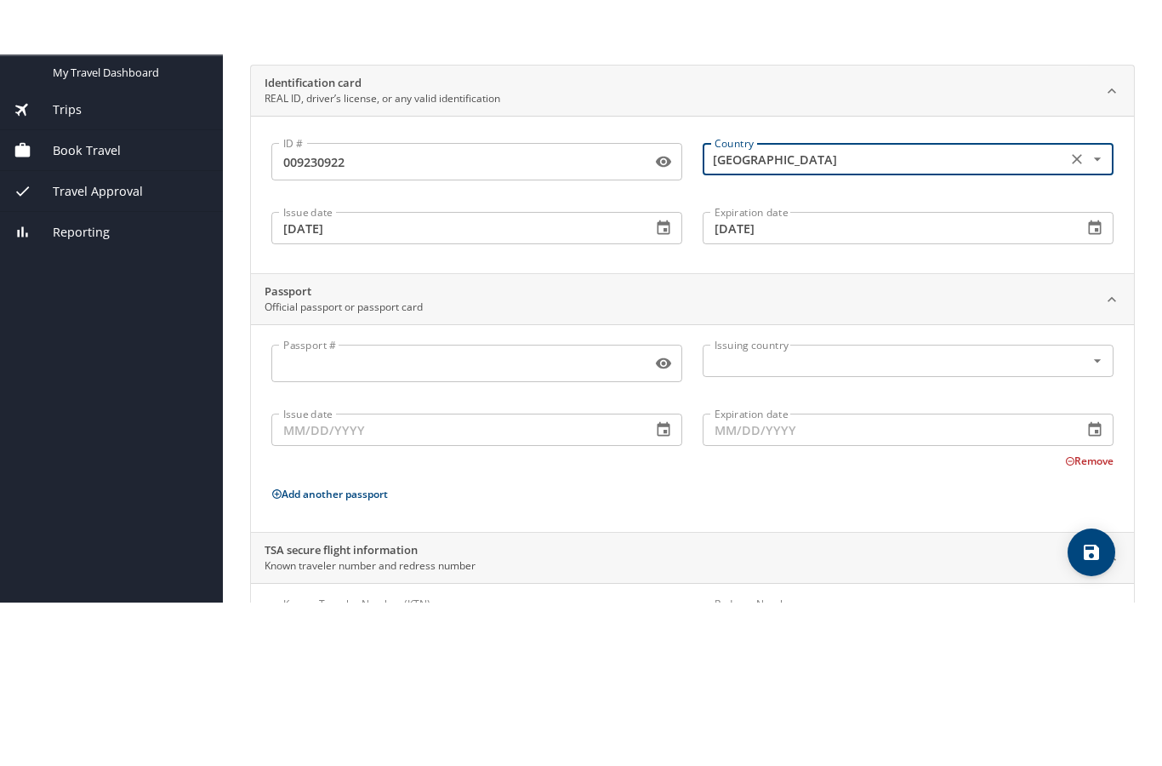
click at [1093, 613] on button "save" at bounding box center [1092, 607] width 48 height 48
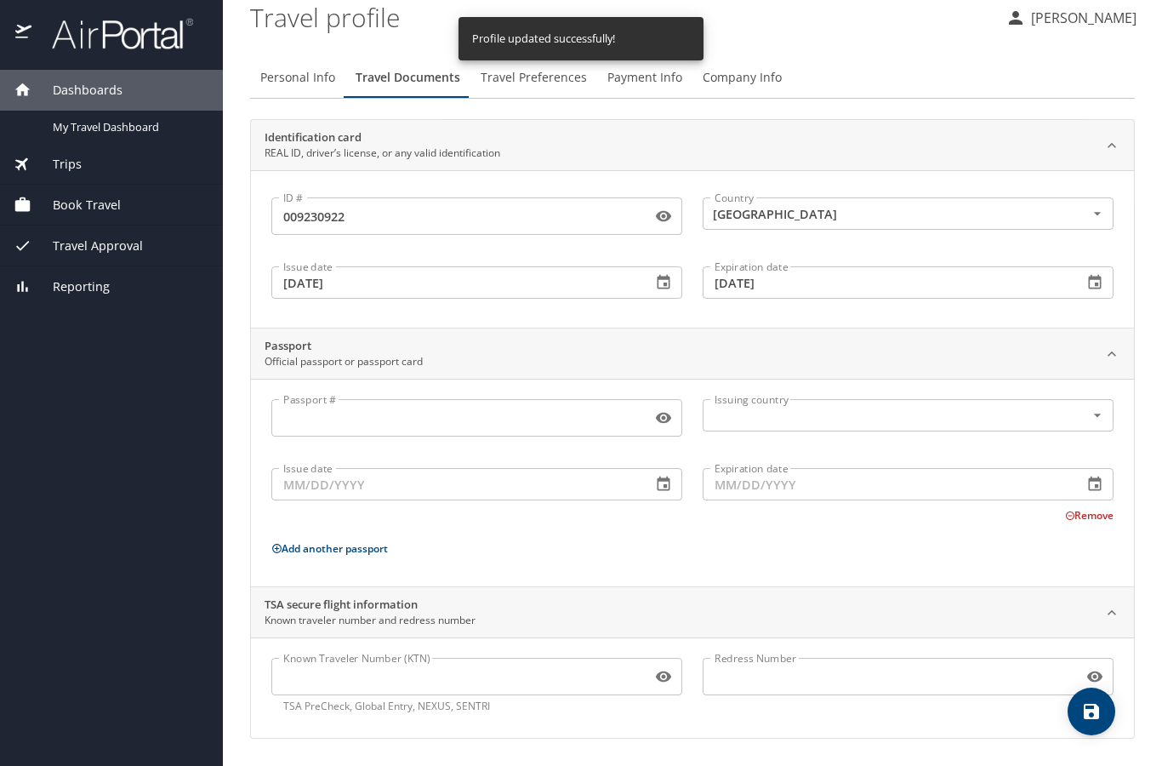
click at [649, 78] on span "Payment Info" at bounding box center [644, 77] width 75 height 21
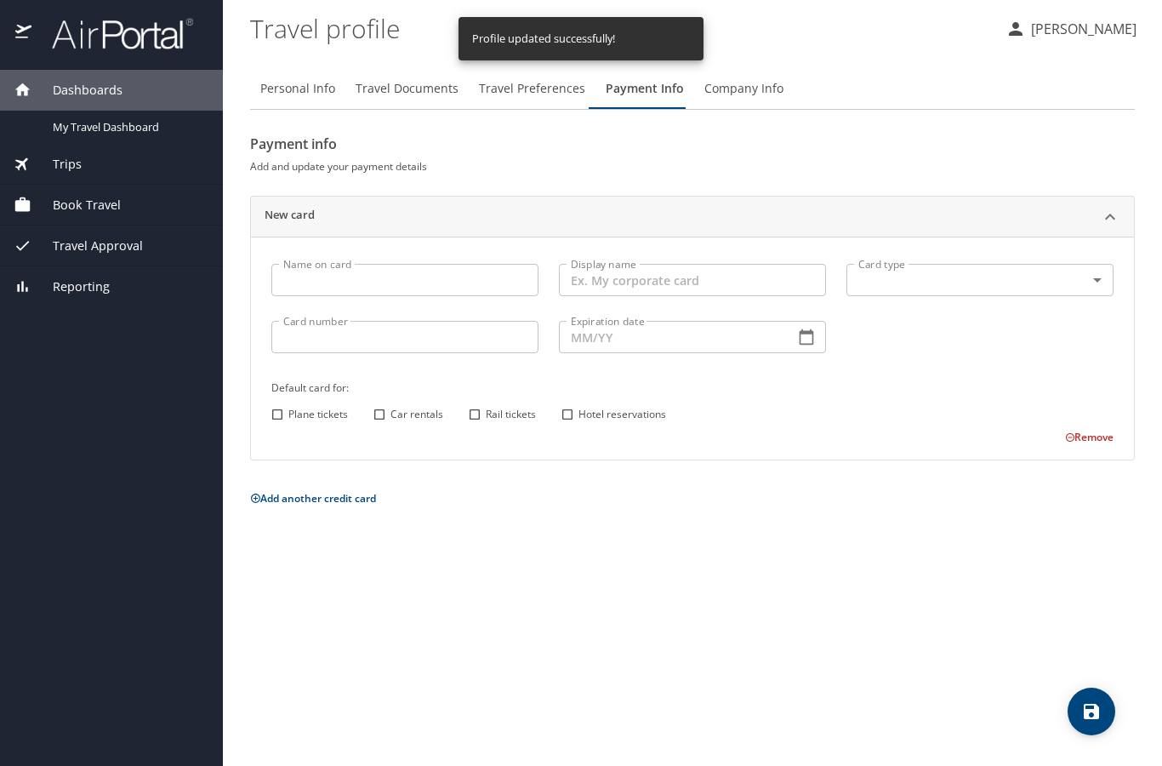
scroll to position [0, 0]
click at [428, 273] on input "Name on card" at bounding box center [404, 280] width 267 height 32
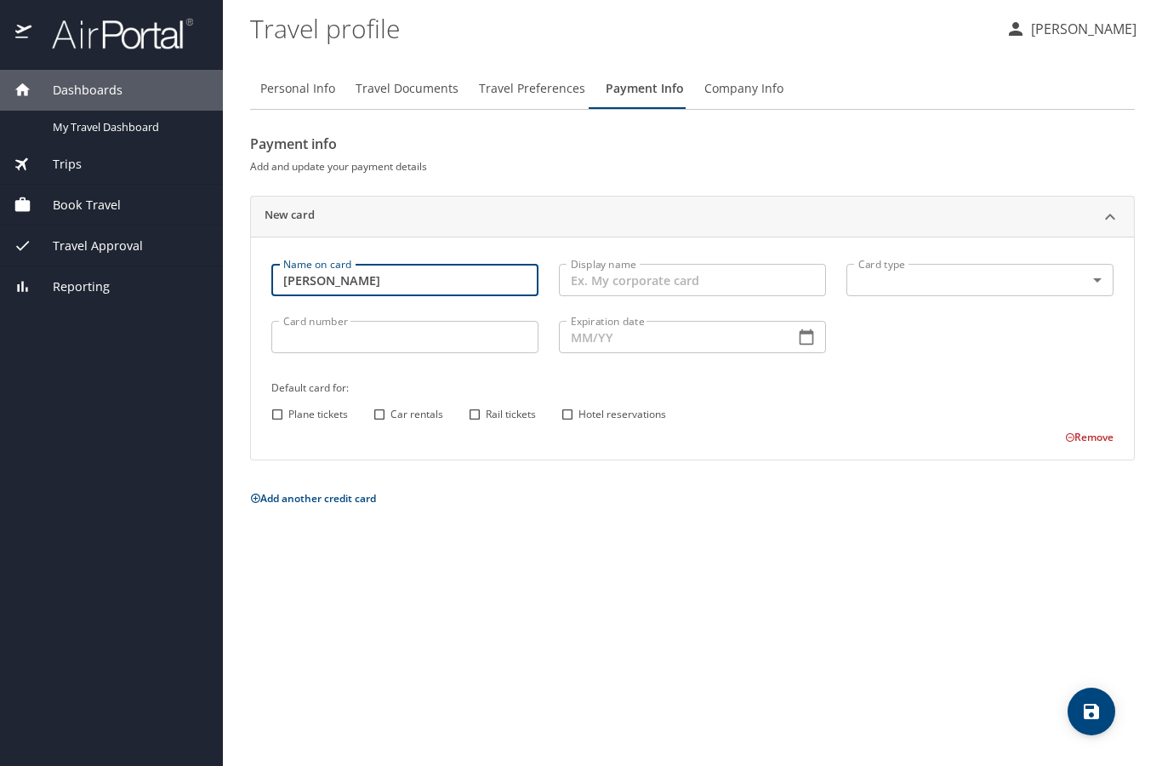
type input "Nicole M Crozat"
click at [892, 275] on body "Dashboards My Travel Dashboard Trips Current / Future Trips Past Trips Trips Mi…" at bounding box center [581, 383] width 1162 height 766
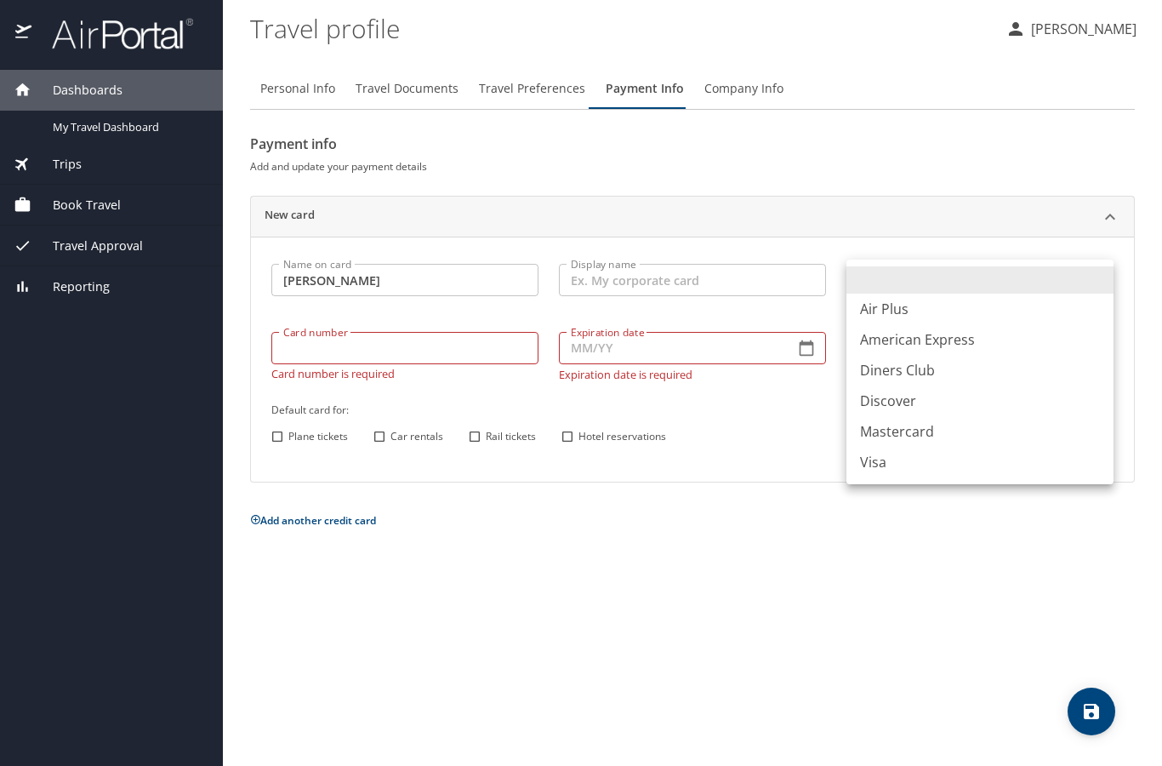
click at [899, 464] on li "Visa" at bounding box center [979, 462] width 267 height 31
type input "VI"
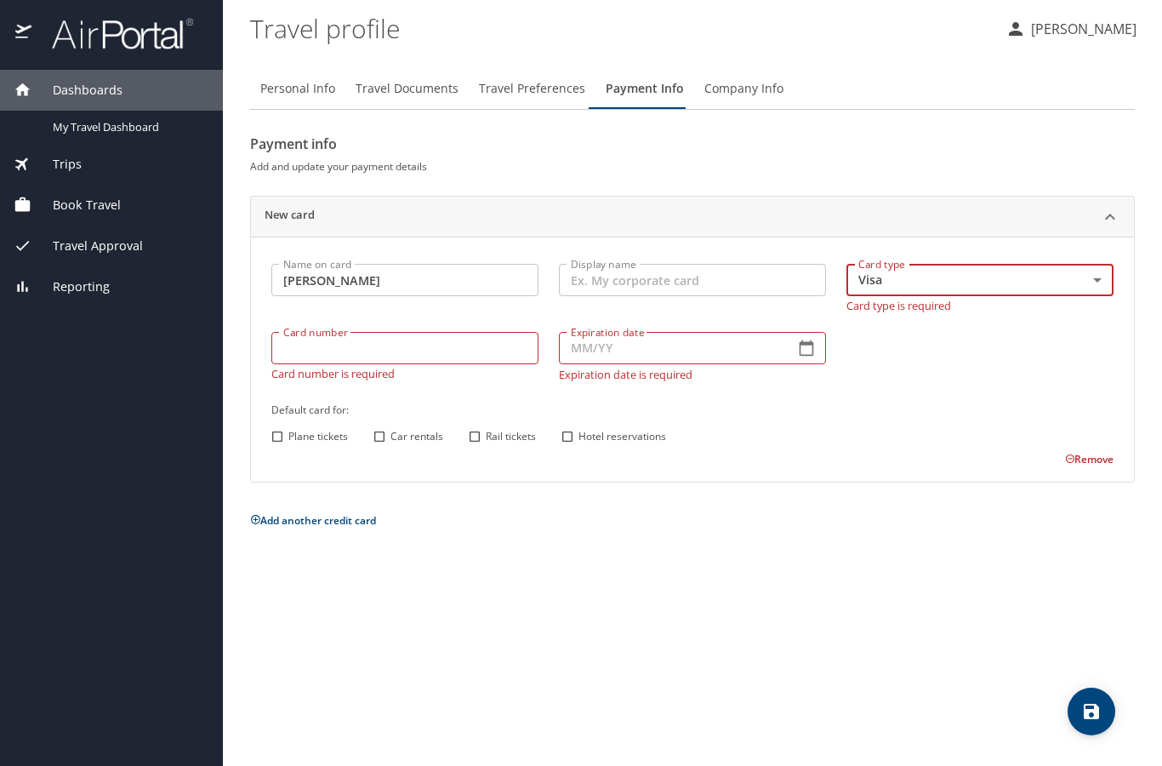
click at [375, 345] on input "Card number" at bounding box center [404, 348] width 267 height 32
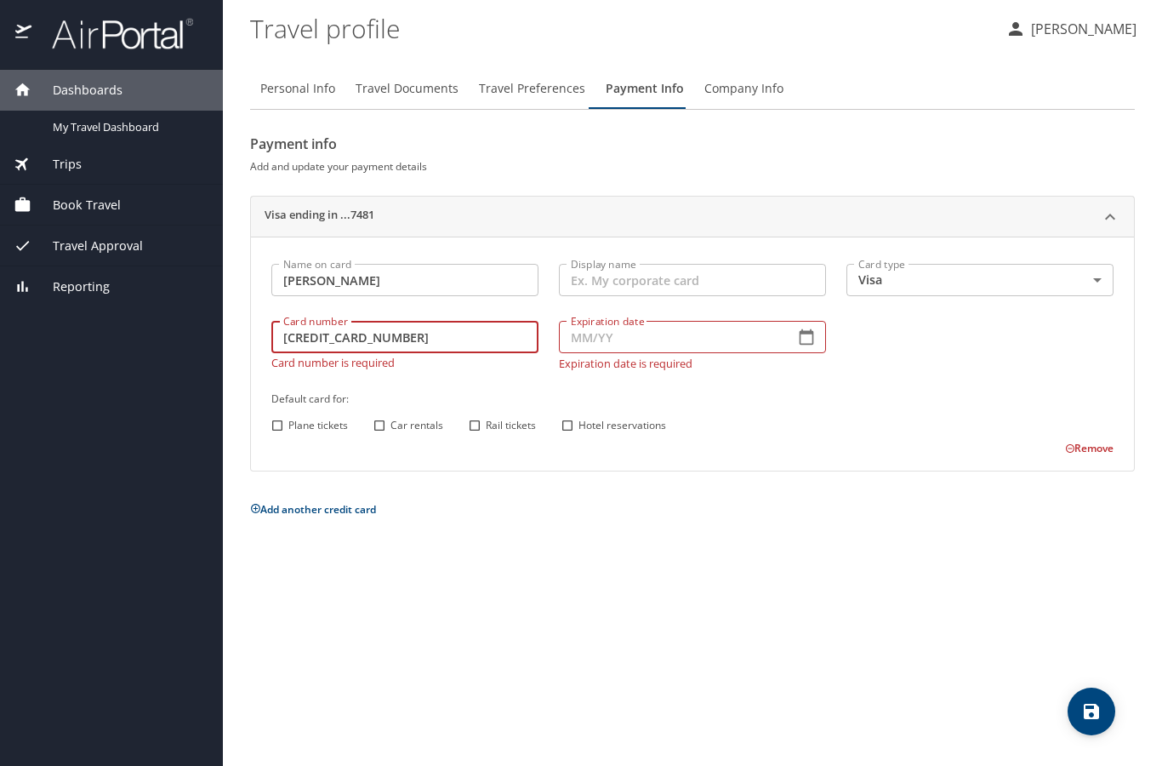
type input "4270430000807481"
click at [472, 380] on div "Default card for: Plane tickets Car rentals Rail tickets Hotel reservations" at bounding box center [692, 412] width 863 height 67
click at [339, 341] on input "4270430000807481" at bounding box center [404, 337] width 267 height 32
click at [607, 346] on input "Expiration date" at bounding box center [670, 337] width 222 height 32
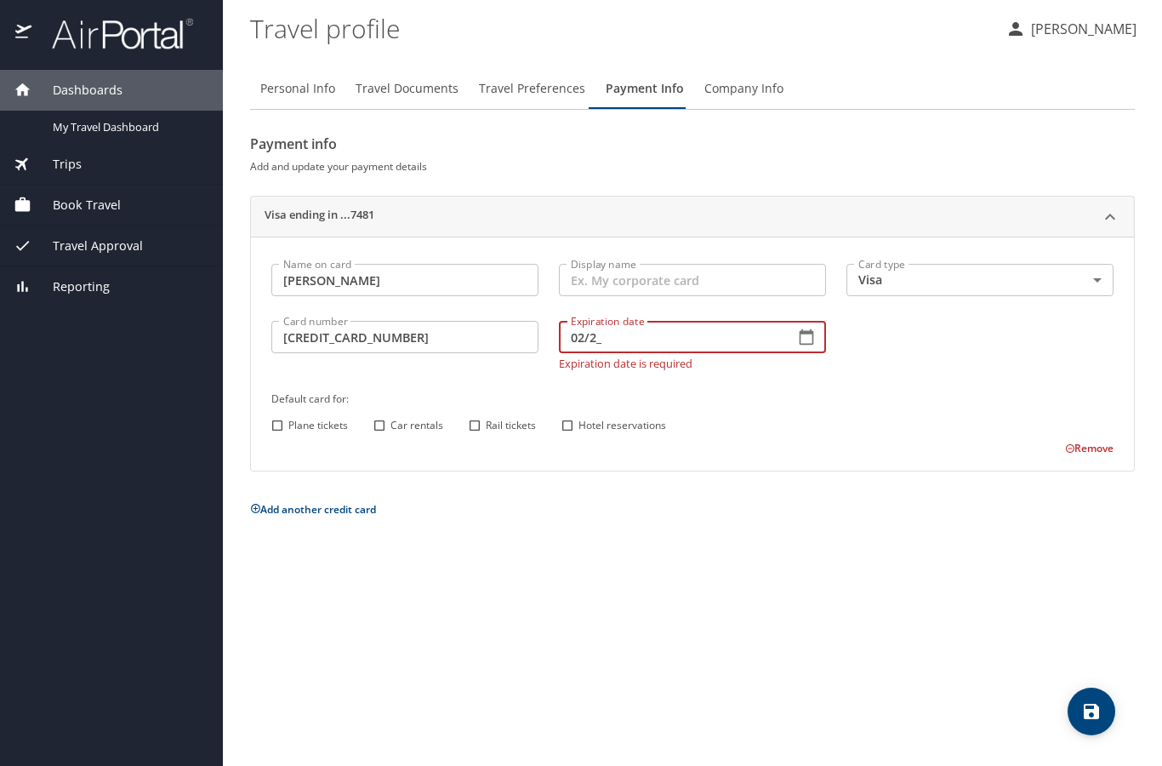
type input "02/26"
click at [759, 431] on div "Name on card Nicole M Crozat Name on card Display name Display name Card type V…" at bounding box center [692, 355] width 863 height 203
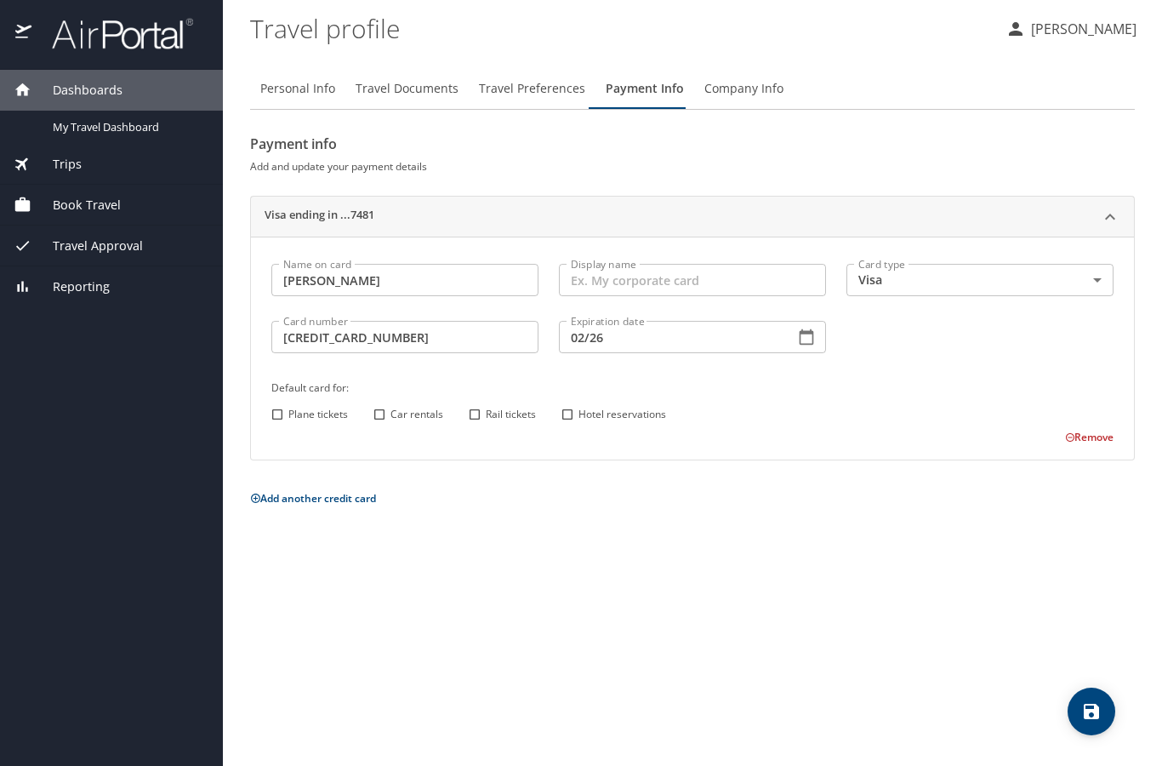
click at [339, 414] on span "Plane tickets" at bounding box center [318, 414] width 60 height 15
click at [288, 414] on input "Plane tickets" at bounding box center [277, 414] width 22 height 22
checkbox input "true"
click at [390, 416] on input "Car rentals" at bounding box center [379, 414] width 22 height 22
checkbox input "true"
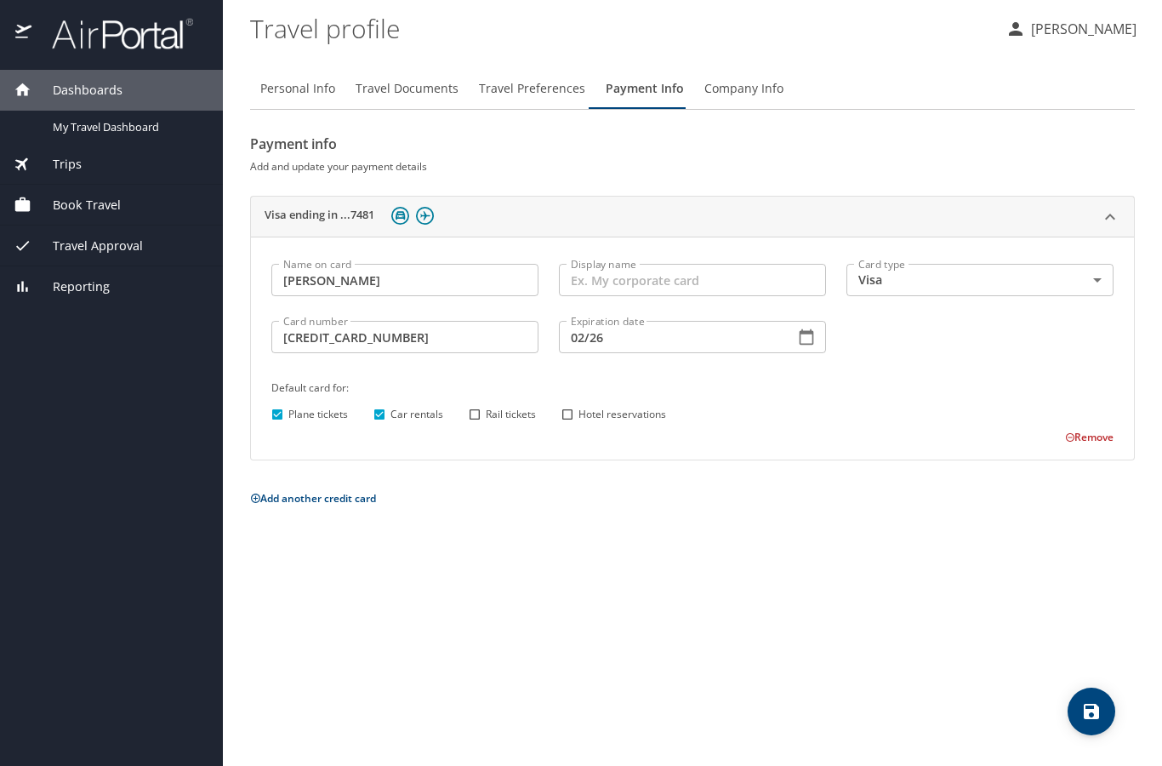
click at [510, 430] on div "Remove" at bounding box center [682, 435] width 863 height 20
click at [493, 415] on span "Rail tickets" at bounding box center [511, 414] width 50 height 15
click at [486, 415] on input "Rail tickets" at bounding box center [475, 414] width 22 height 22
checkbox input "true"
click at [578, 419] on input "Hotel reservations" at bounding box center [567, 414] width 22 height 22
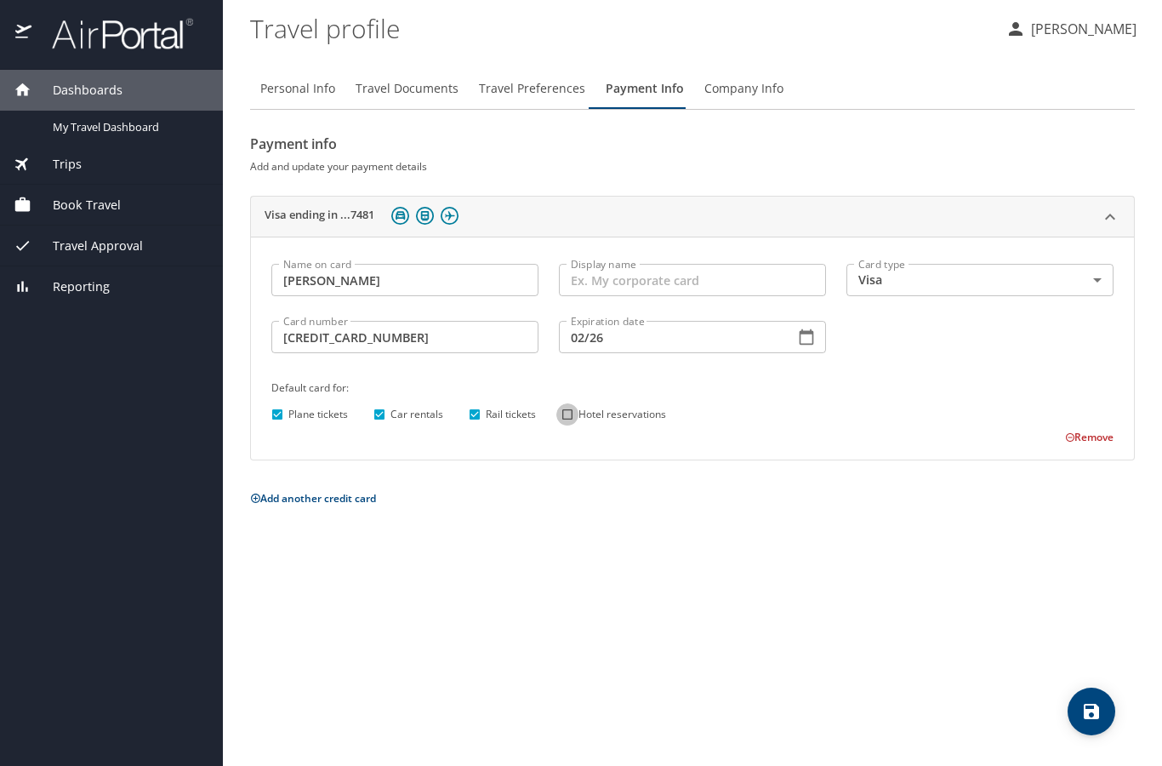
checkbox input "true"
click at [1102, 712] on icon "save" at bounding box center [1091, 711] width 20 height 20
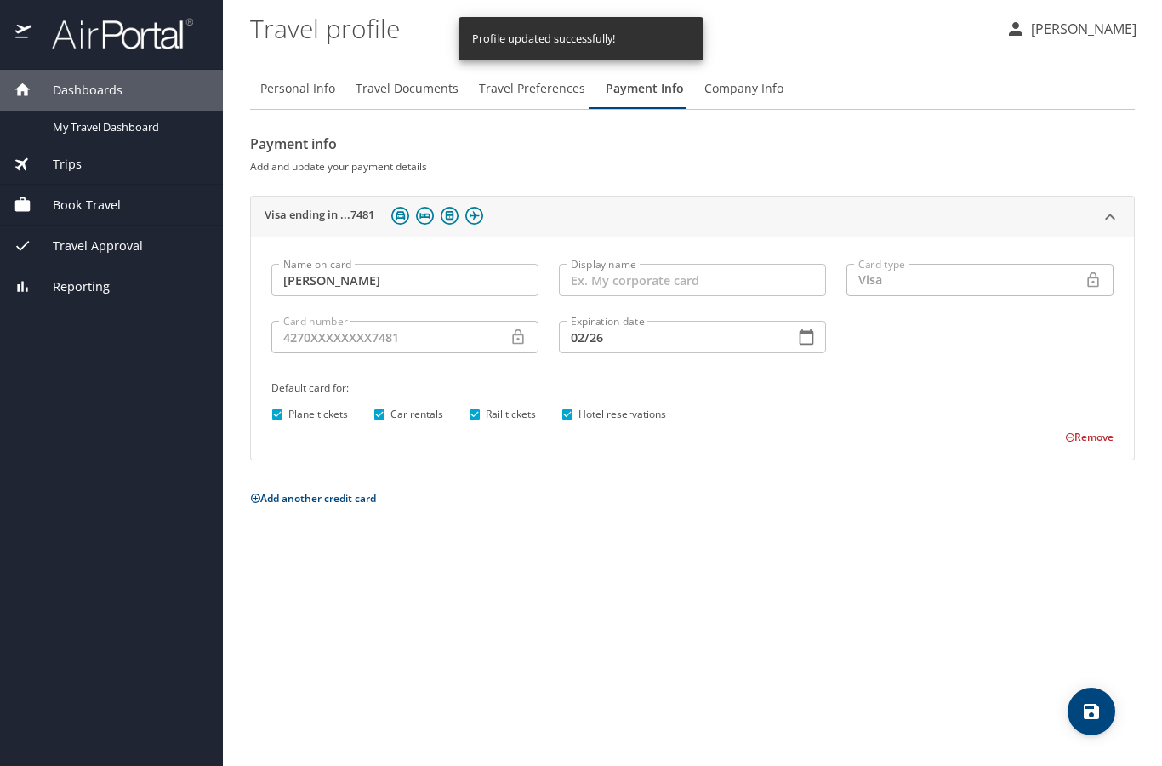
click at [730, 102] on button "Company Info" at bounding box center [744, 88] width 100 height 41
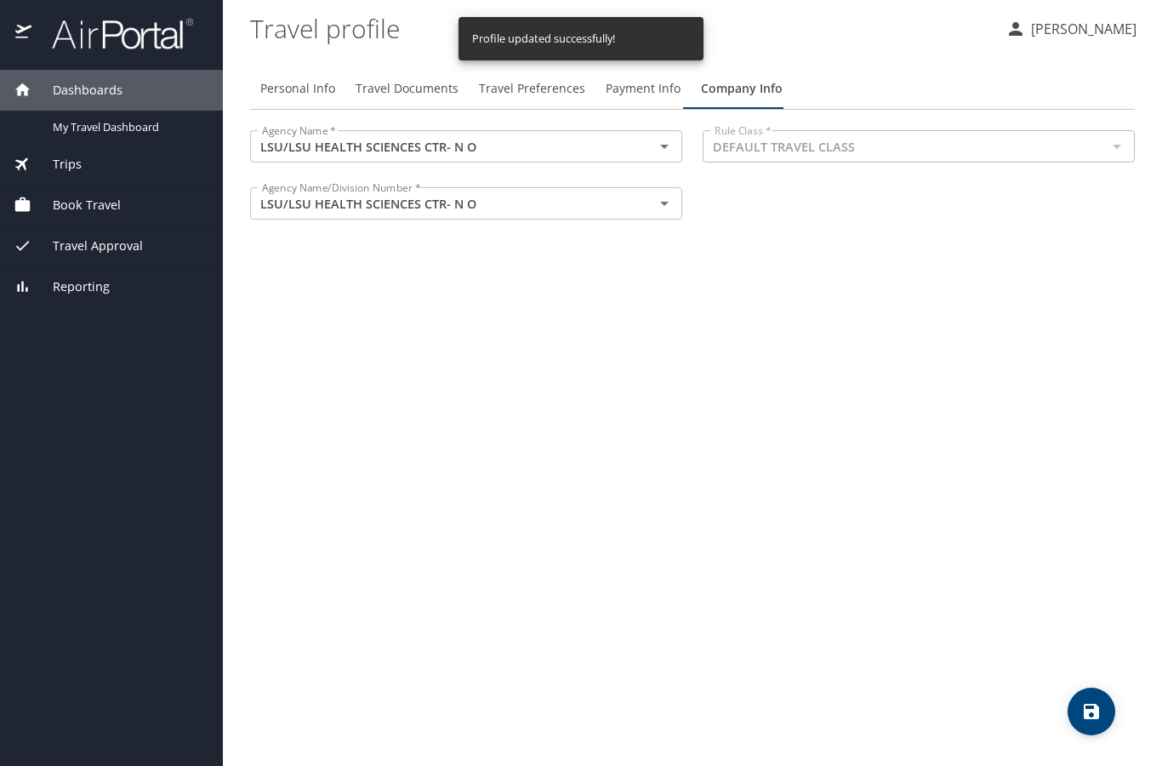
click at [1099, 32] on p "[PERSON_NAME]" at bounding box center [1081, 29] width 111 height 20
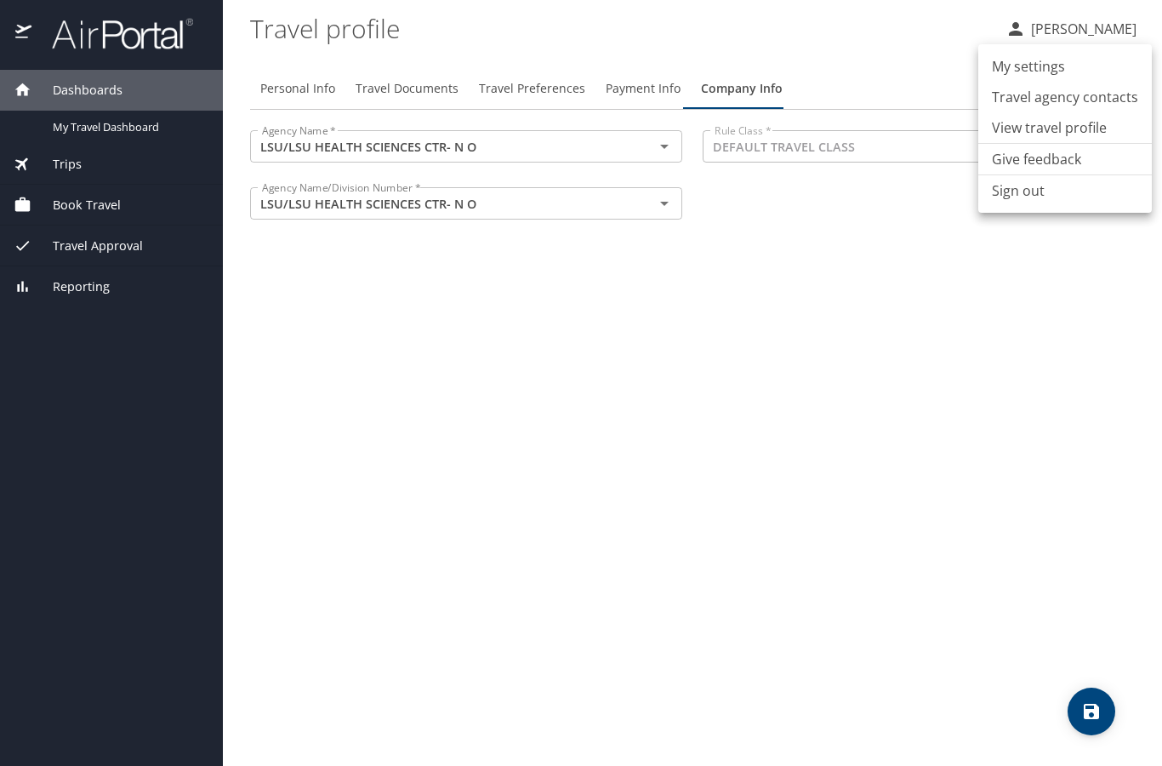
click at [1092, 39] on div at bounding box center [581, 383] width 1162 height 766
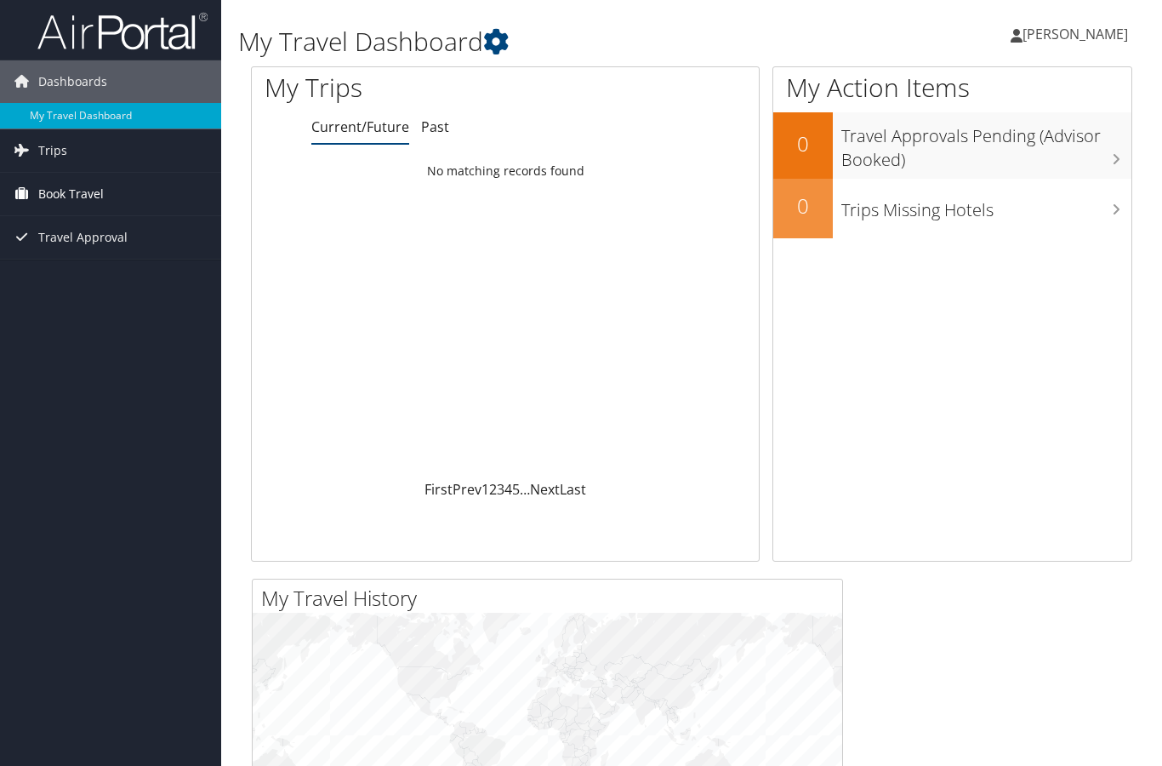
click at [67, 197] on span "Book Travel" at bounding box center [71, 194] width 66 height 43
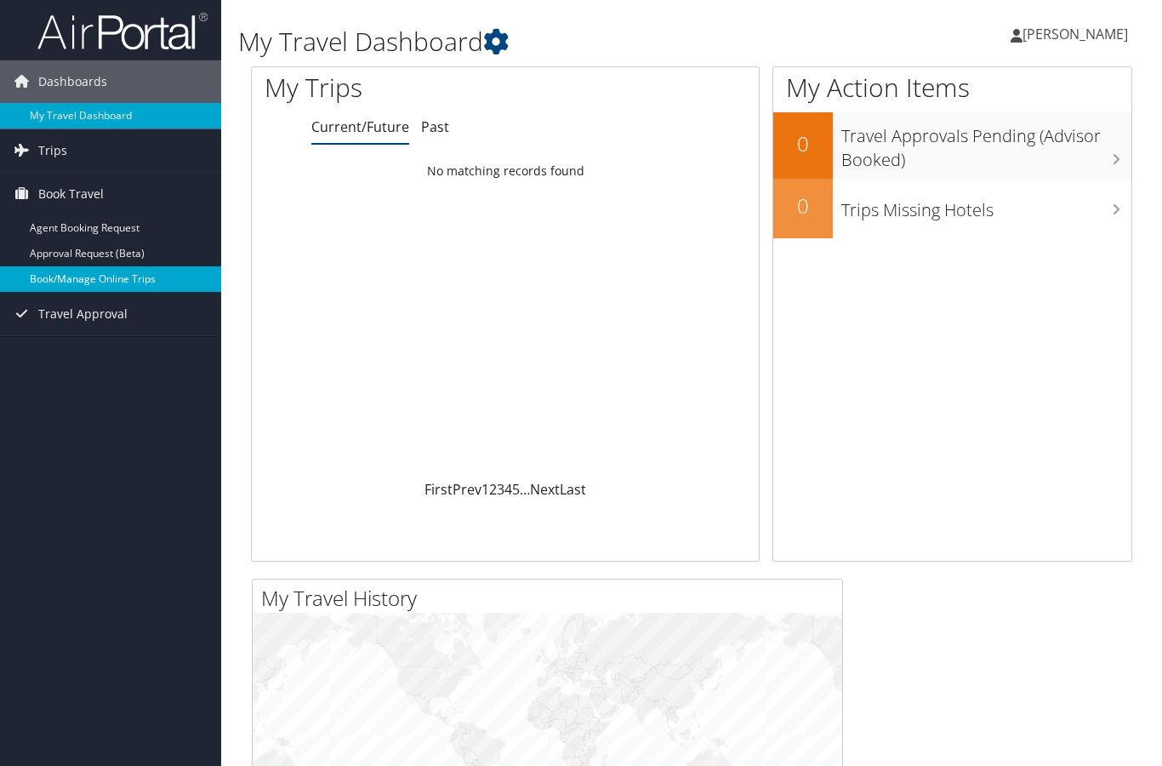
click at [75, 282] on link "Book/Manage Online Trips" at bounding box center [110, 279] width 221 height 26
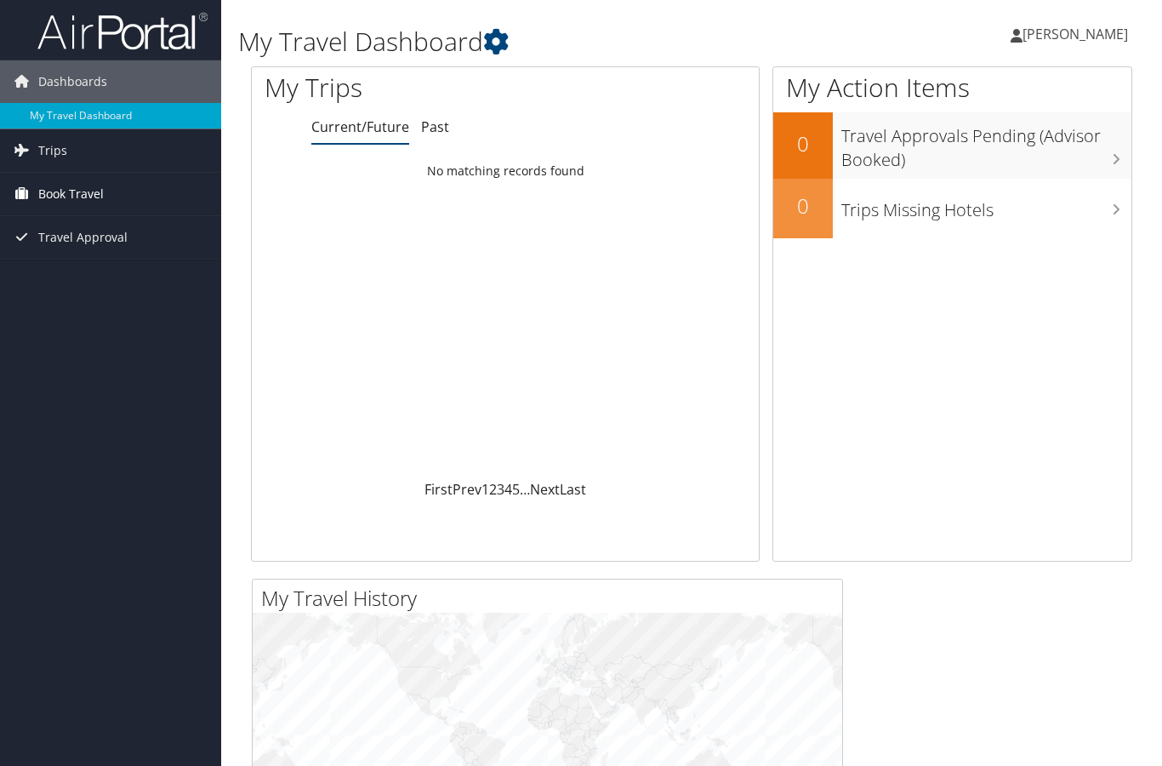
click at [105, 197] on link "Book Travel" at bounding box center [110, 194] width 221 height 43
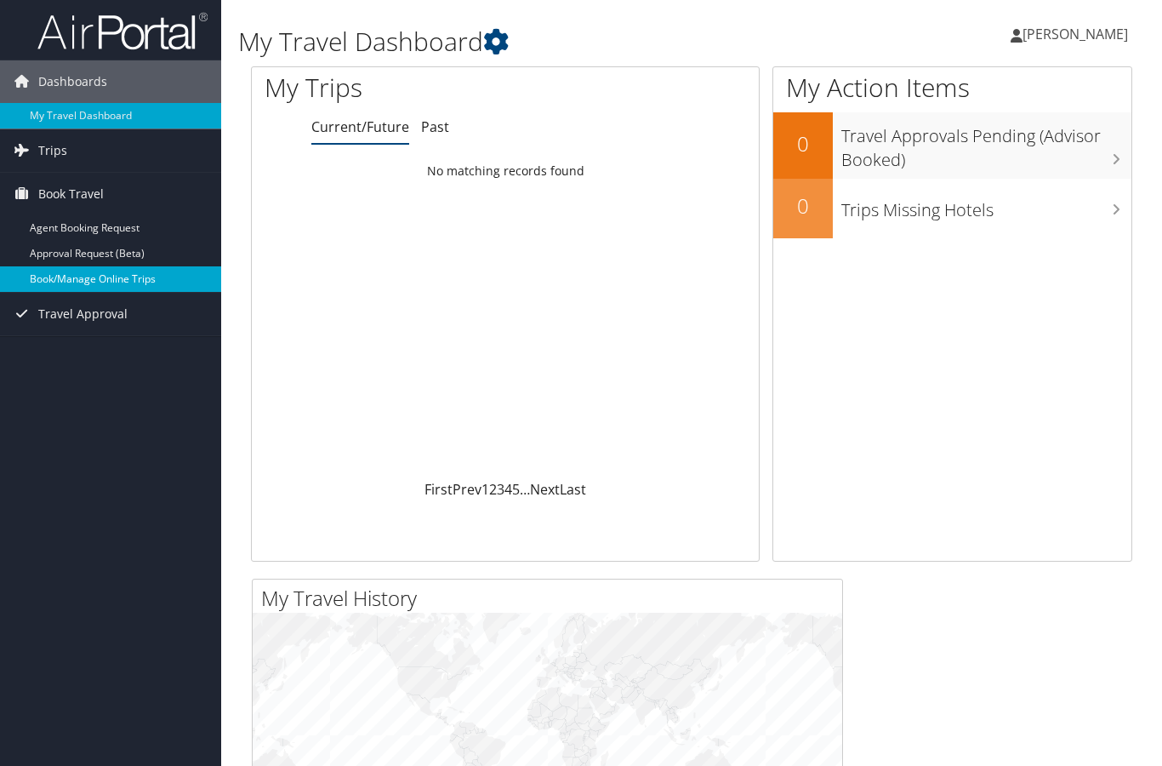
click at [136, 288] on link "Book/Manage Online Trips" at bounding box center [110, 279] width 221 height 26
